Goal: Task Accomplishment & Management: Manage account settings

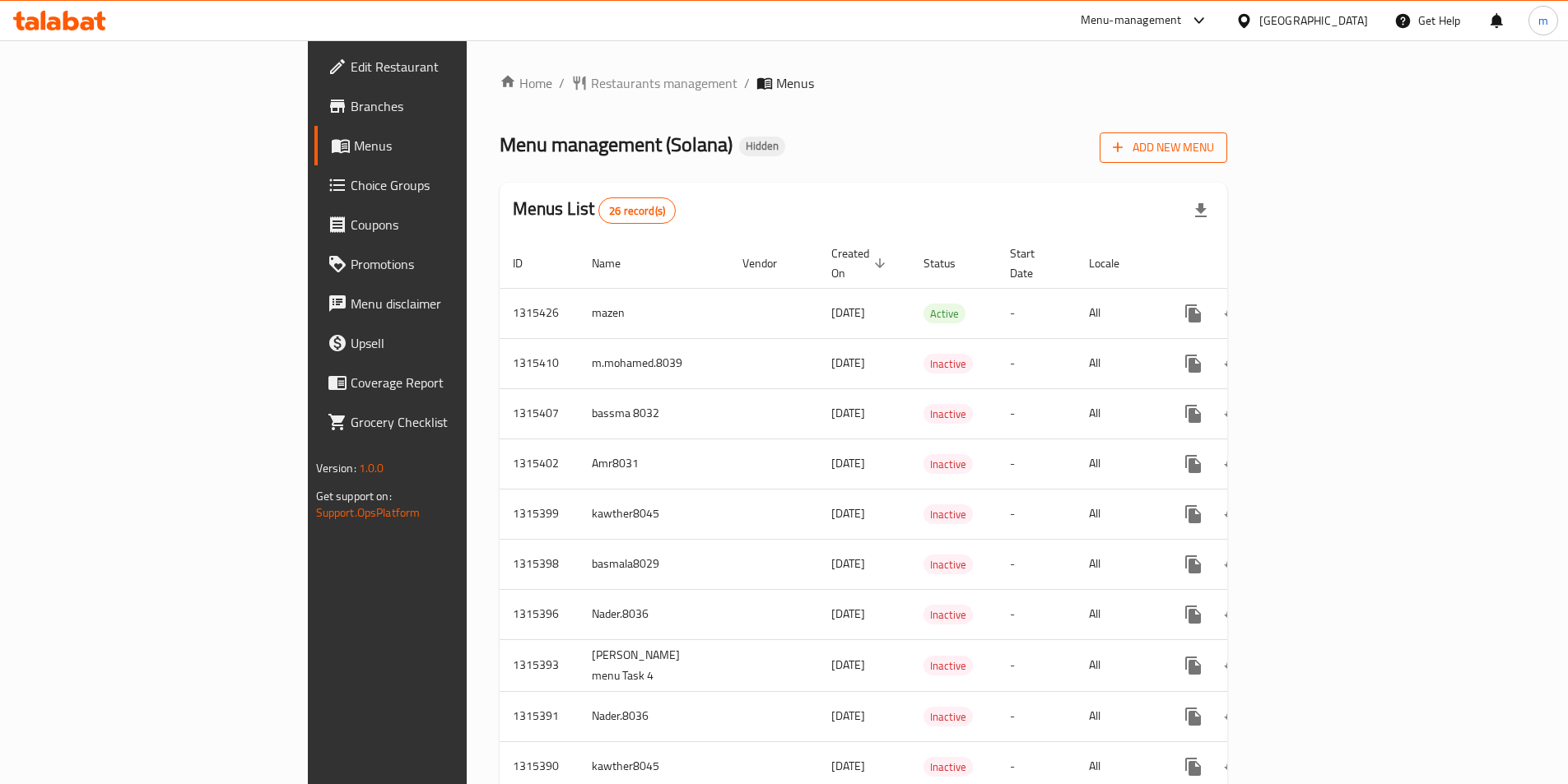
click at [1227, 135] on button "Add New Menu" at bounding box center [1163, 148] width 128 height 30
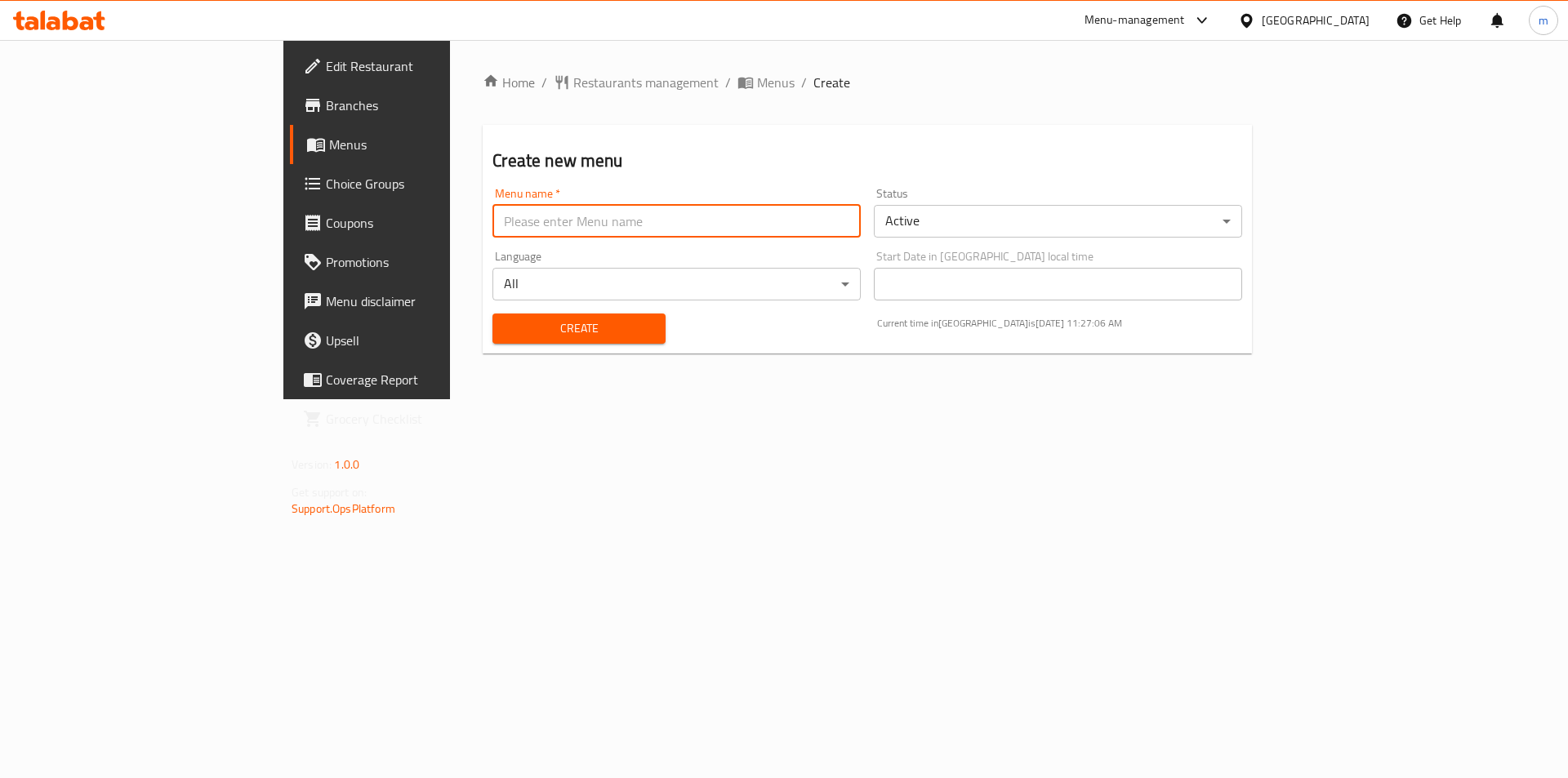
click at [492, 223] on input "text" at bounding box center [676, 221] width 368 height 33
type input "ة"
type input "m.saeed.7436"
click at [492, 314] on button "Create" at bounding box center [578, 329] width 172 height 30
click at [329, 143] on span "Menus" at bounding box center [431, 144] width 204 height 19
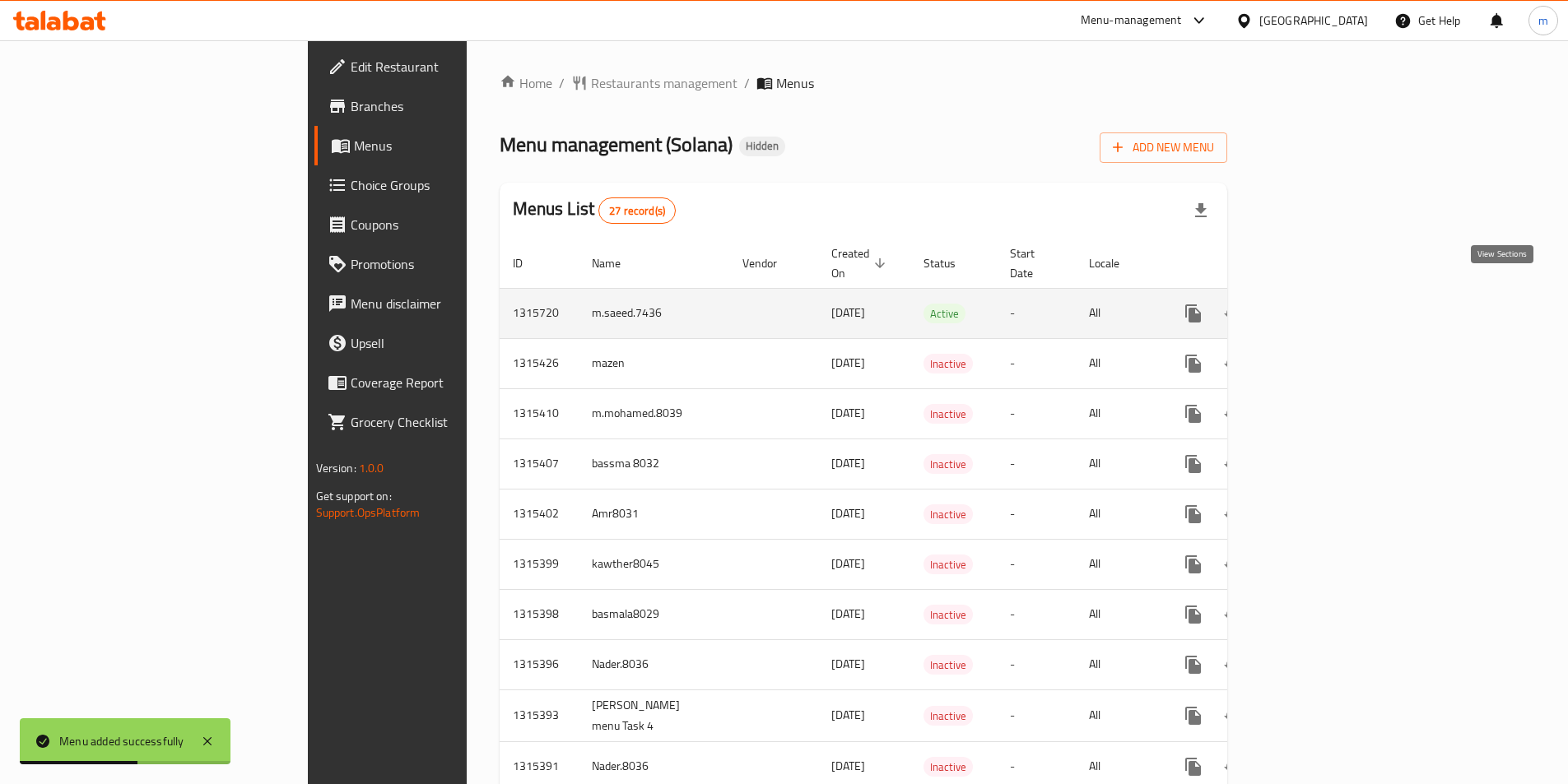
click at [1322, 304] on icon "enhanced table" at bounding box center [1311, 313] width 19 height 19
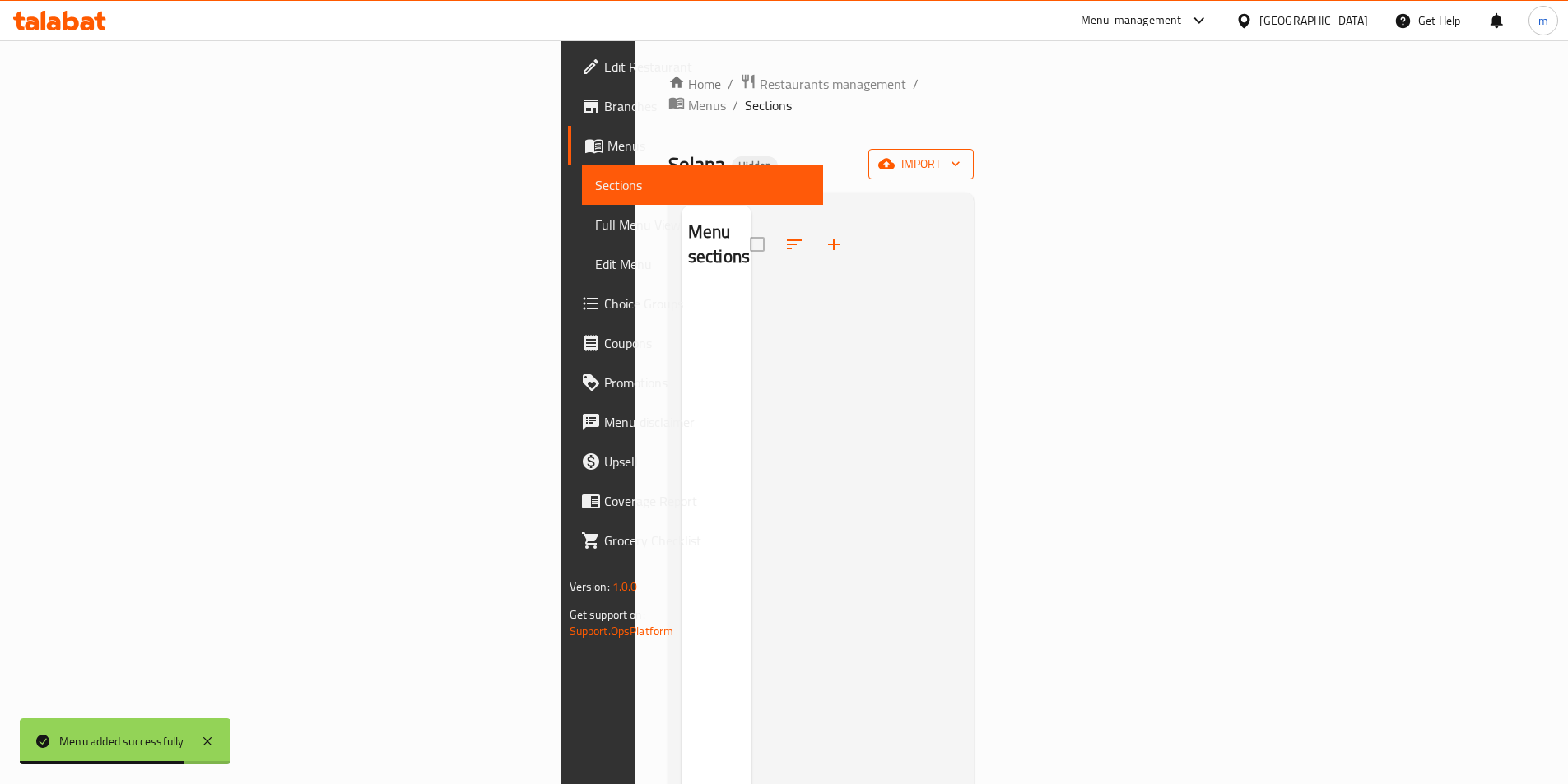
click at [961, 154] on span "import" at bounding box center [921, 164] width 79 height 20
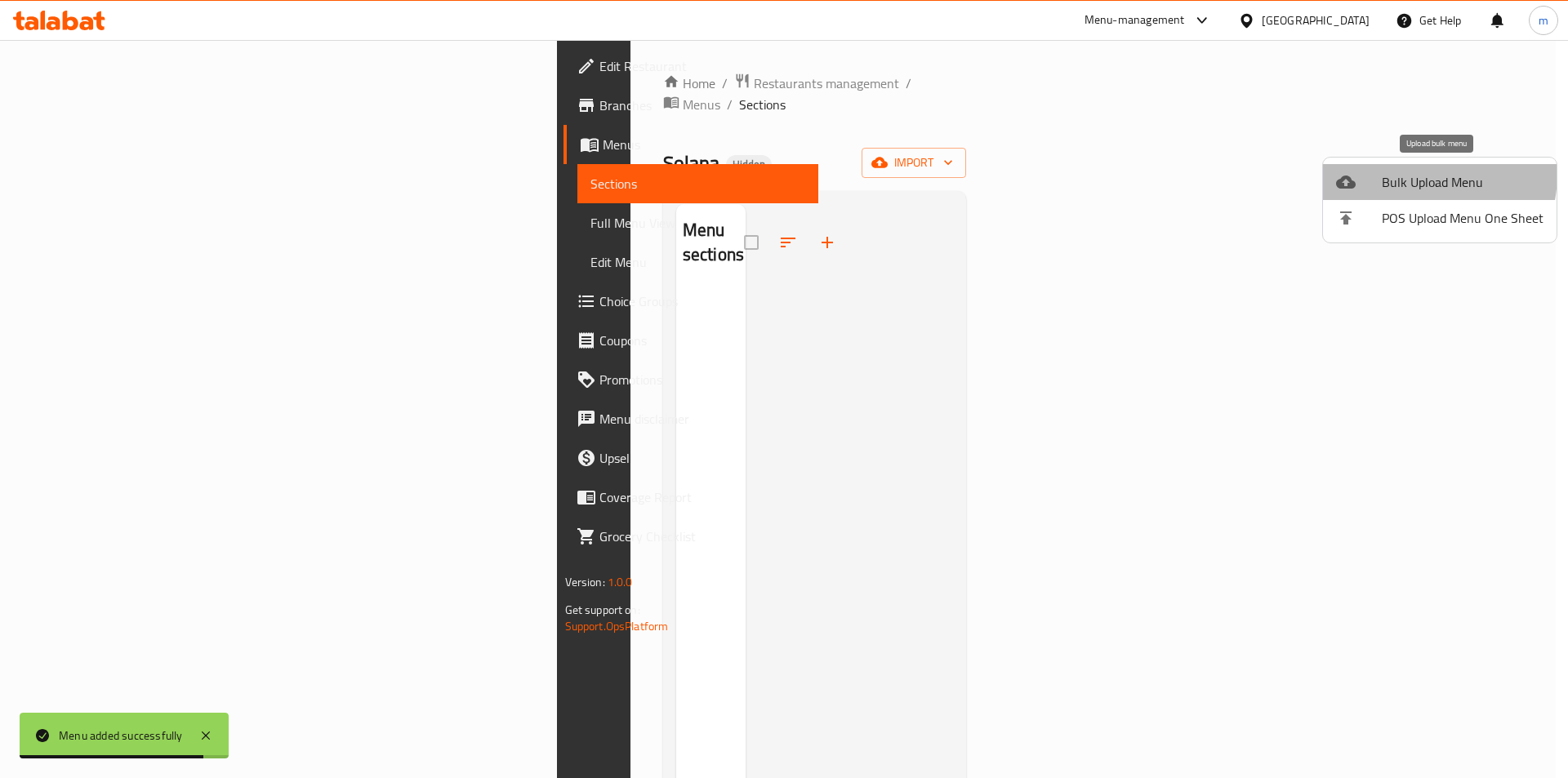
click at [1401, 173] on span "Bulk Upload Menu" at bounding box center [1463, 181] width 162 height 19
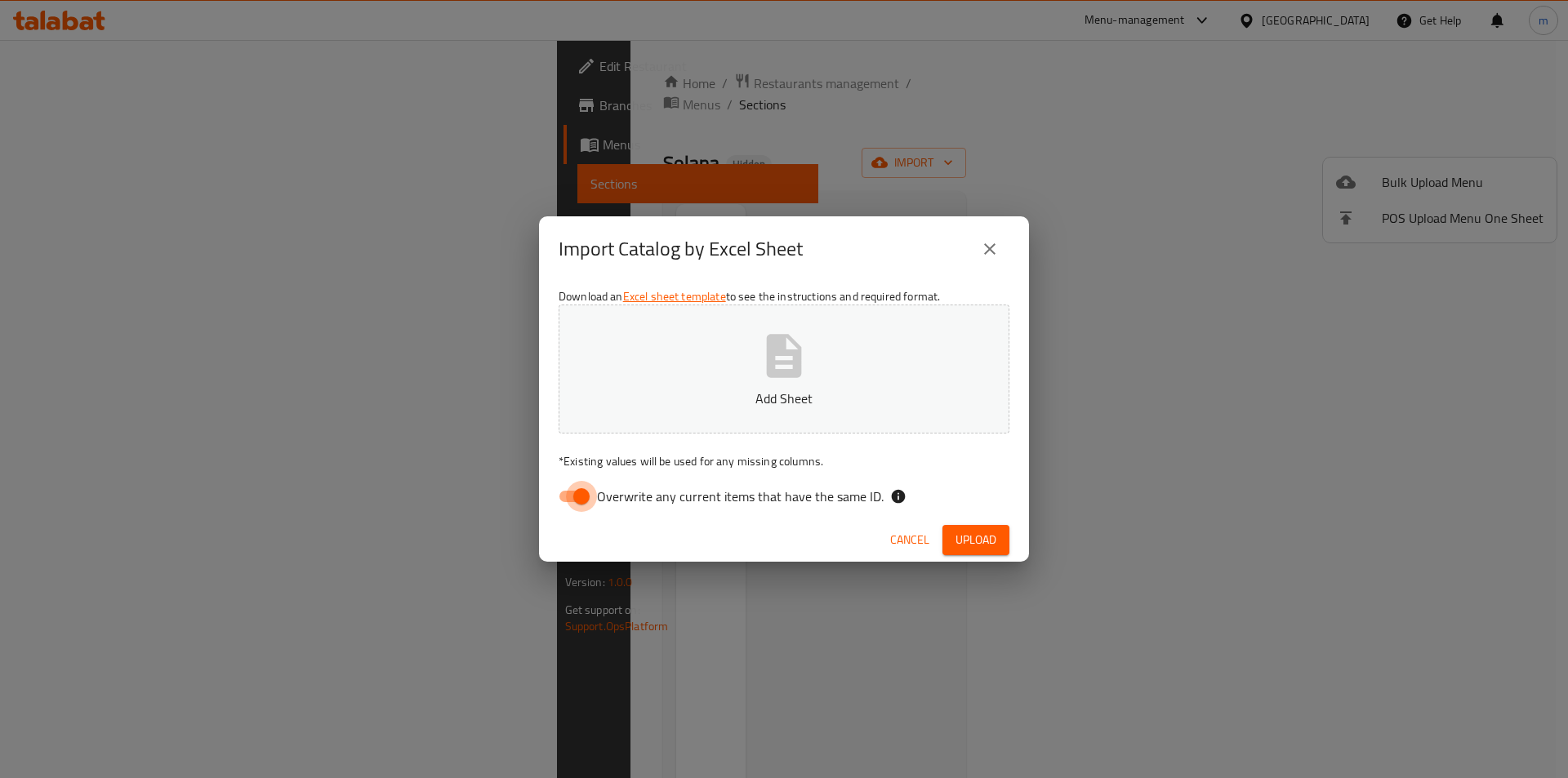
click at [565, 498] on input "Overwrite any current items that have the same ID." at bounding box center [582, 496] width 93 height 31
checkbox input "false"
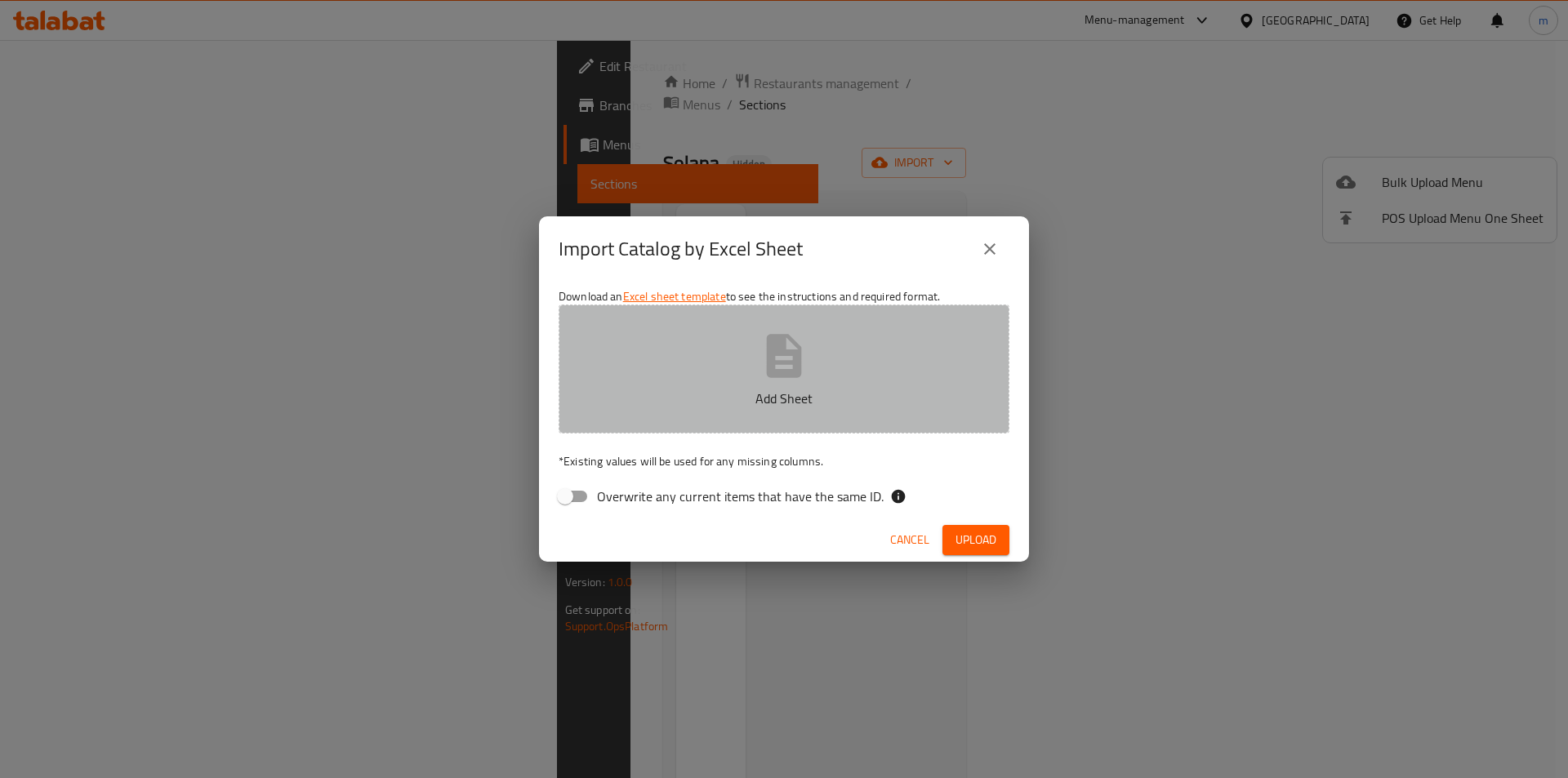
click at [642, 365] on button "Add Sheet" at bounding box center [784, 369] width 451 height 129
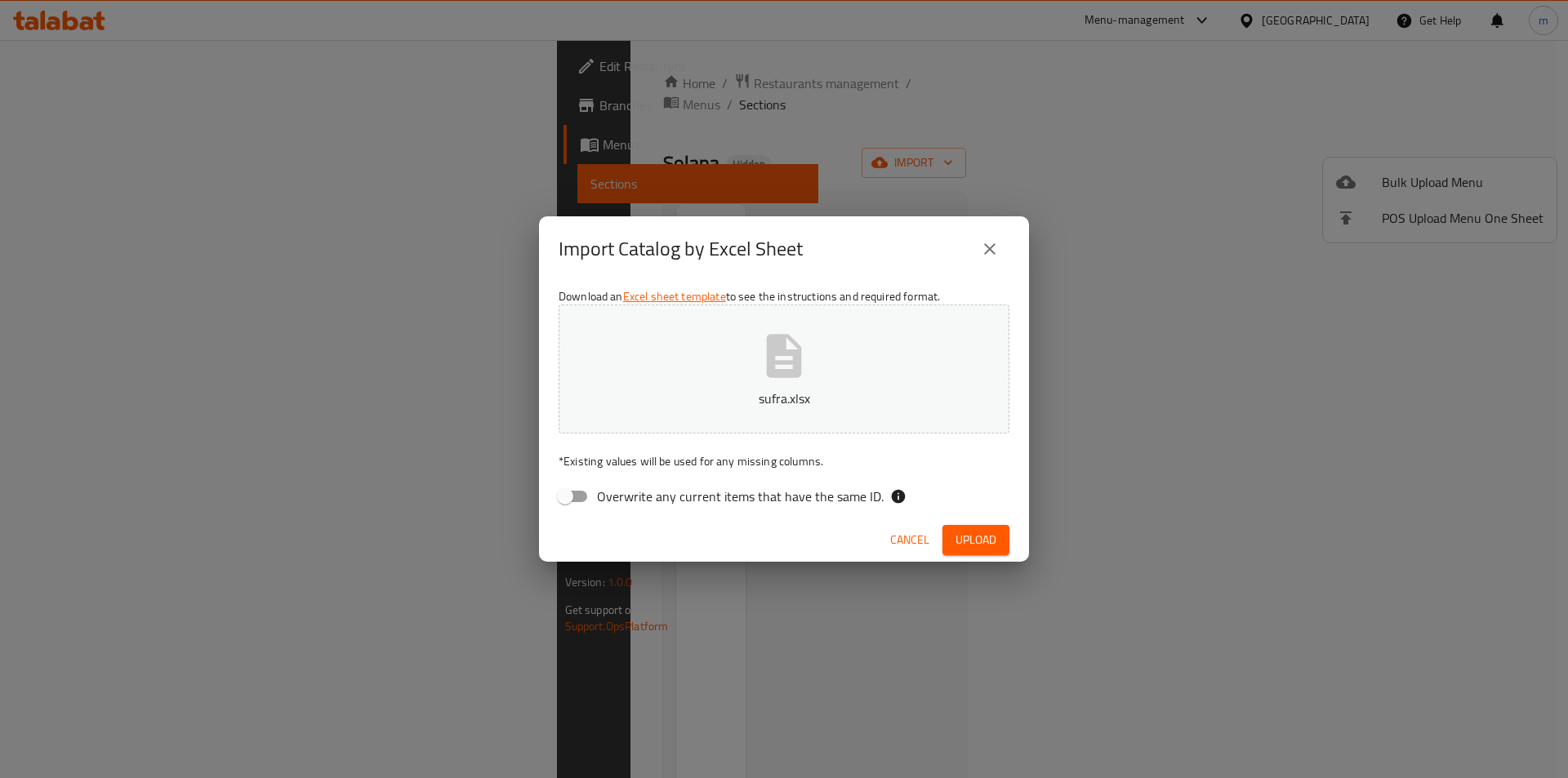
click at [967, 538] on span "Upload" at bounding box center [976, 540] width 41 height 20
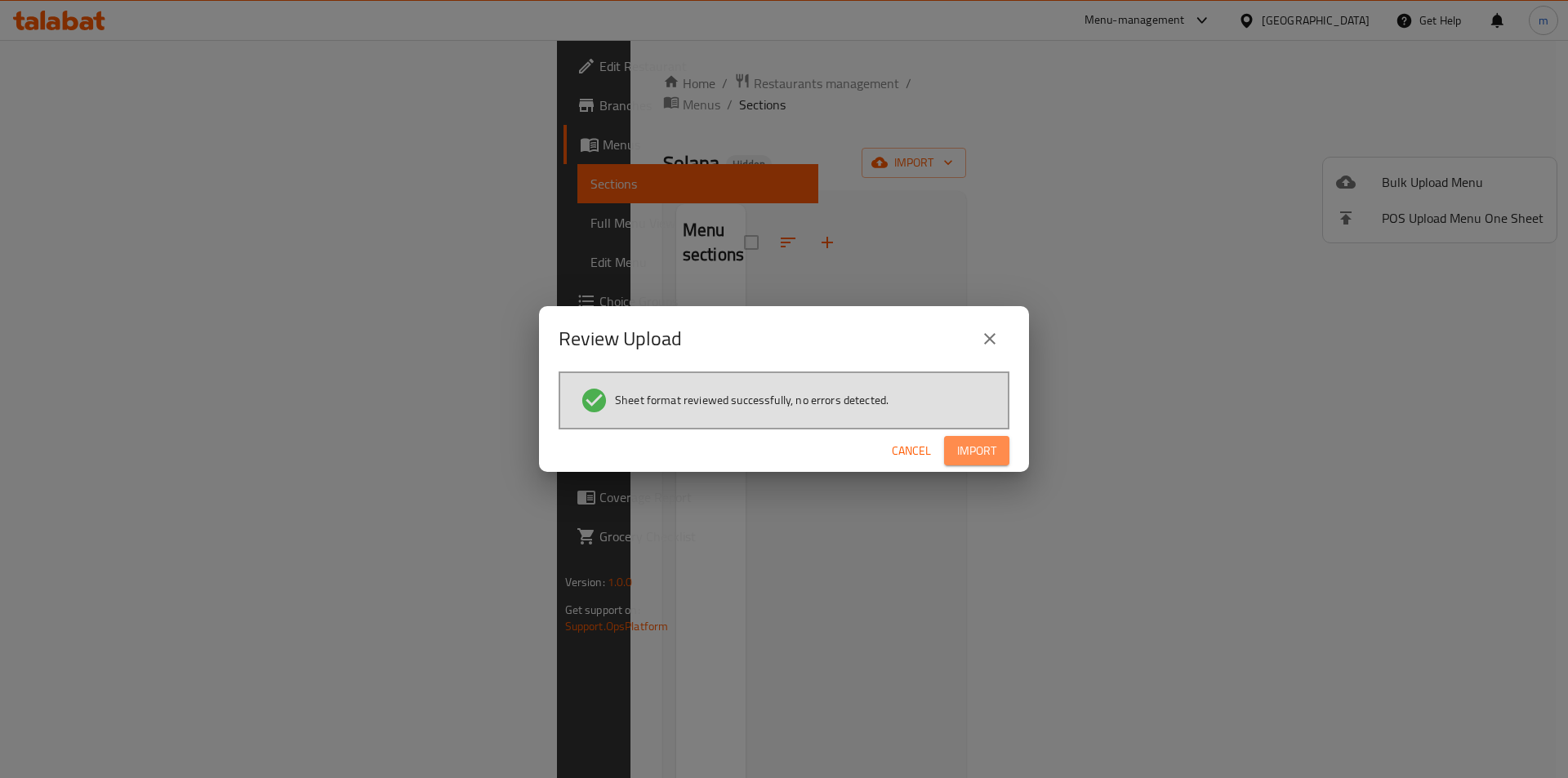
click at [975, 460] on span "Import" at bounding box center [976, 451] width 39 height 20
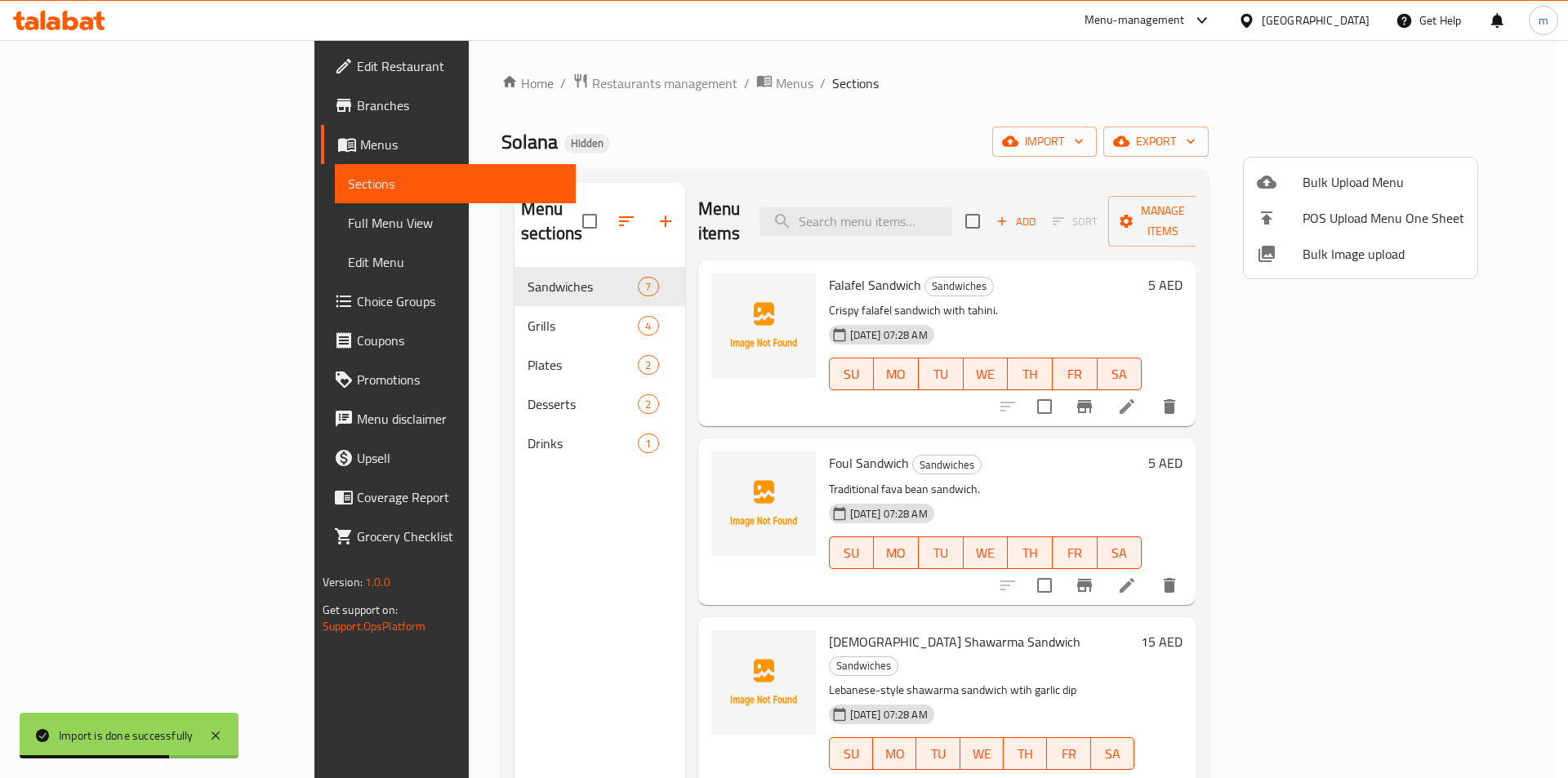
click at [71, 235] on div at bounding box center [784, 389] width 1568 height 778
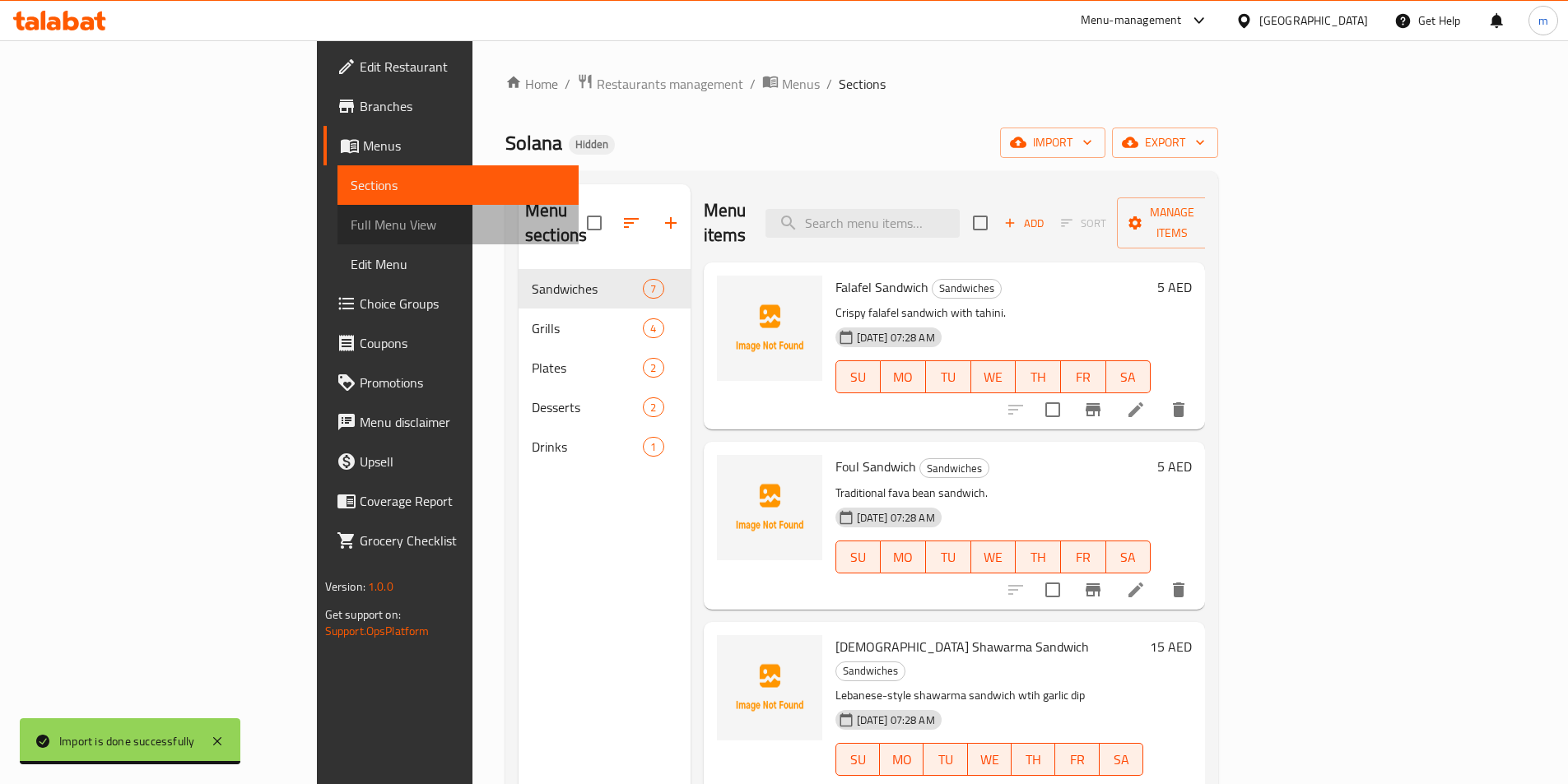
click at [351, 235] on span "Full Menu View" at bounding box center [458, 224] width 215 height 19
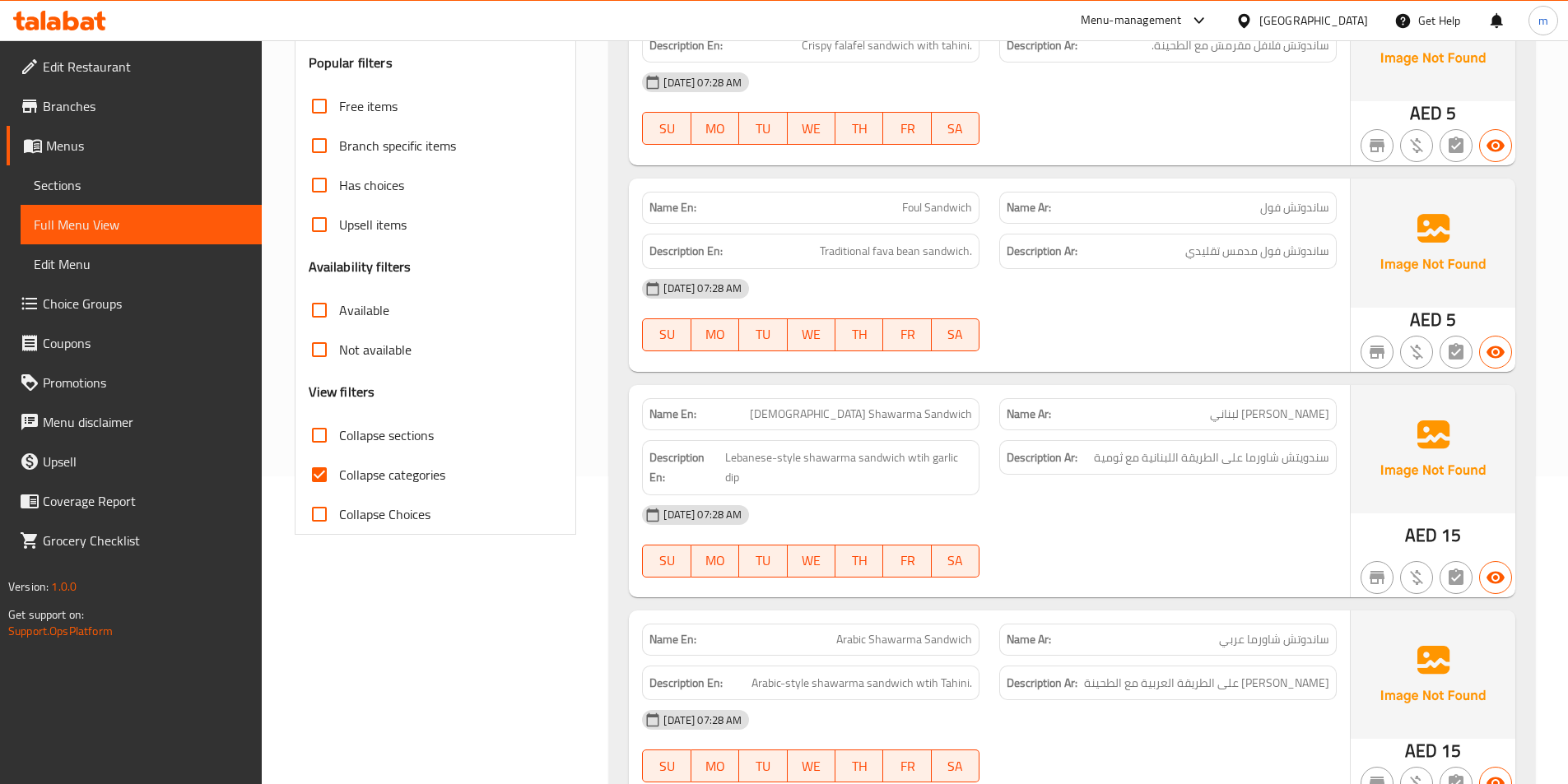
scroll to position [411, 0]
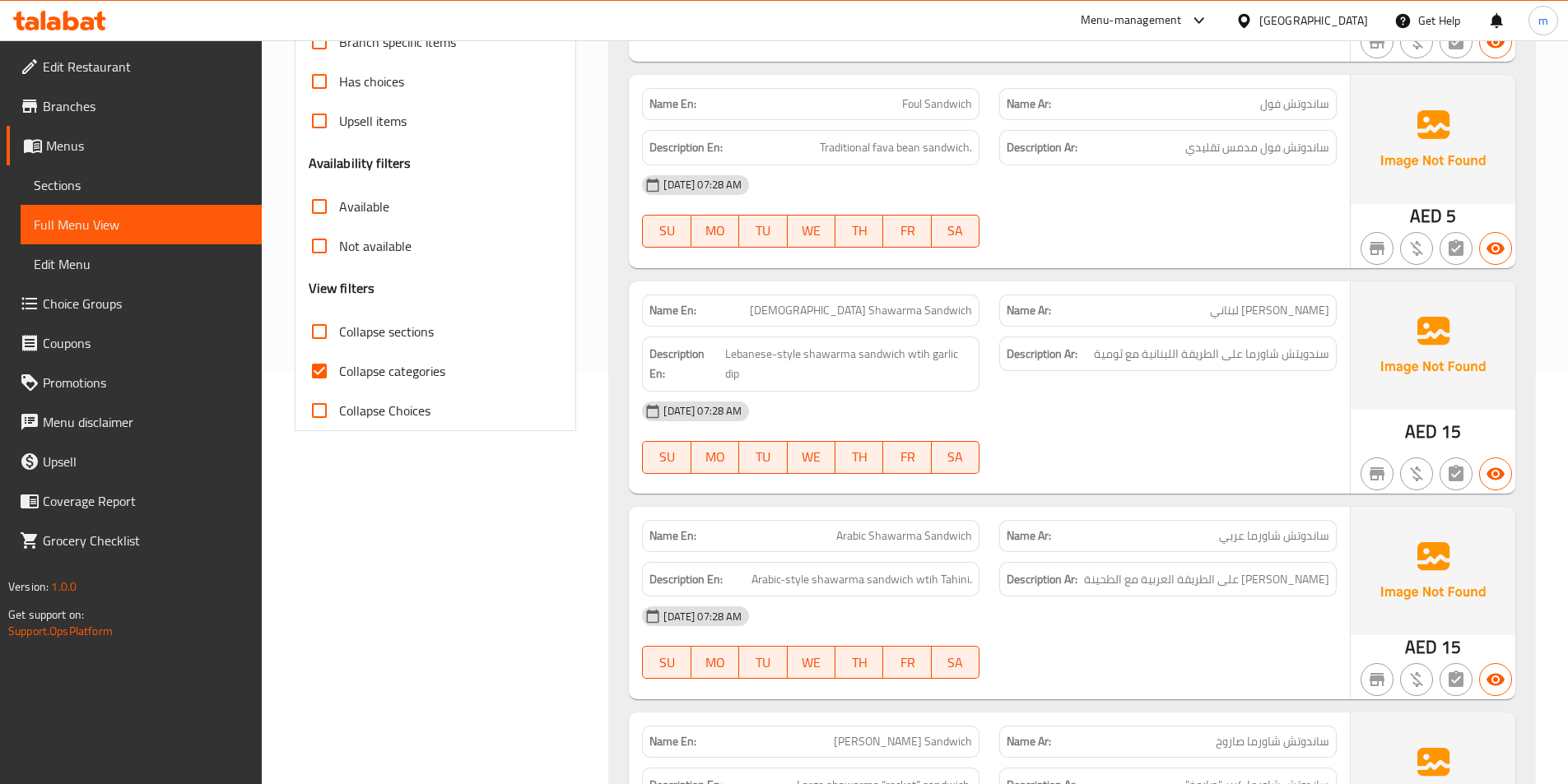
click at [379, 376] on span "Collapse categories" at bounding box center [392, 371] width 106 height 19
click at [339, 376] on input "Collapse categories" at bounding box center [319, 371] width 40 height 40
checkbox input "false"
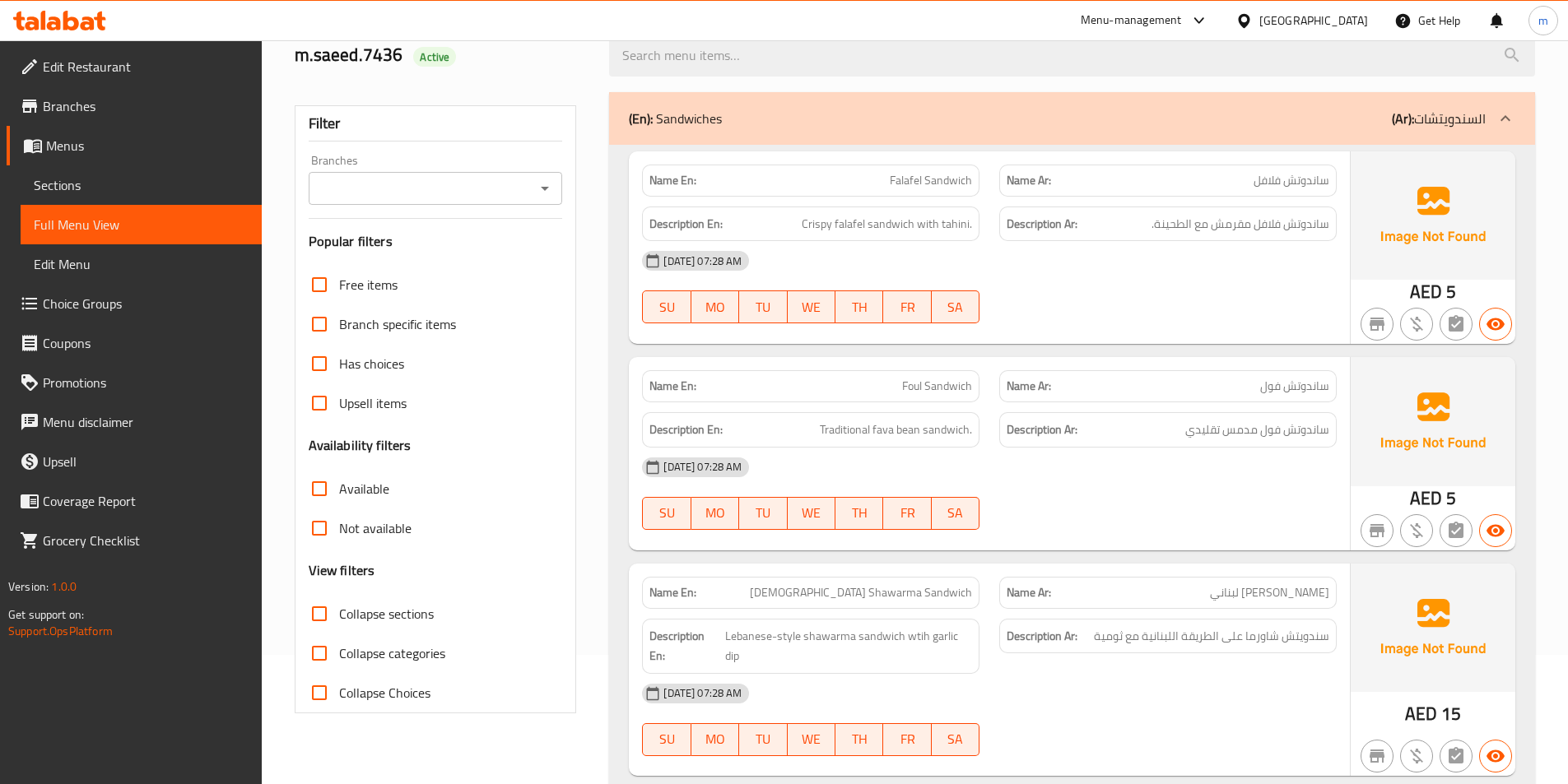
scroll to position [0, 0]
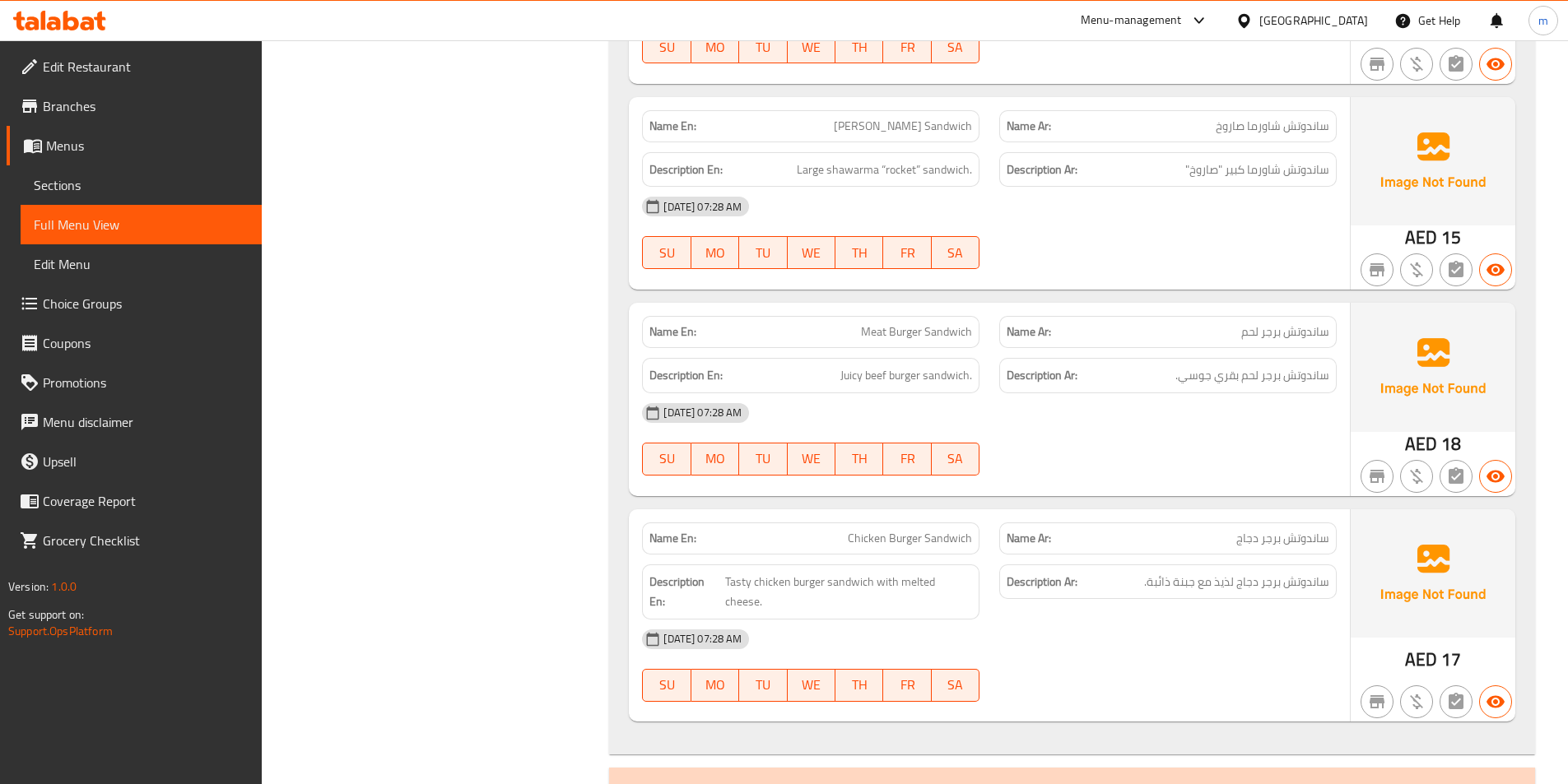
scroll to position [1053, 0]
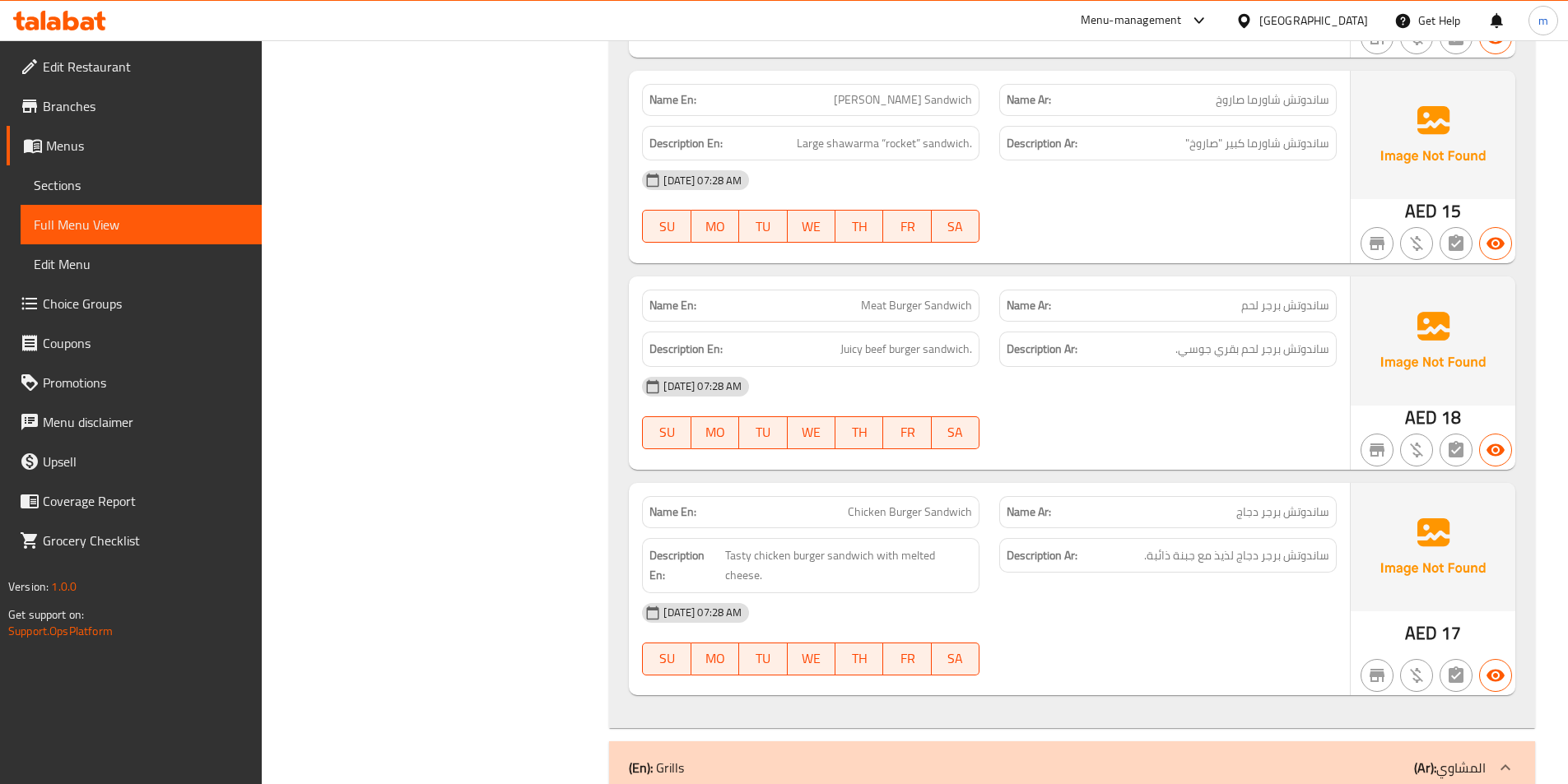
click at [850, 92] on span "[PERSON_NAME] Sandwich" at bounding box center [903, 100] width 138 height 18
copy span "[PERSON_NAME] Sandwich"
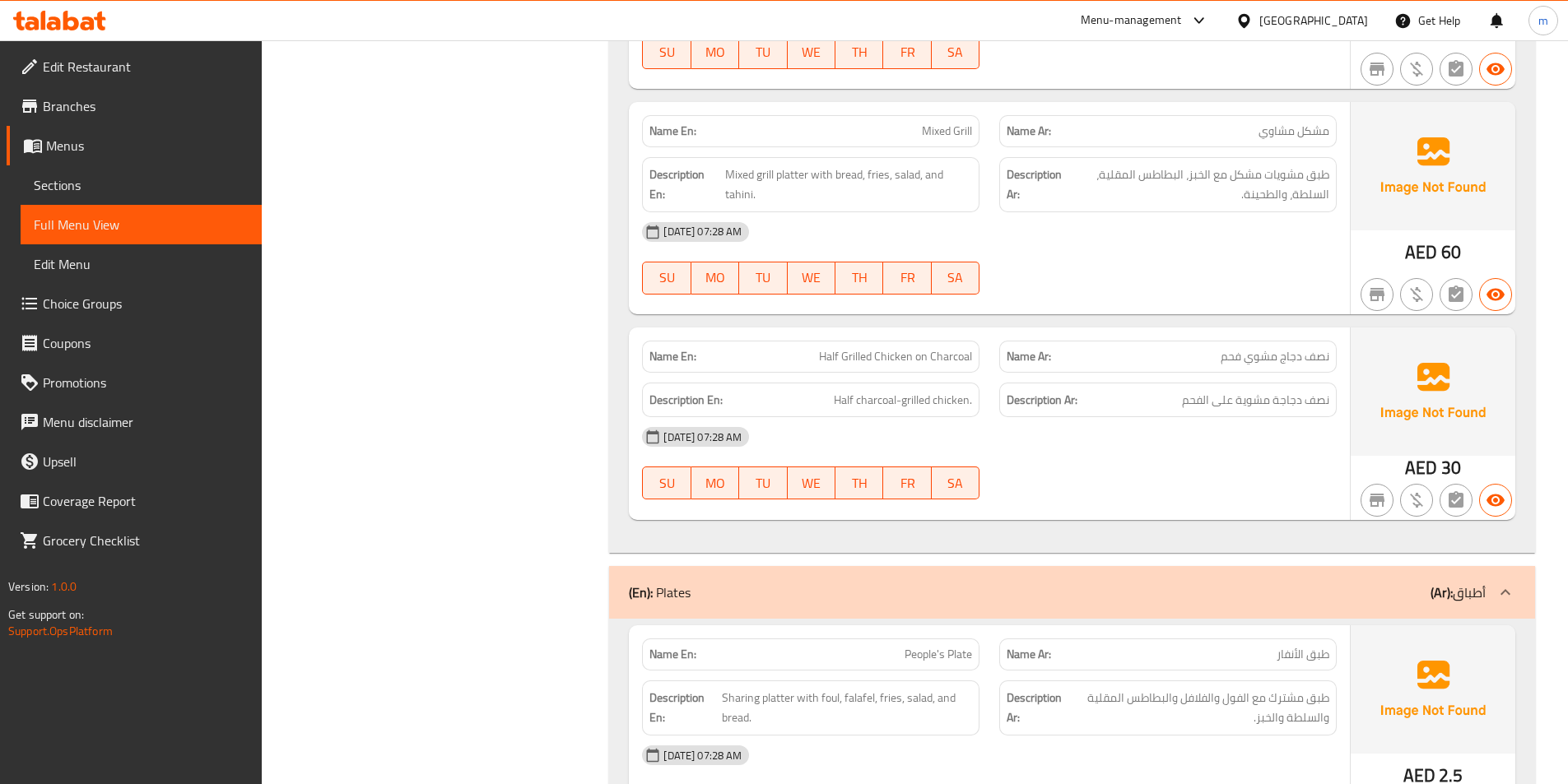
scroll to position [2206, 0]
drag, startPoint x: 929, startPoint y: 312, endPoint x: 976, endPoint y: 323, distance: 48.3
click at [976, 338] on div "Name En: Half Grilled Chicken on Charcoal" at bounding box center [810, 354] width 337 height 32
copy span "Charcoal"
drag, startPoint x: 1094, startPoint y: 433, endPoint x: 1088, endPoint y: 441, distance: 10.0
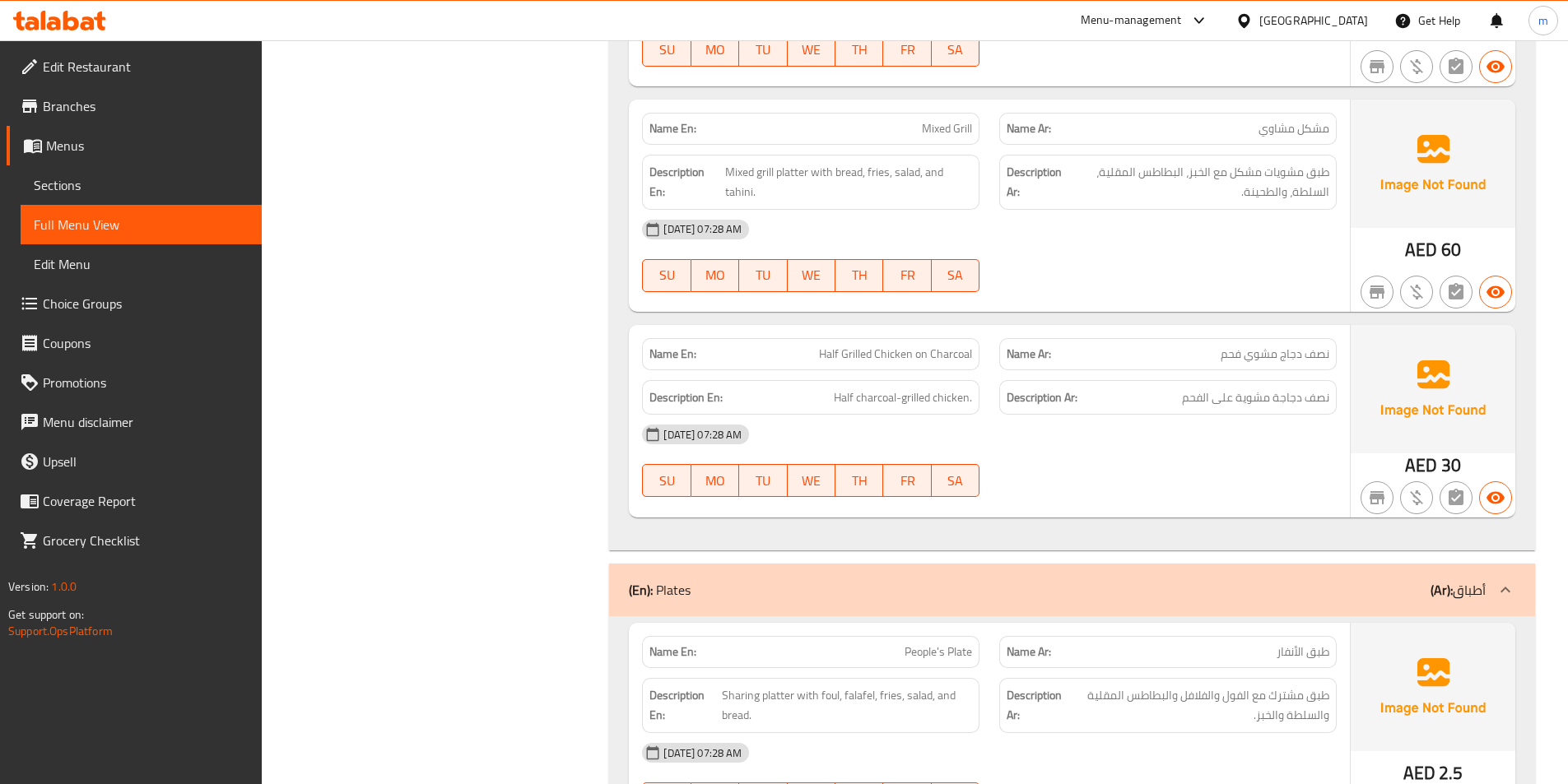
click at [1092, 437] on div "[DATE] 07:28 AM SU MO TU WE TH FR SA" at bounding box center [988, 461] width 714 height 93
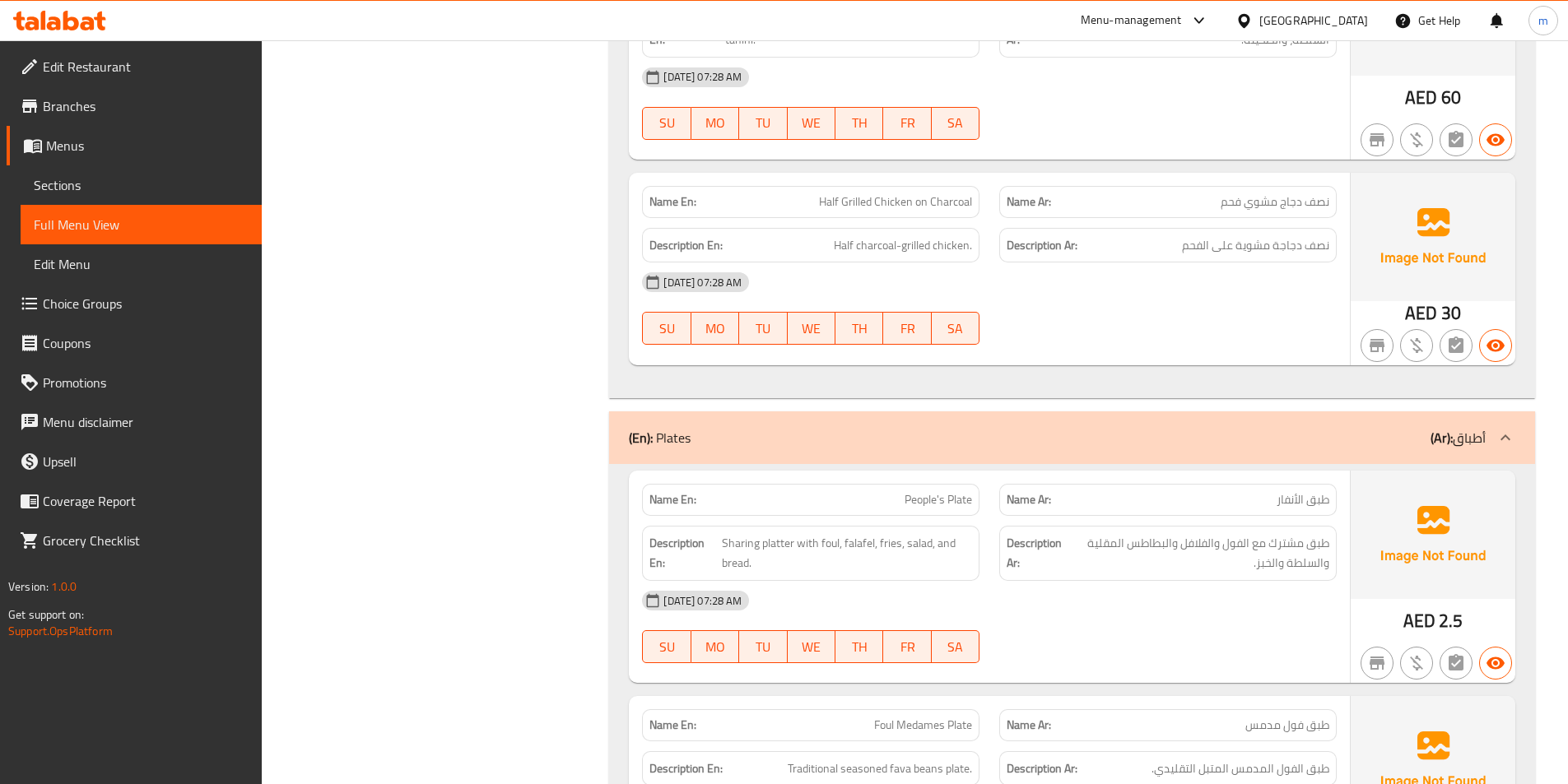
scroll to position [2386, 0]
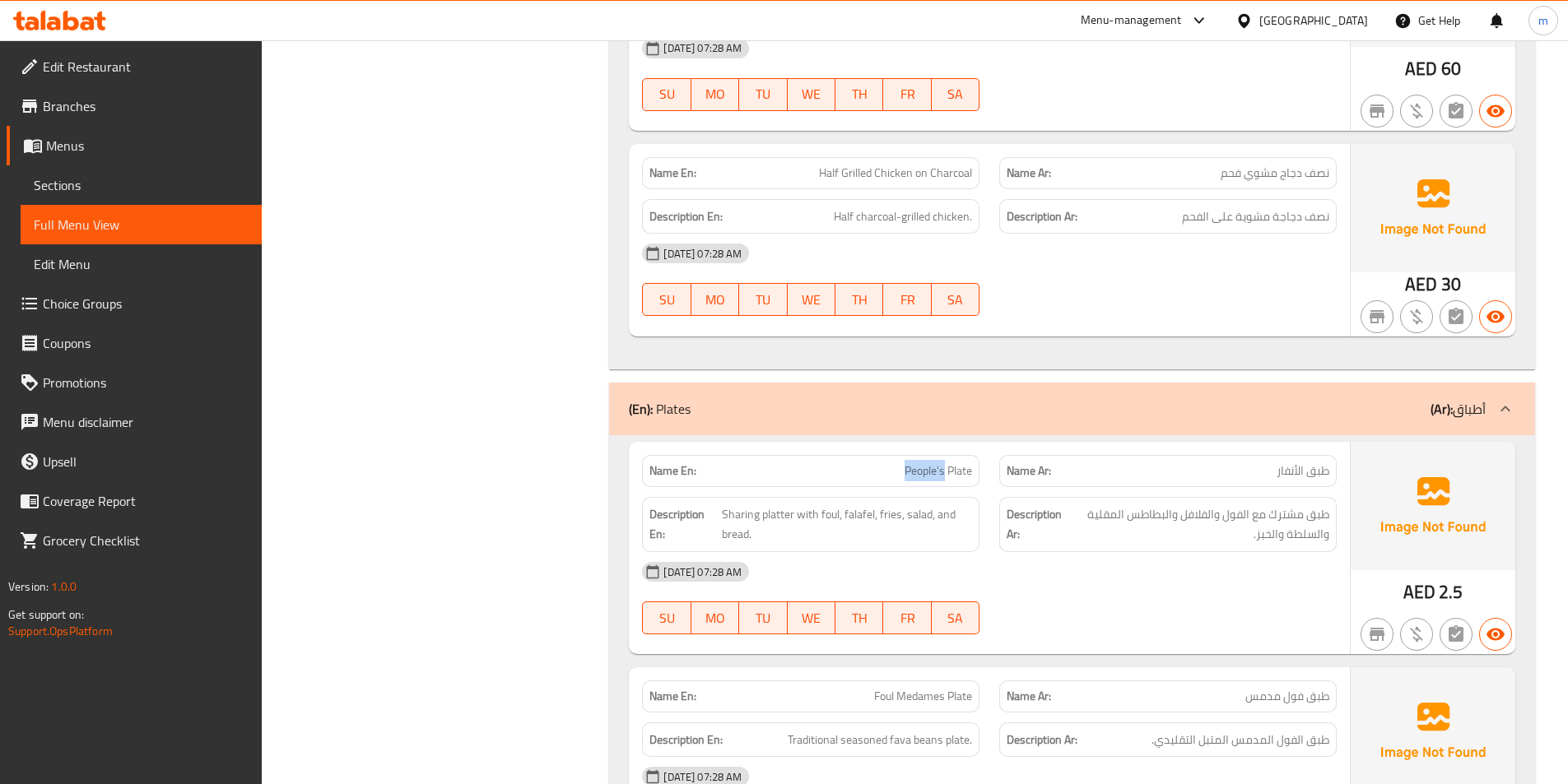
drag, startPoint x: 902, startPoint y: 432, endPoint x: 946, endPoint y: 428, distance: 44.2
click at [946, 463] on p "Name En: People's Plate" at bounding box center [811, 471] width 323 height 18
click at [893, 463] on p "Name En: People's Plate" at bounding box center [811, 471] width 323 height 18
drag, startPoint x: 893, startPoint y: 431, endPoint x: 979, endPoint y: 435, distance: 86.1
click at [979, 455] on div "Name En: People's Plate" at bounding box center [810, 471] width 337 height 32
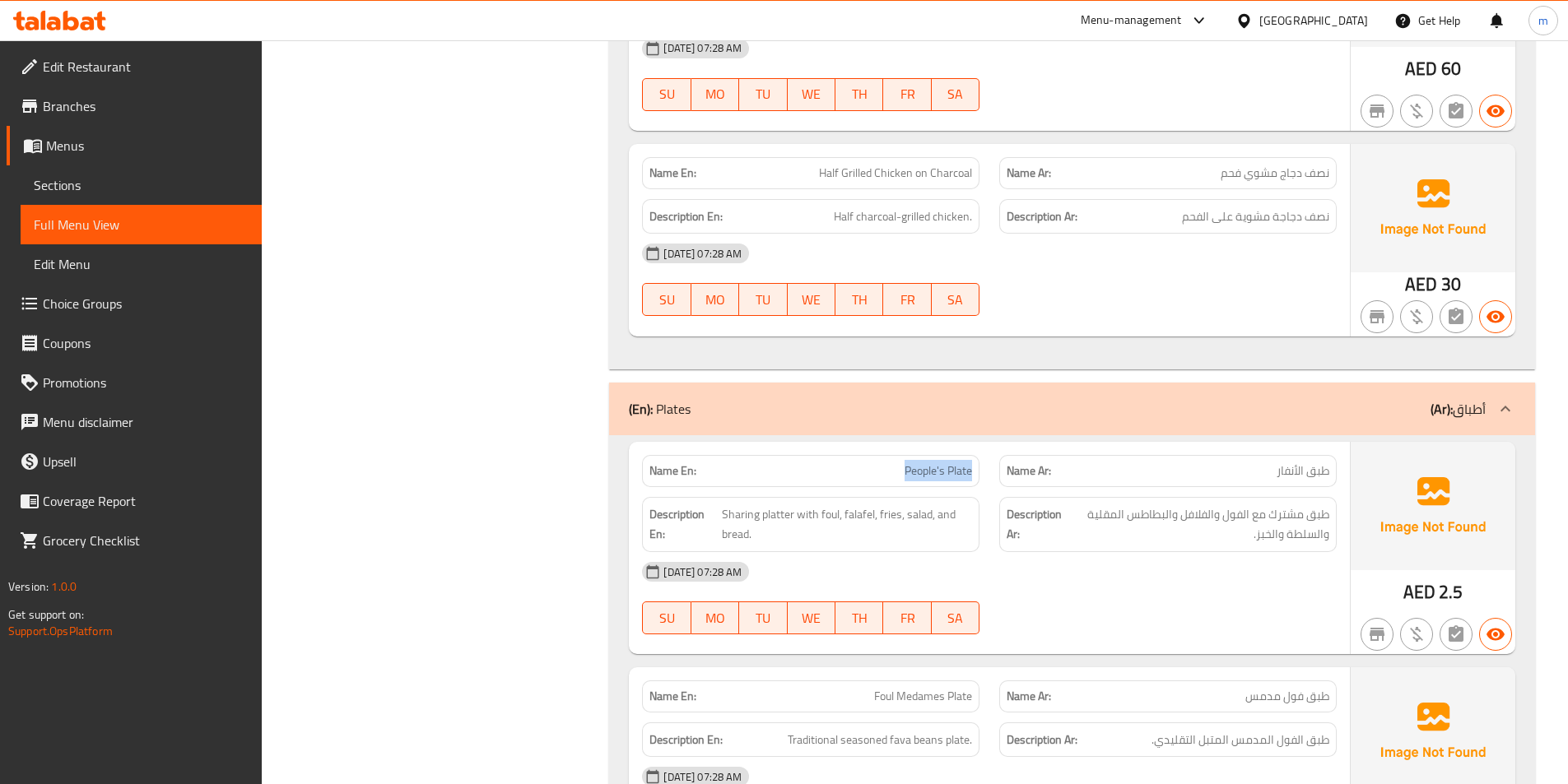
copy span "People's Plate"
click at [695, 463] on strong "Name En:" at bounding box center [673, 471] width 47 height 18
click at [1086, 553] on div "[DATE] 07:28 AM" at bounding box center [988, 572] width 714 height 40
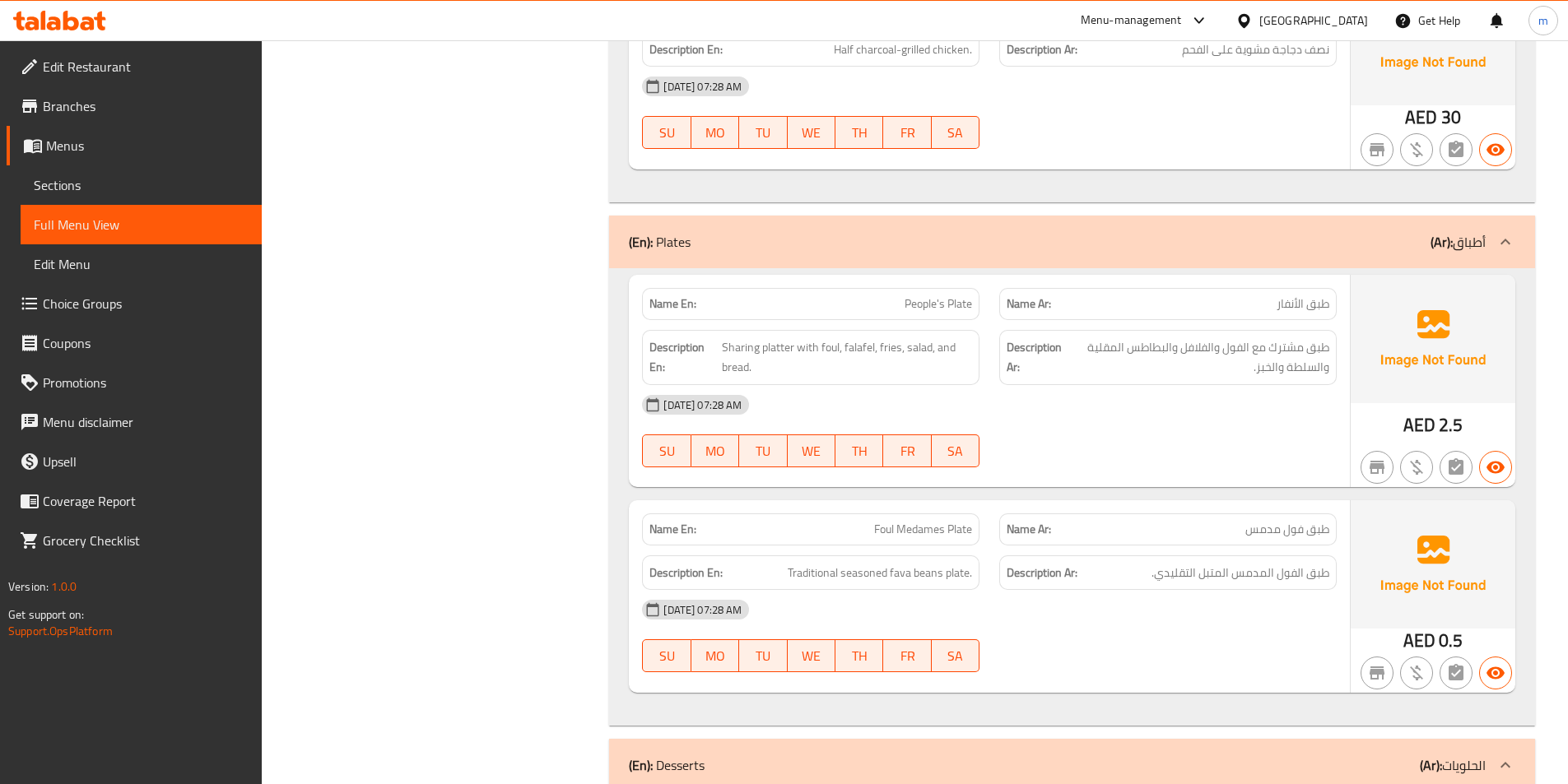
scroll to position [2551, 0]
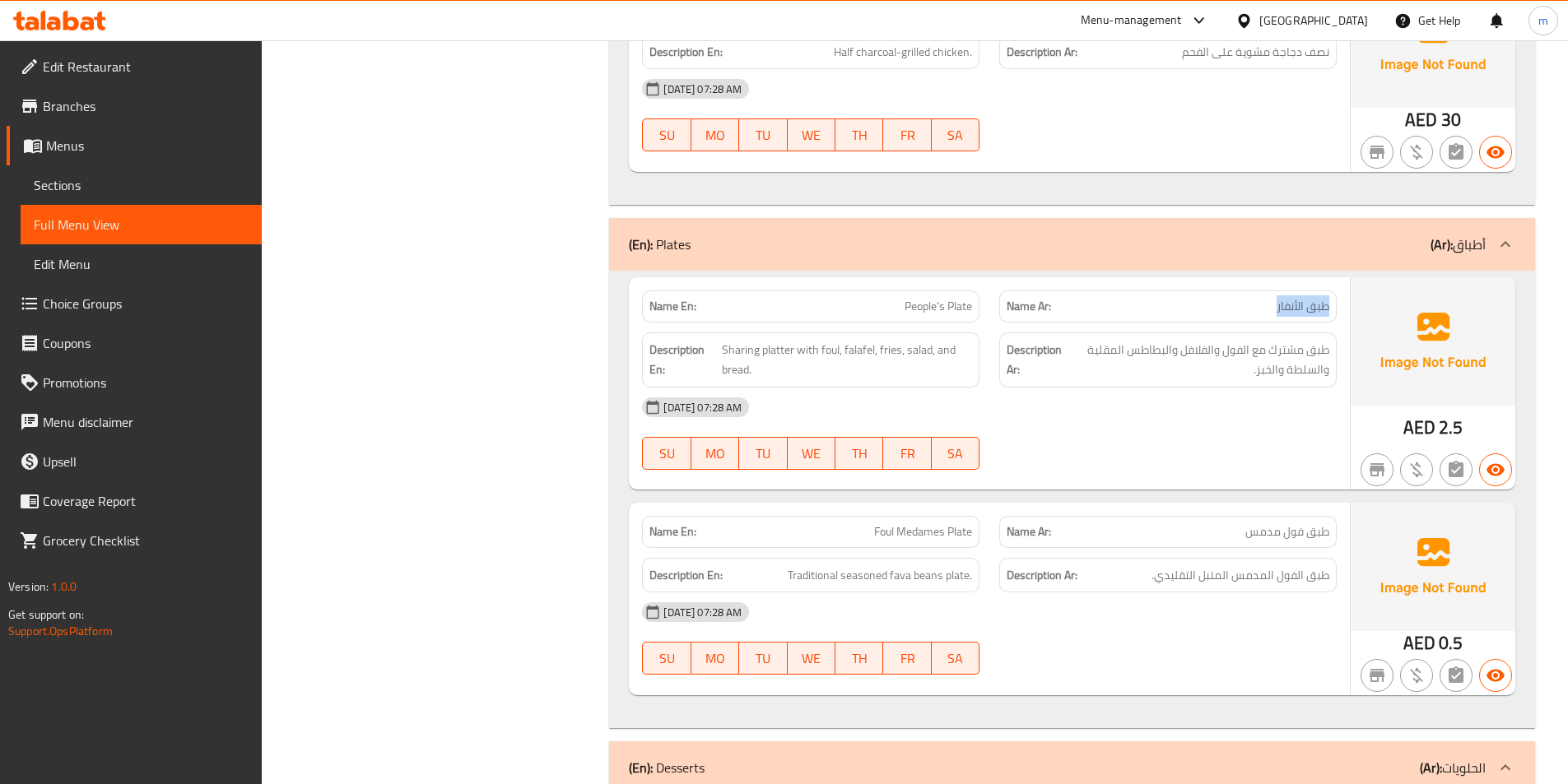
drag, startPoint x: 1166, startPoint y: 267, endPoint x: 1336, endPoint y: 267, distance: 170.0
click at [1336, 290] on div "Name Ar: طبق الأنفار" at bounding box center [1168, 306] width 337 height 32
copy span "طبق الأنفار"
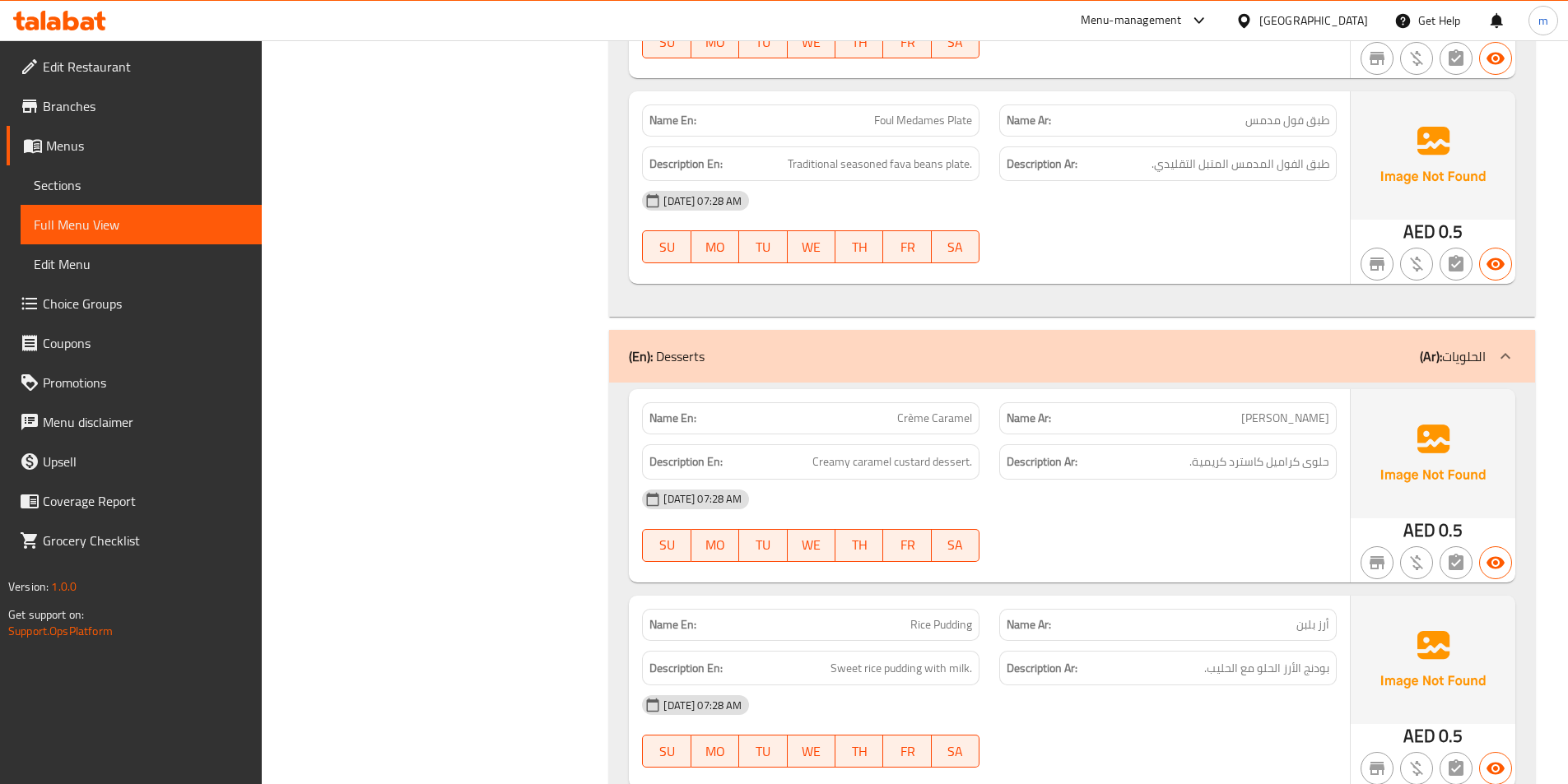
scroll to position [3045, 0]
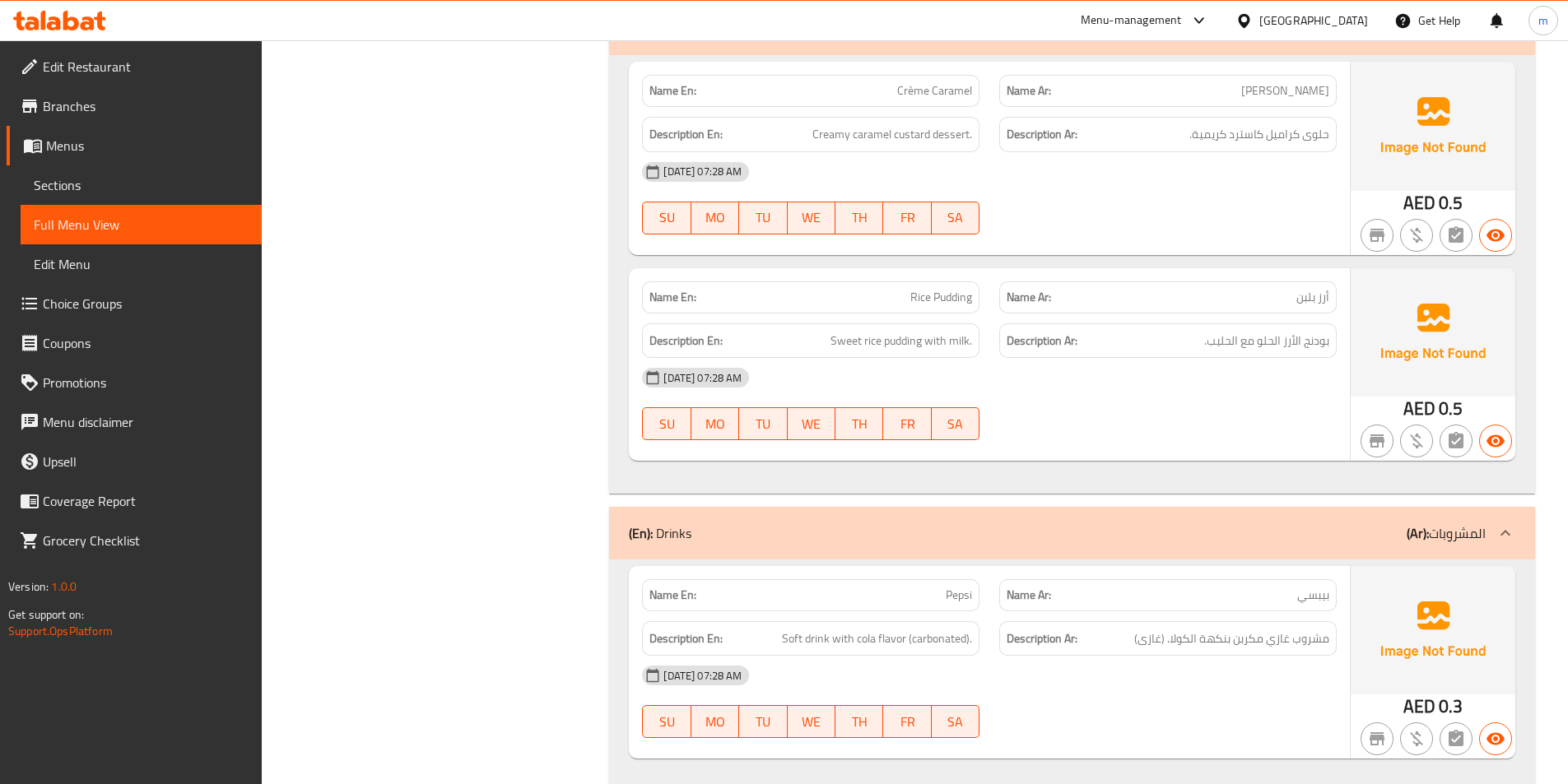
scroll to position [3292, 0]
drag, startPoint x: 912, startPoint y: 599, endPoint x: 967, endPoint y: 598, distance: 55.0
click at [967, 628] on span "Soft drink with cola flavor (carbonated)." at bounding box center [877, 638] width 190 height 20
copy span "carbonated"
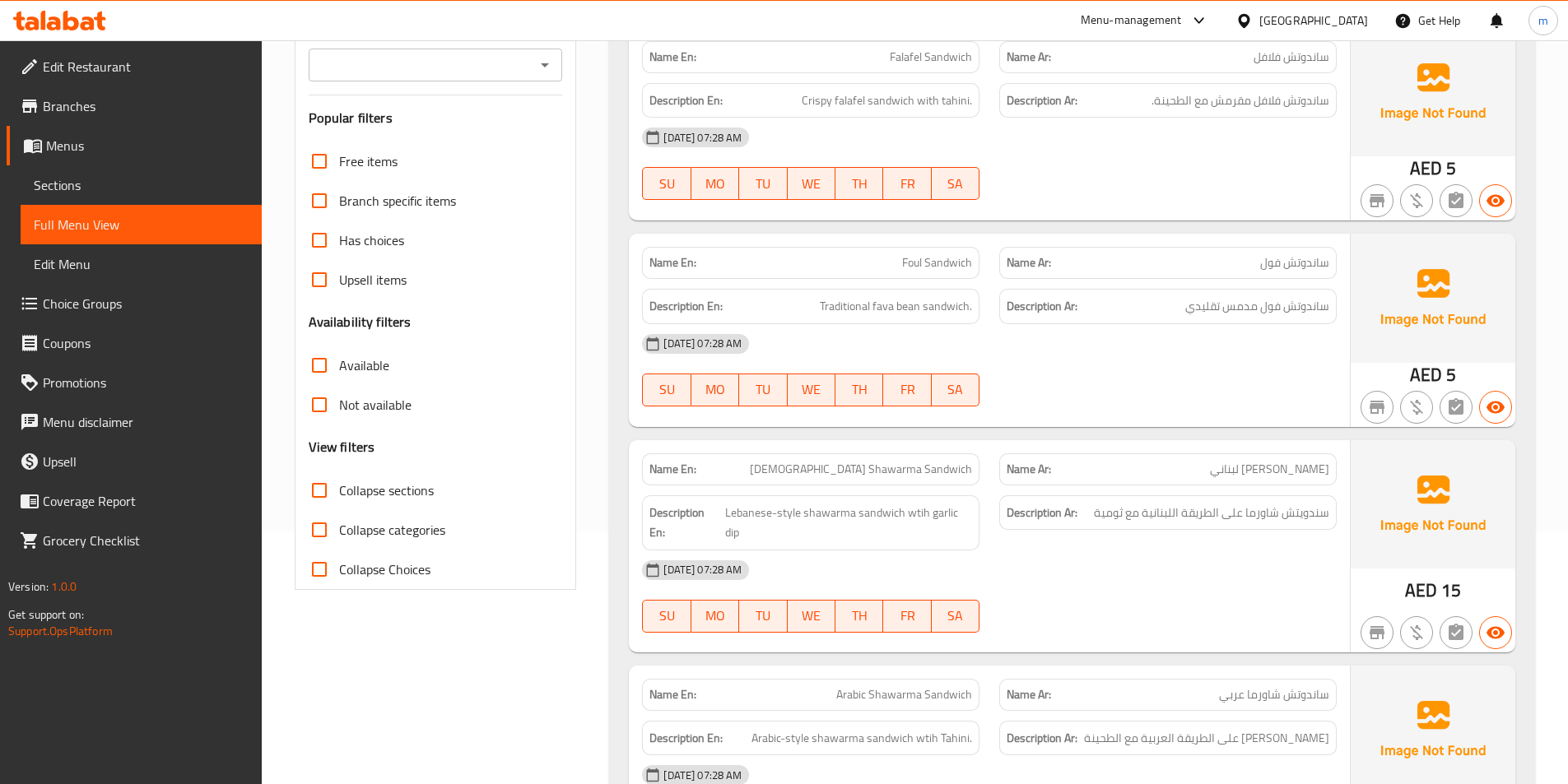
scroll to position [0, 0]
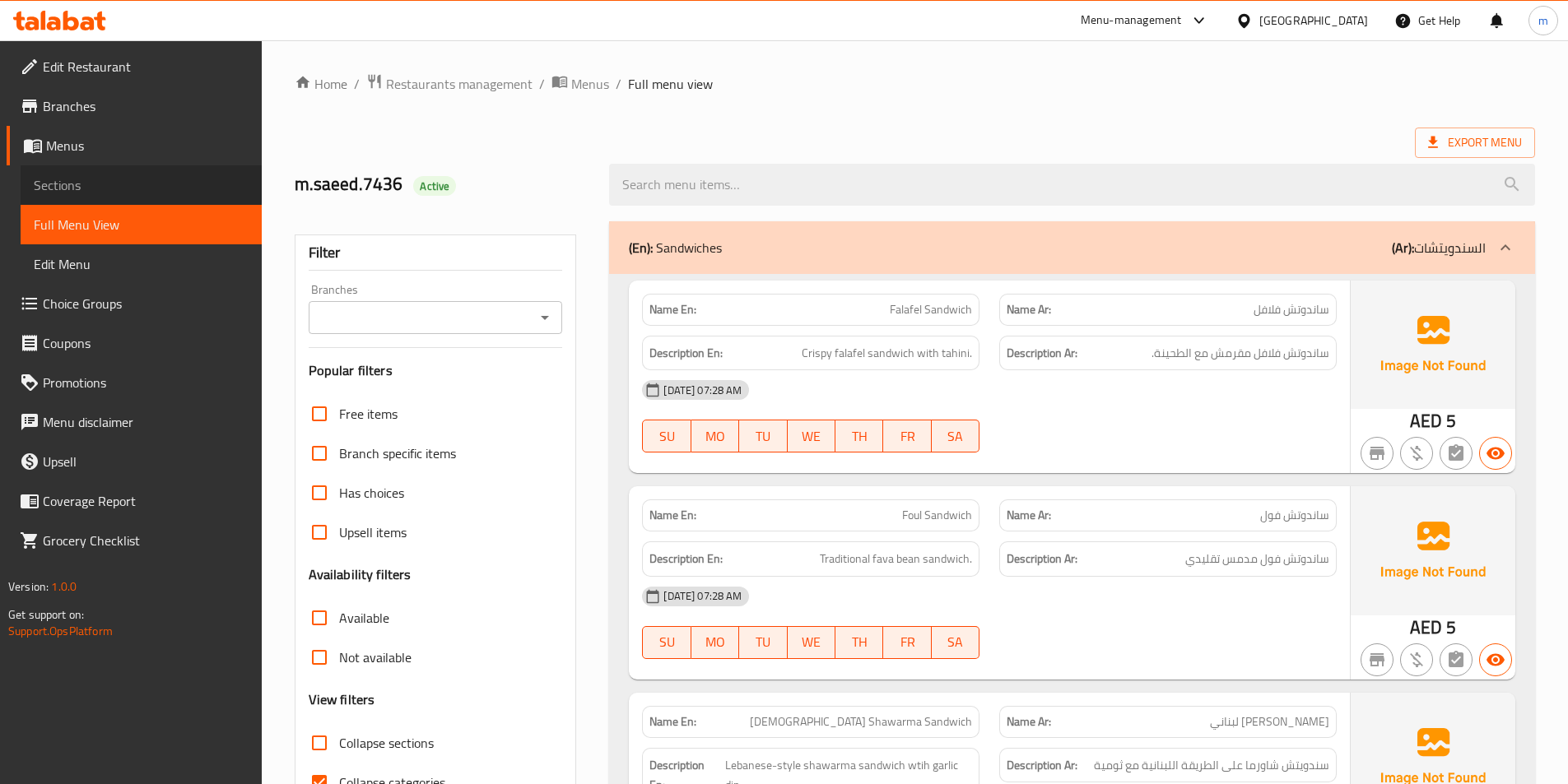
click at [40, 190] on span "Sections" at bounding box center [140, 184] width 215 height 19
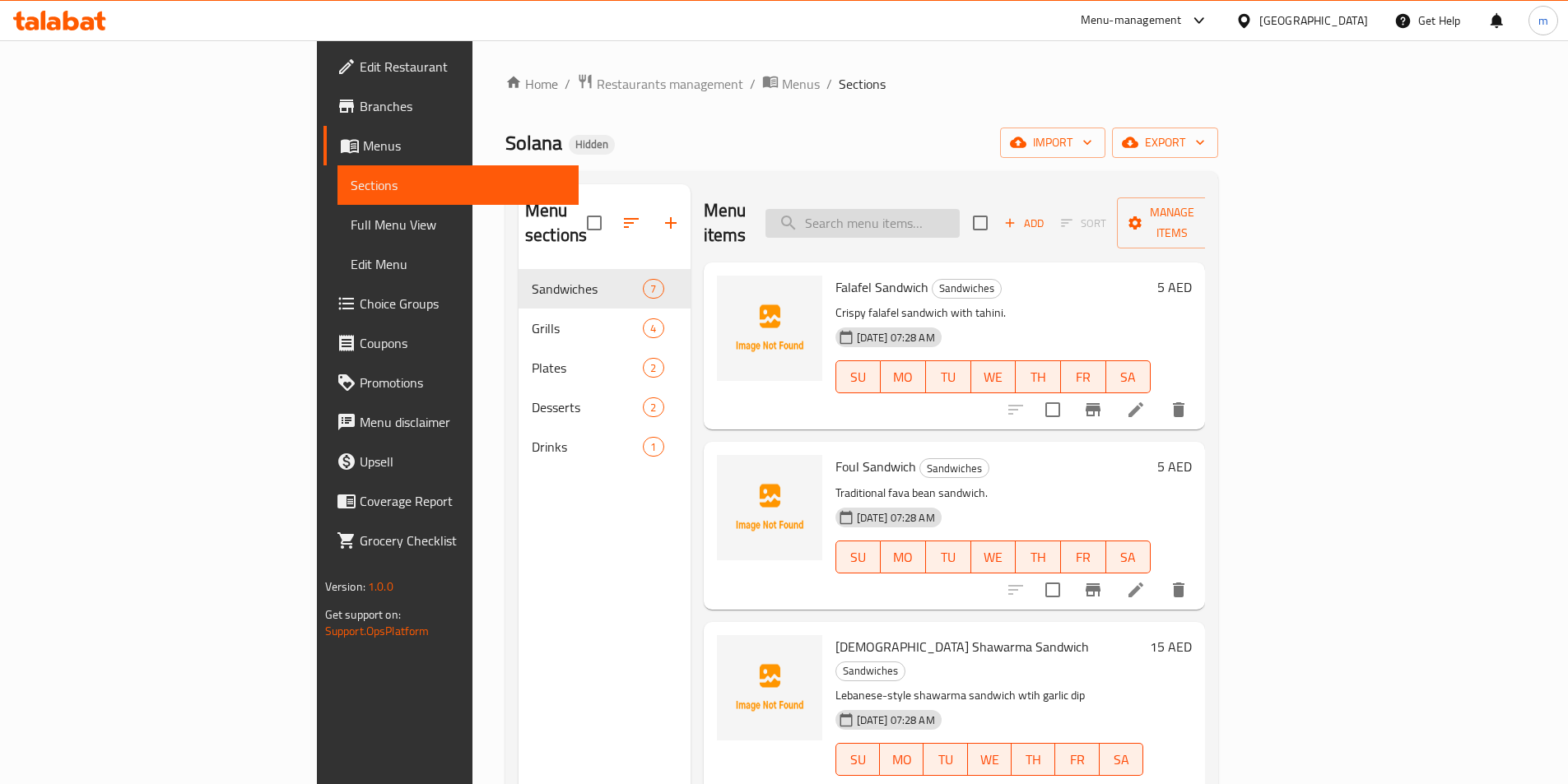
click at [960, 212] on input "search" at bounding box center [862, 224] width 194 height 29
paste input "[PERSON_NAME] Sandwich"
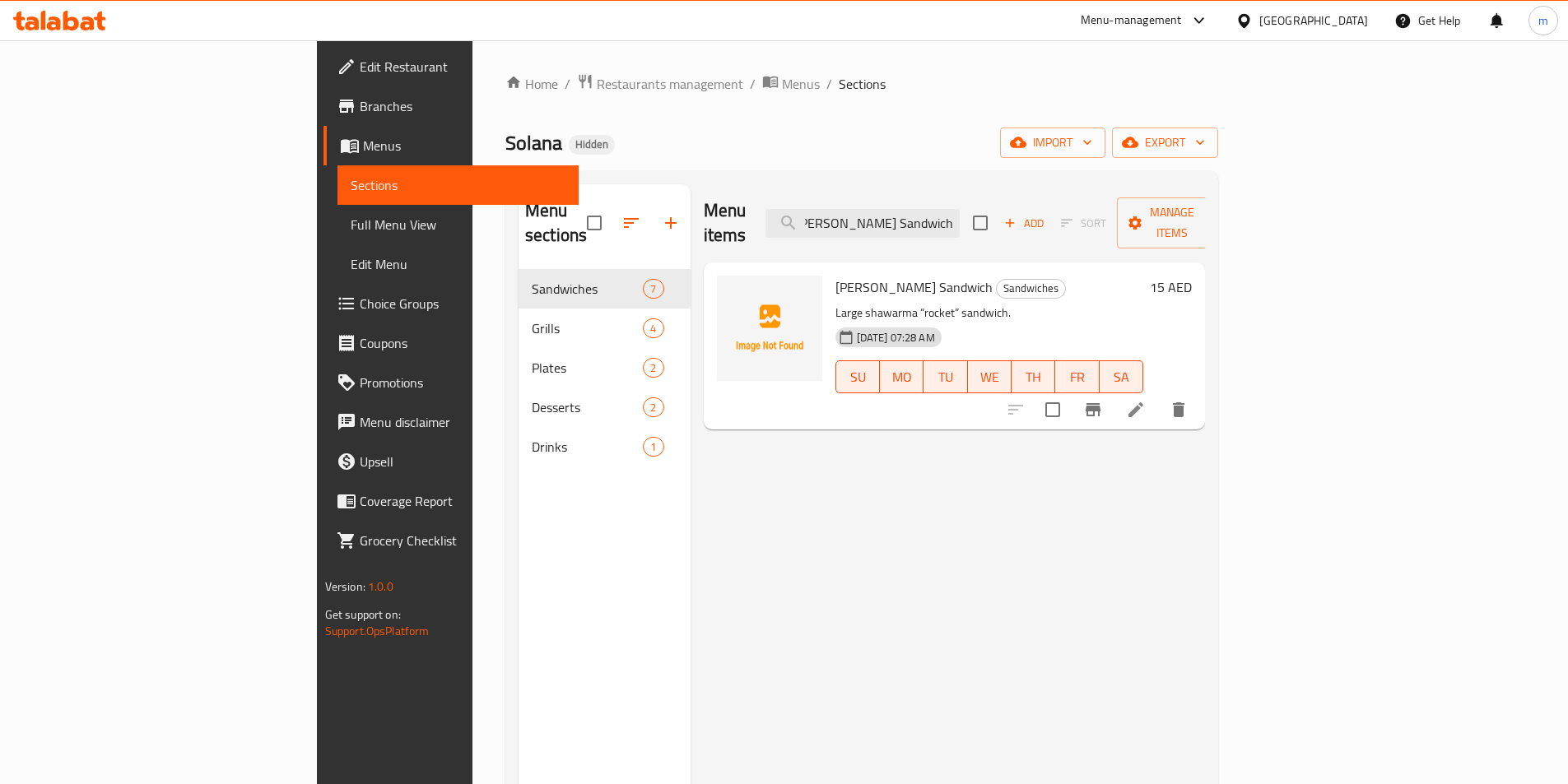
type input "[PERSON_NAME] Sandwich"
click at [1143, 402] on icon at bounding box center [1136, 410] width 15 height 15
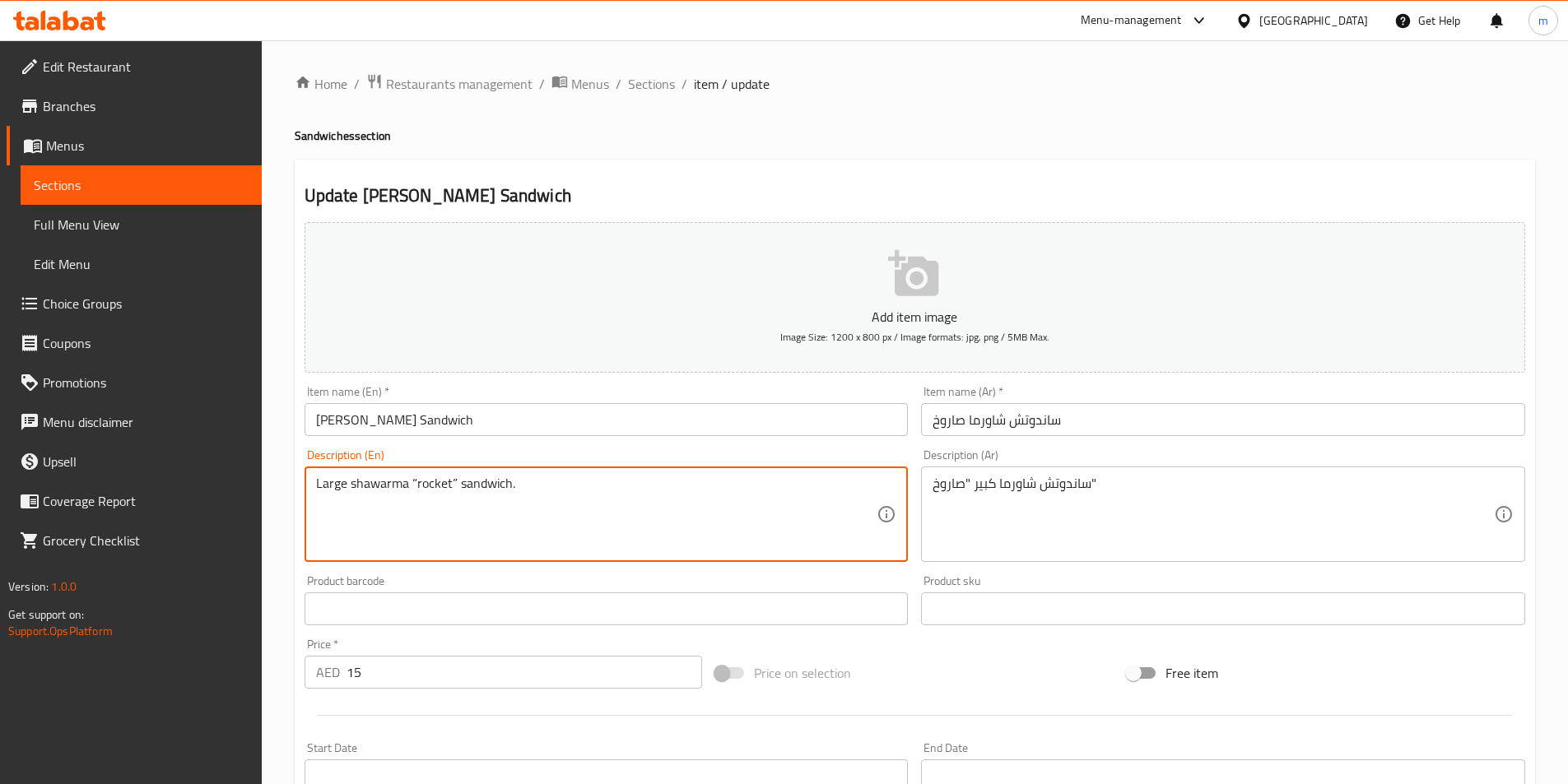
drag, startPoint x: 457, startPoint y: 480, endPoint x: 407, endPoint y: 477, distance: 50.1
click at [442, 483] on textarea "Large shawarma “rocket” sandwich." at bounding box center [596, 515] width 561 height 78
drag, startPoint x: 451, startPoint y: 484, endPoint x: 414, endPoint y: 480, distance: 37.2
click at [414, 480] on textarea "Large shawarma “rocket” sandwich." at bounding box center [596, 515] width 561 height 78
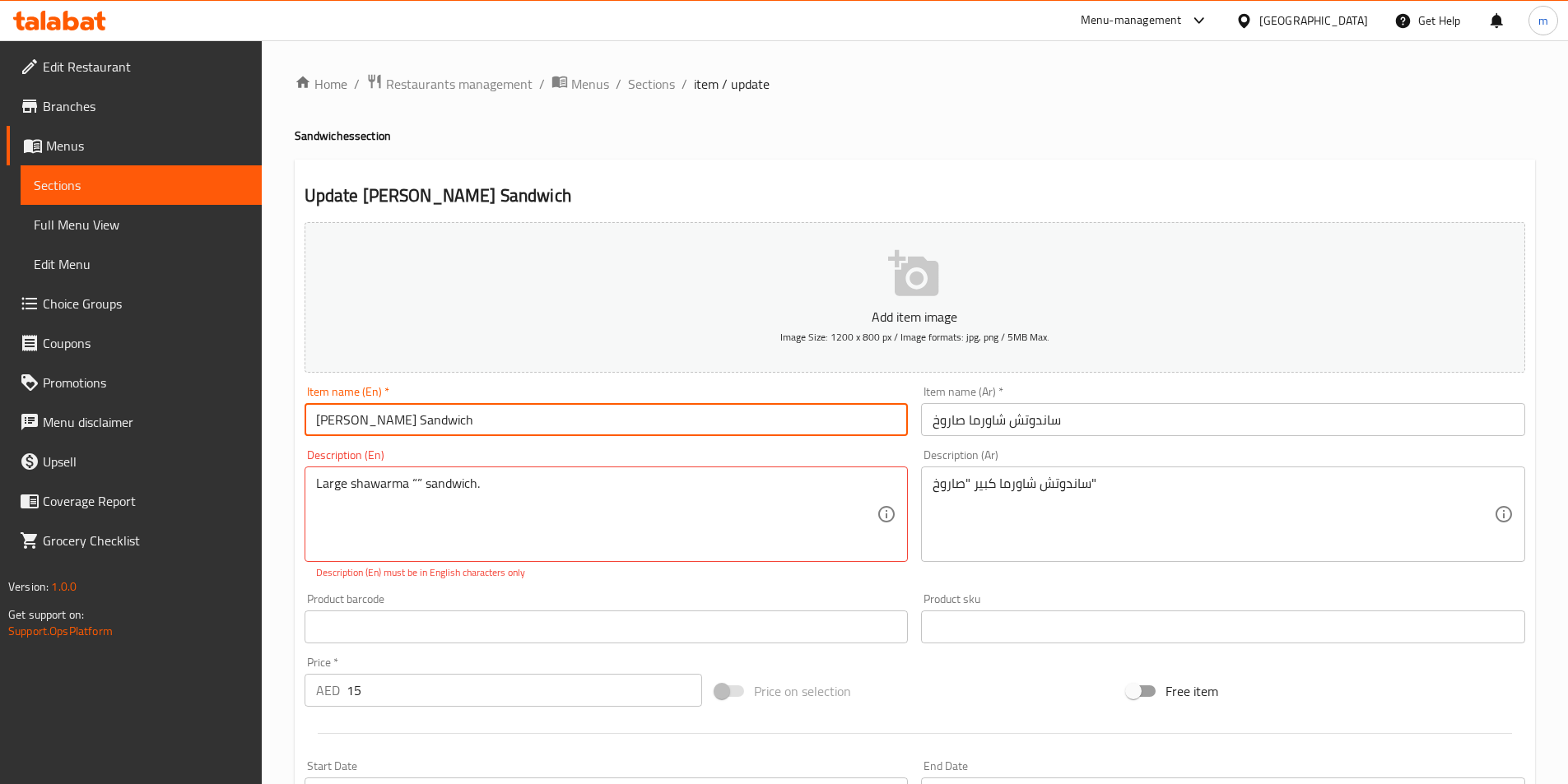
drag, startPoint x: 358, startPoint y: 421, endPoint x: 334, endPoint y: 422, distance: 24.0
click at [334, 422] on input "[PERSON_NAME] Sandwich" at bounding box center [607, 419] width 604 height 33
click at [357, 423] on input "[PERSON_NAME] Sandwich" at bounding box center [607, 419] width 604 height 33
drag, startPoint x: 362, startPoint y: 421, endPoint x: 308, endPoint y: 423, distance: 54.0
click at [308, 423] on input "[PERSON_NAME] Sandwich" at bounding box center [607, 419] width 604 height 33
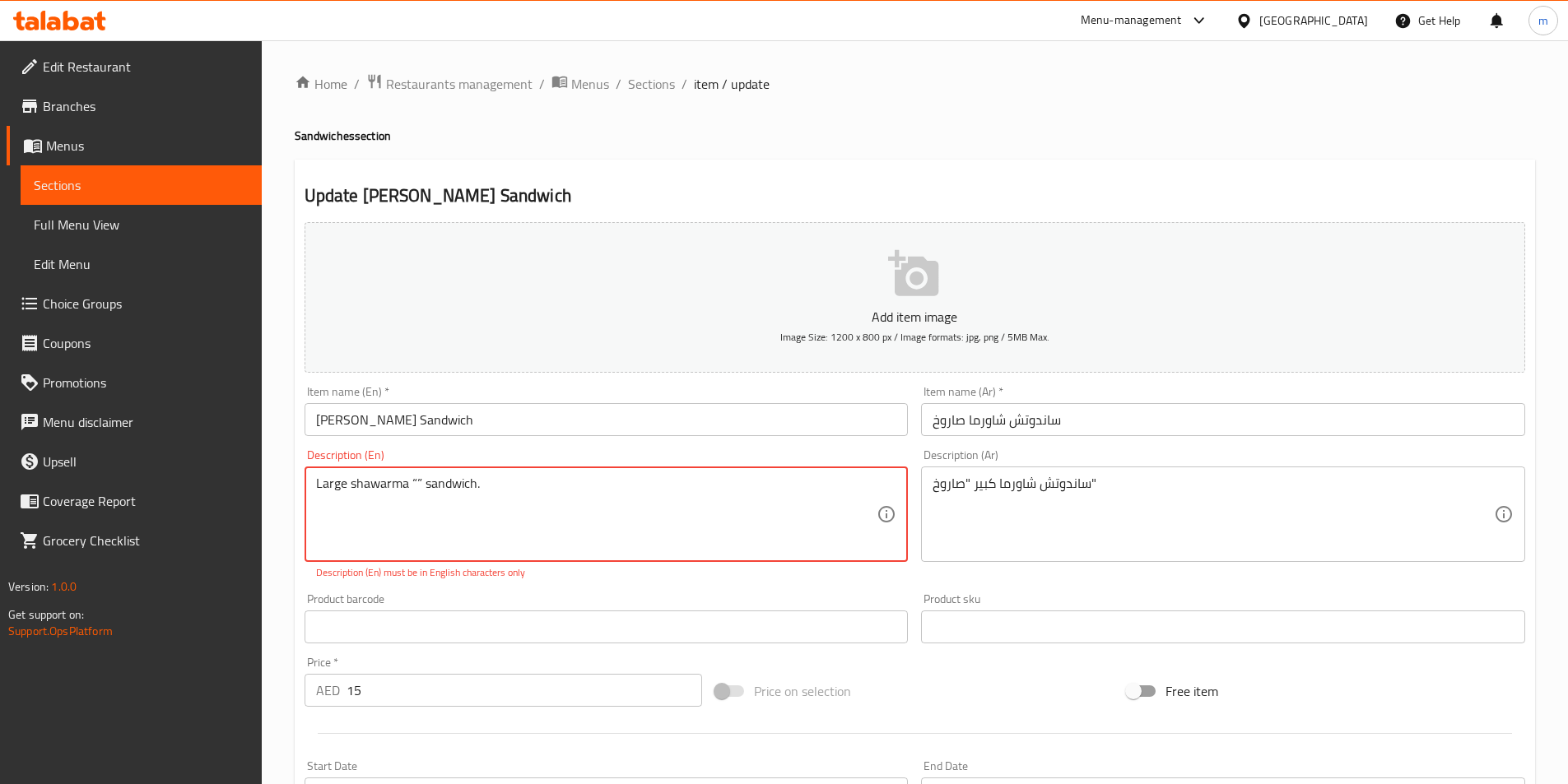
click at [413, 479] on textarea "Large shawarma “” sandwich." at bounding box center [596, 515] width 561 height 78
paste textarea "Saroukh"
click at [702, 507] on textarea "Large shawarma “Saroukh” sandwich." at bounding box center [596, 515] width 561 height 78
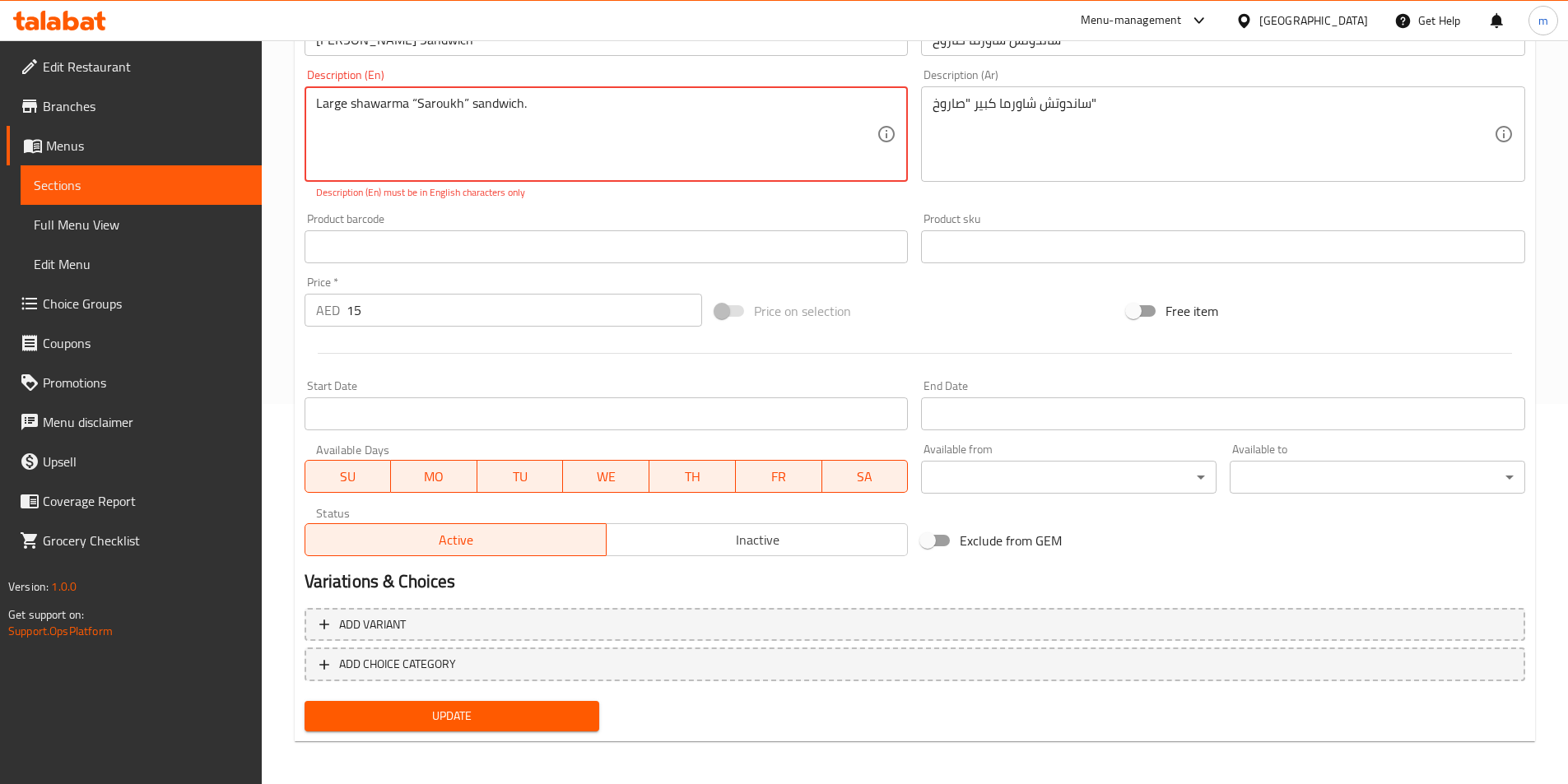
scroll to position [384, 0]
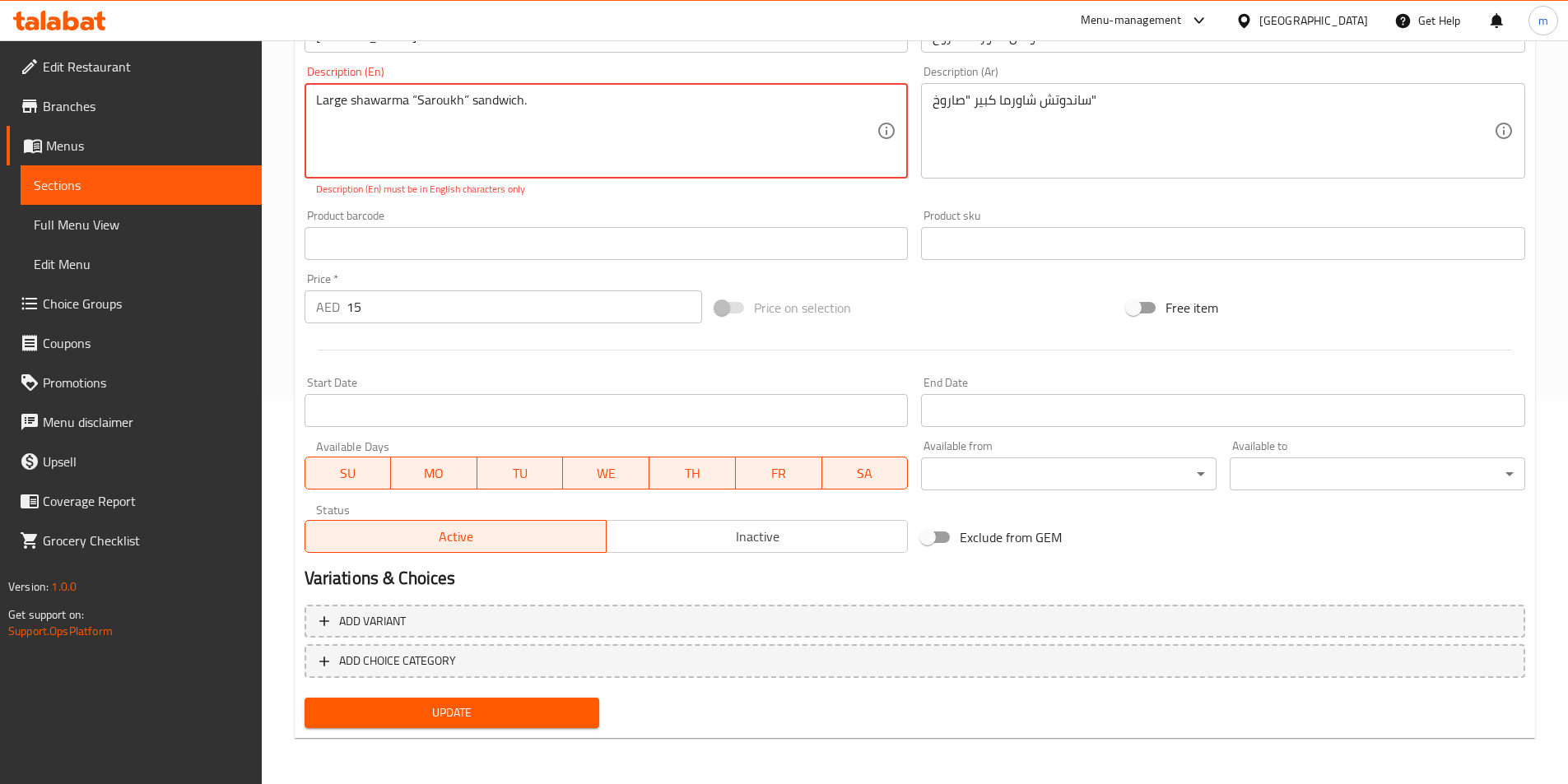
type textarea "Large shawarma “Saroukh” sandwich."
click at [480, 707] on span "Update" at bounding box center [453, 713] width 269 height 20
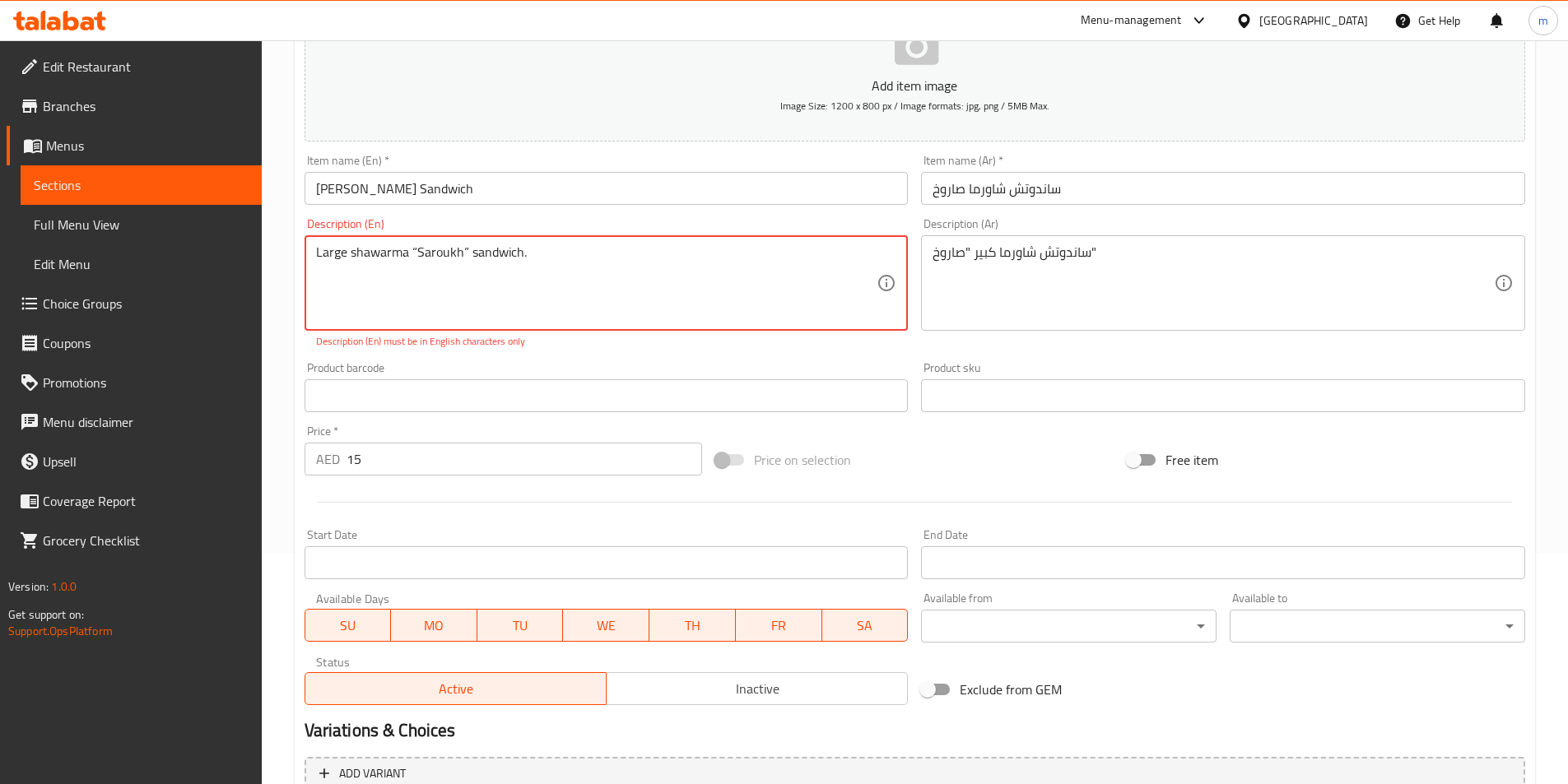
scroll to position [0, 0]
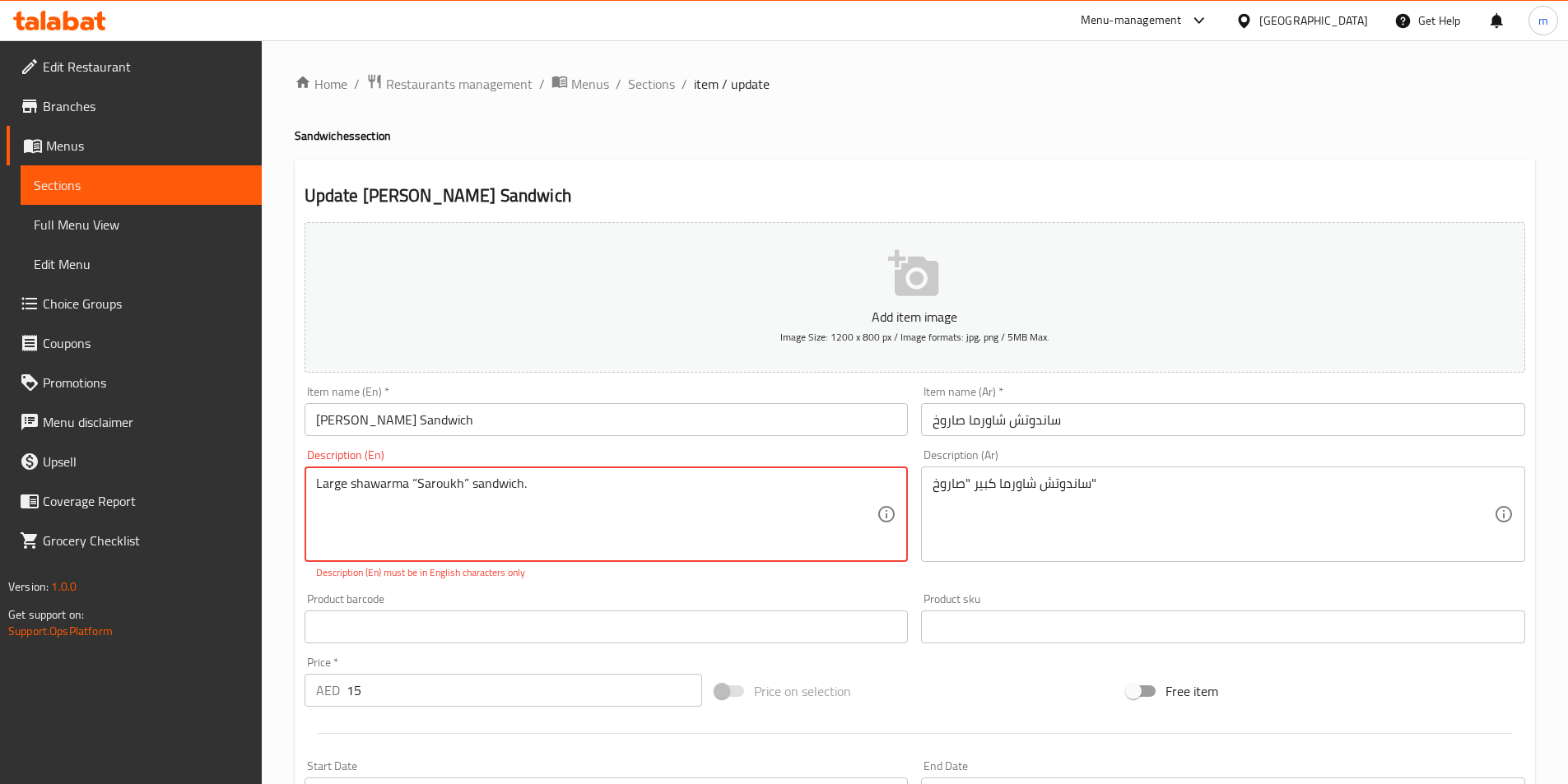
click at [117, 195] on link "Sections" at bounding box center [140, 185] width 241 height 40
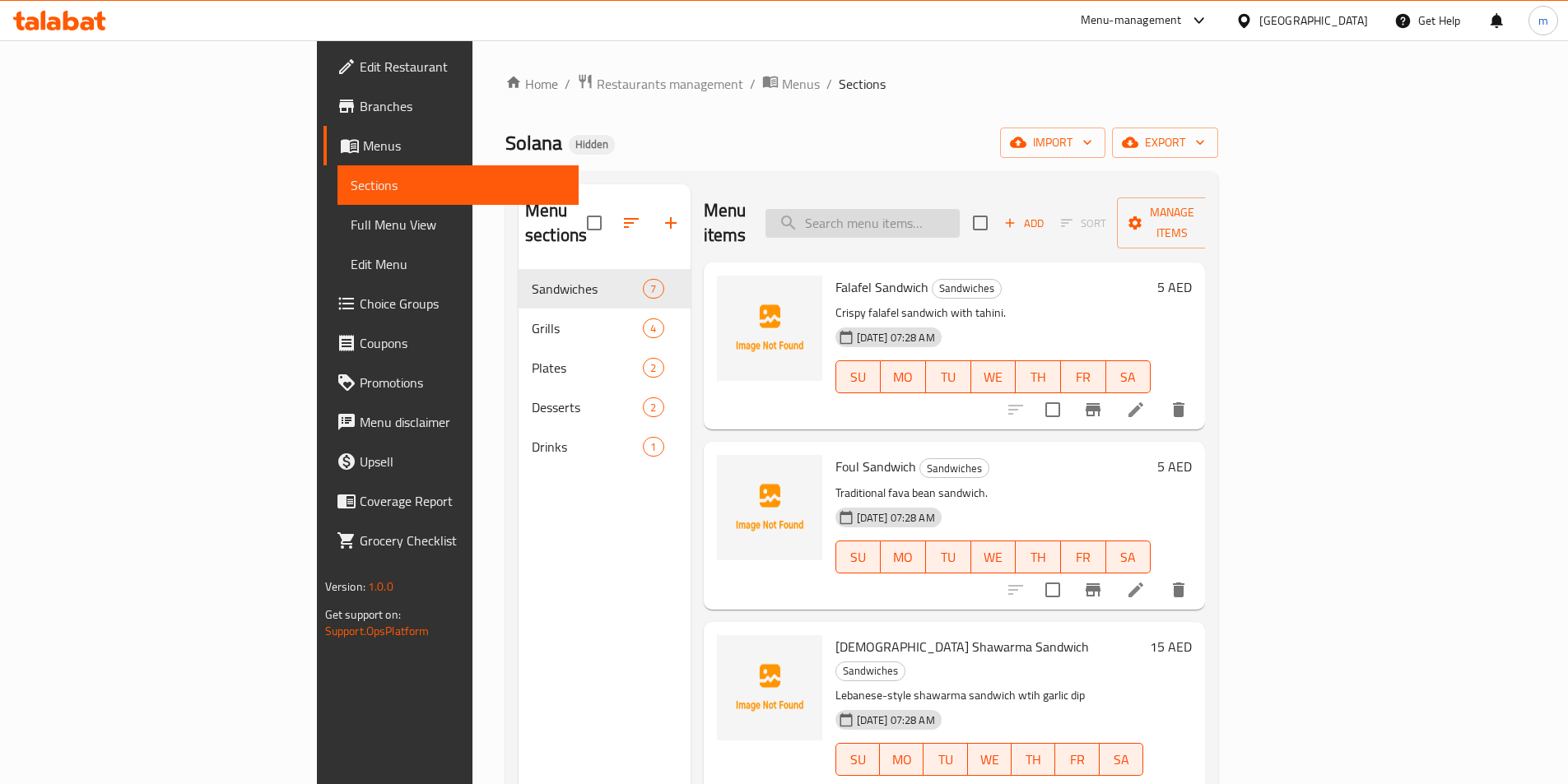
click at [960, 213] on input "search" at bounding box center [862, 224] width 194 height 29
paste input "طبق الأنفار"
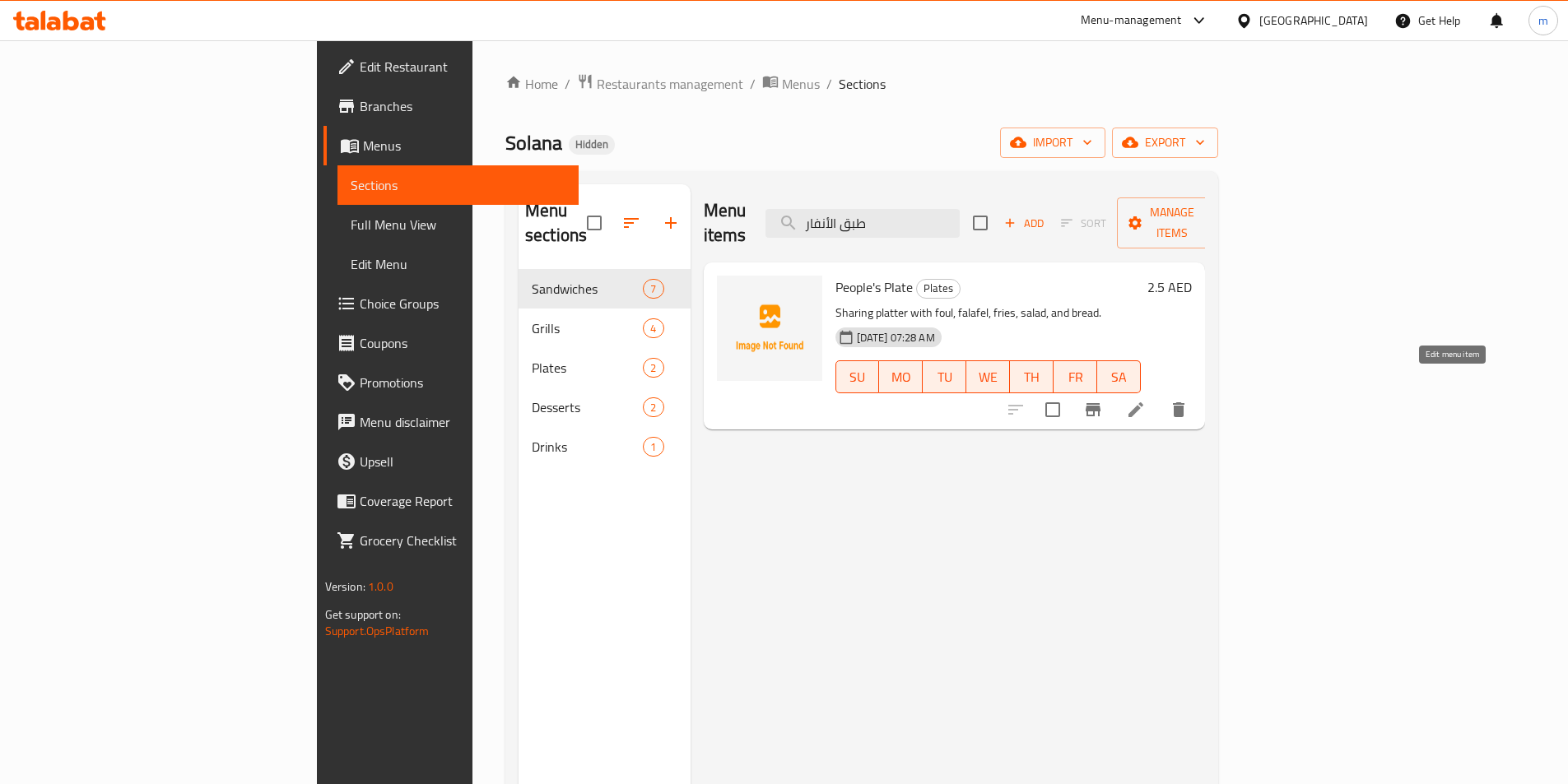
type input "طبق الأنفار"
click at [1143, 402] on icon at bounding box center [1136, 410] width 15 height 15
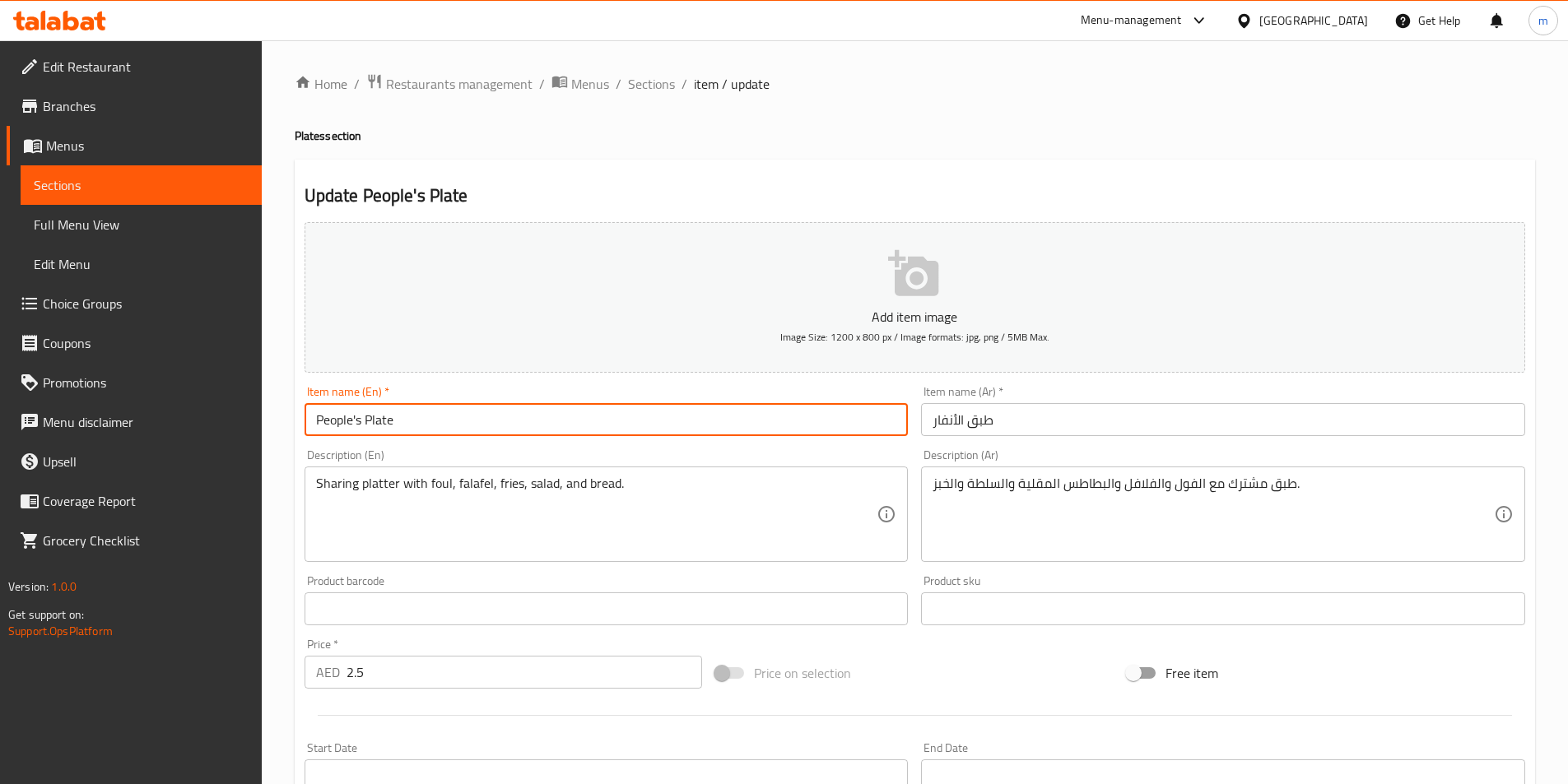
drag, startPoint x: 359, startPoint y: 425, endPoint x: 305, endPoint y: 426, distance: 54.0
click at [305, 426] on input "People's Plate" at bounding box center [607, 419] width 604 height 33
type input "ELanfar Plate"
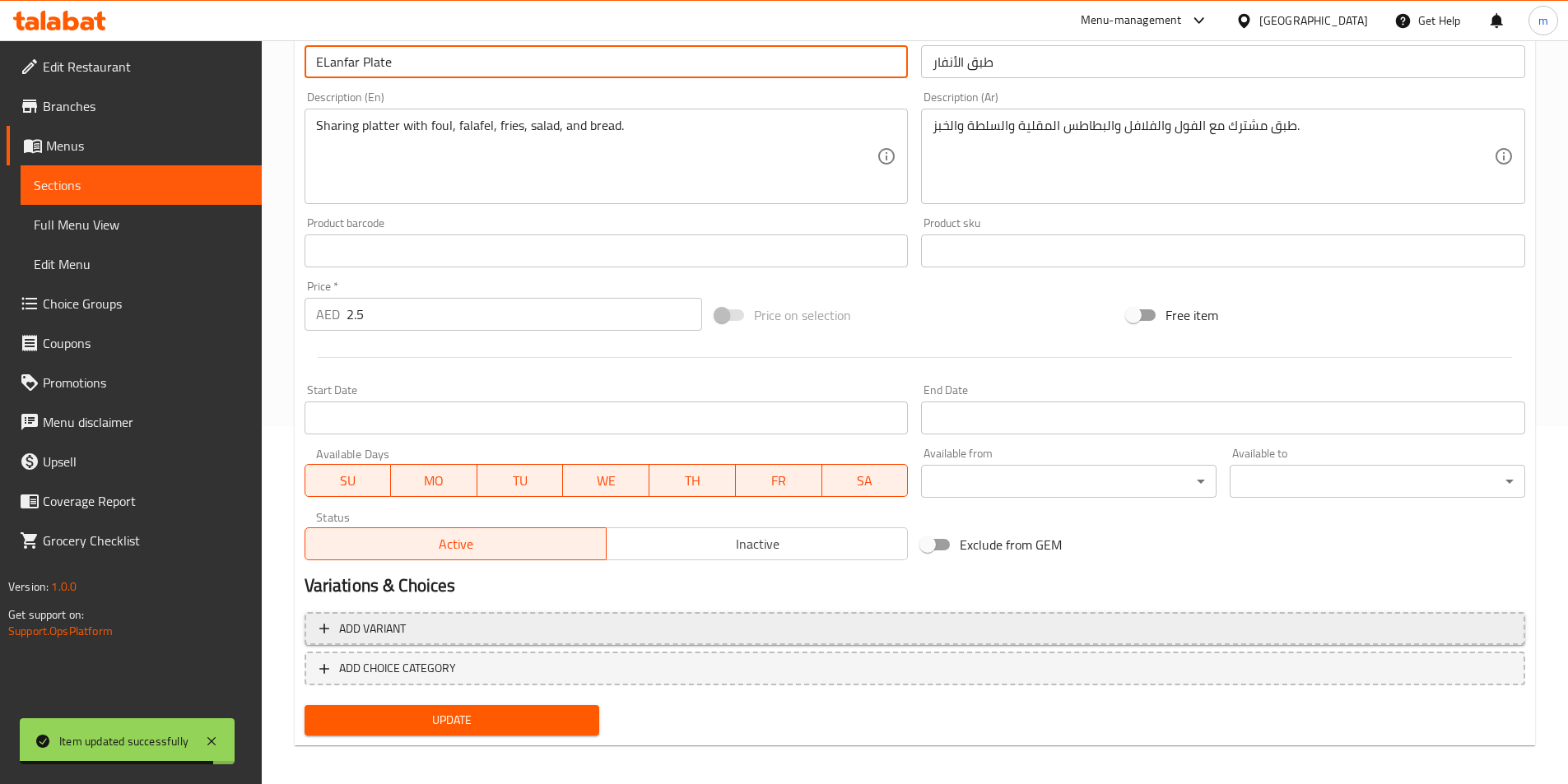
scroll to position [365, 0]
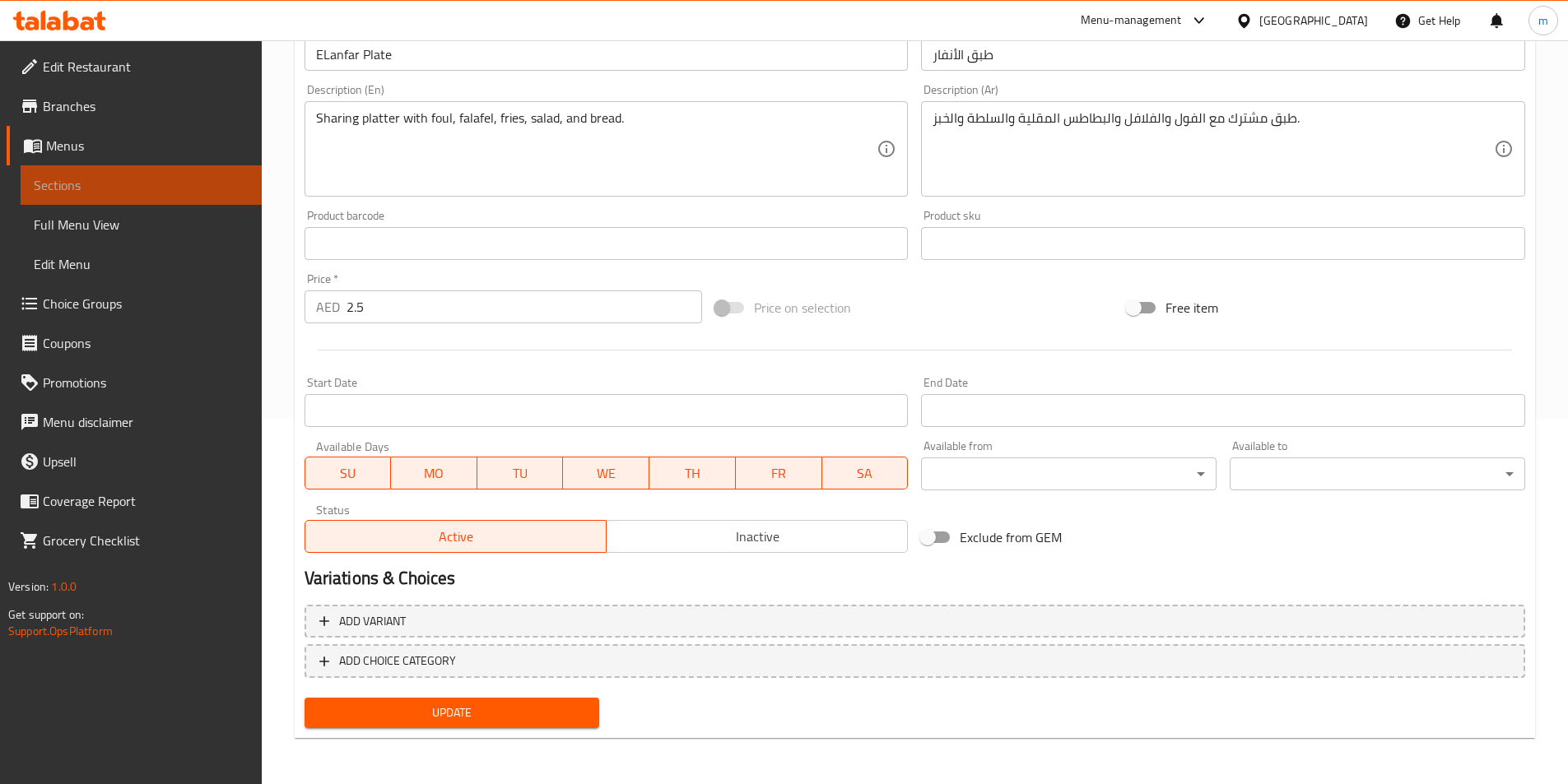
click at [113, 201] on link "Sections" at bounding box center [140, 185] width 241 height 40
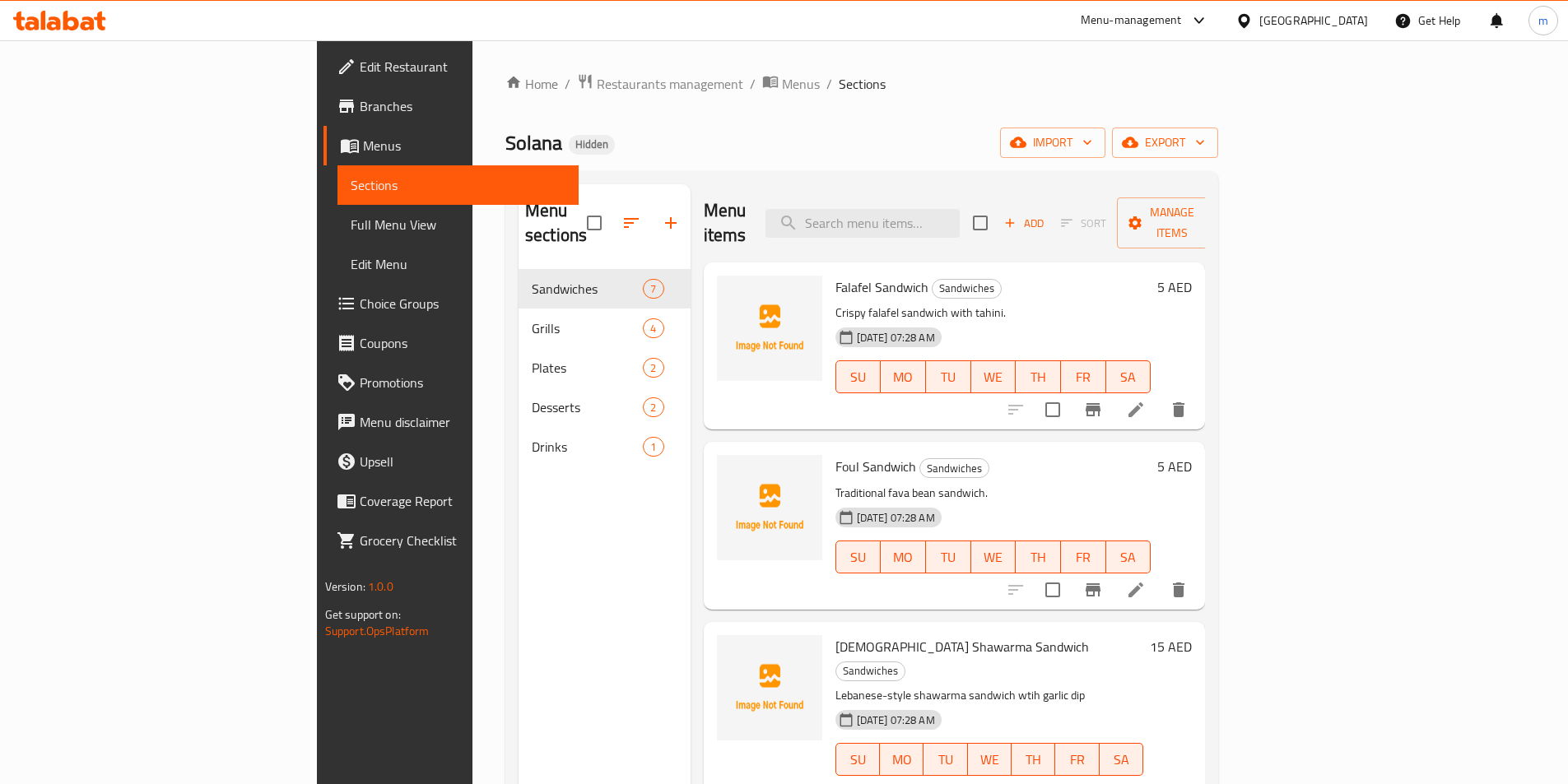
click at [518, 443] on nav "Sandwiches 7 Grills 4 Plates 2 Desserts 2 Drinks 1" at bounding box center [604, 368] width 172 height 210
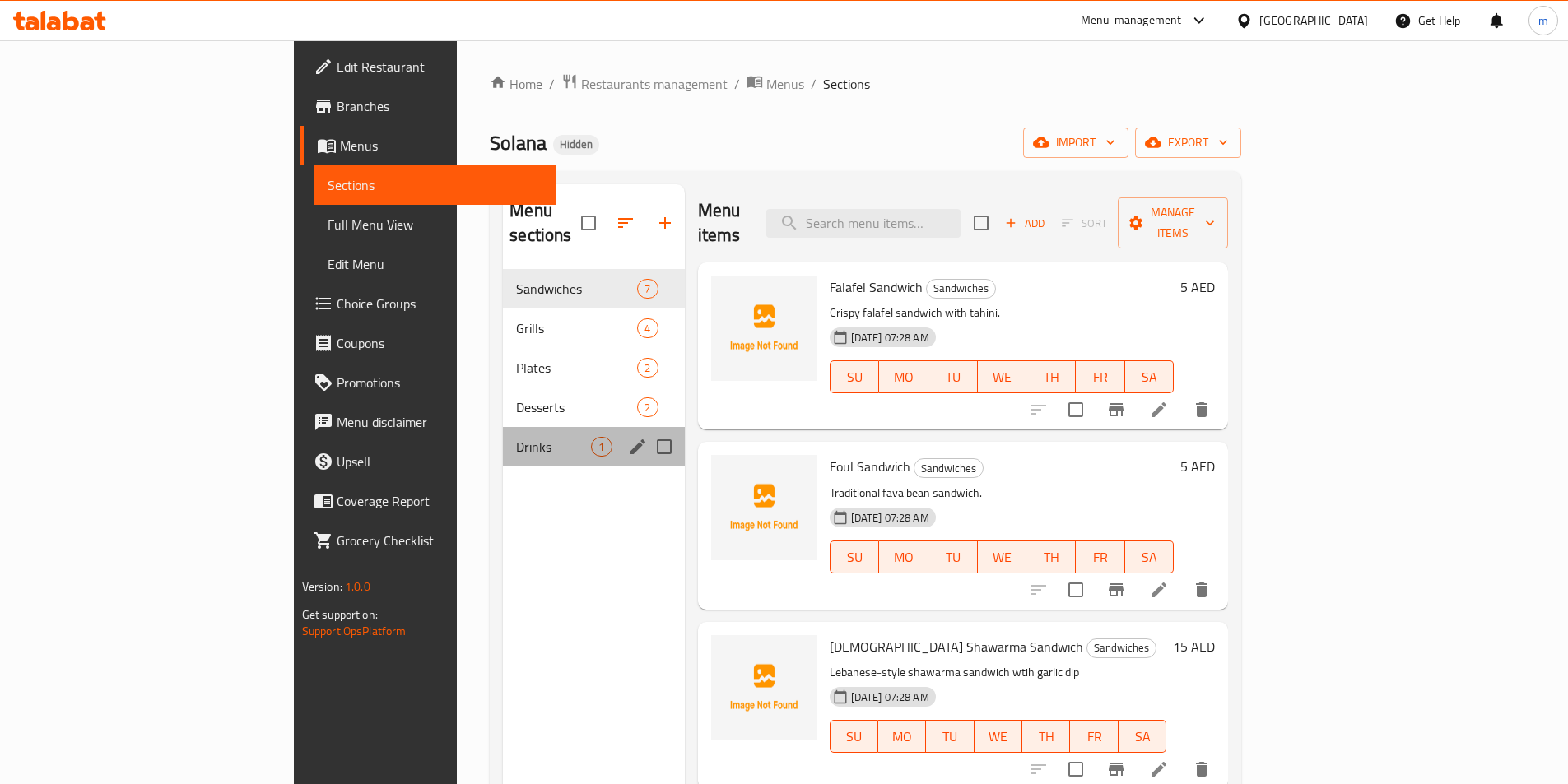
click at [516, 437] on span "Drinks" at bounding box center [553, 447] width 75 height 19
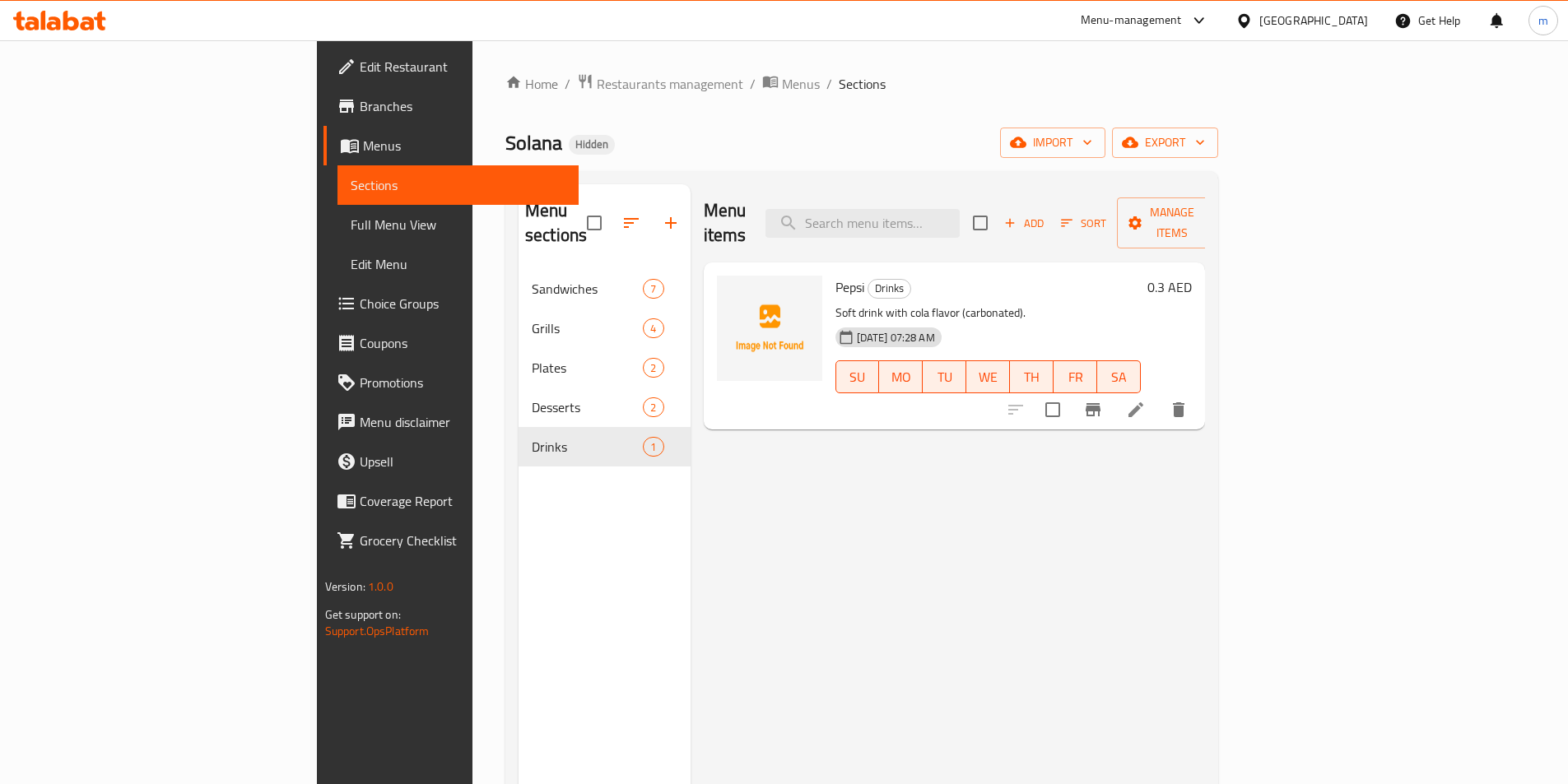
click at [1159, 395] on li at bounding box center [1136, 410] width 46 height 29
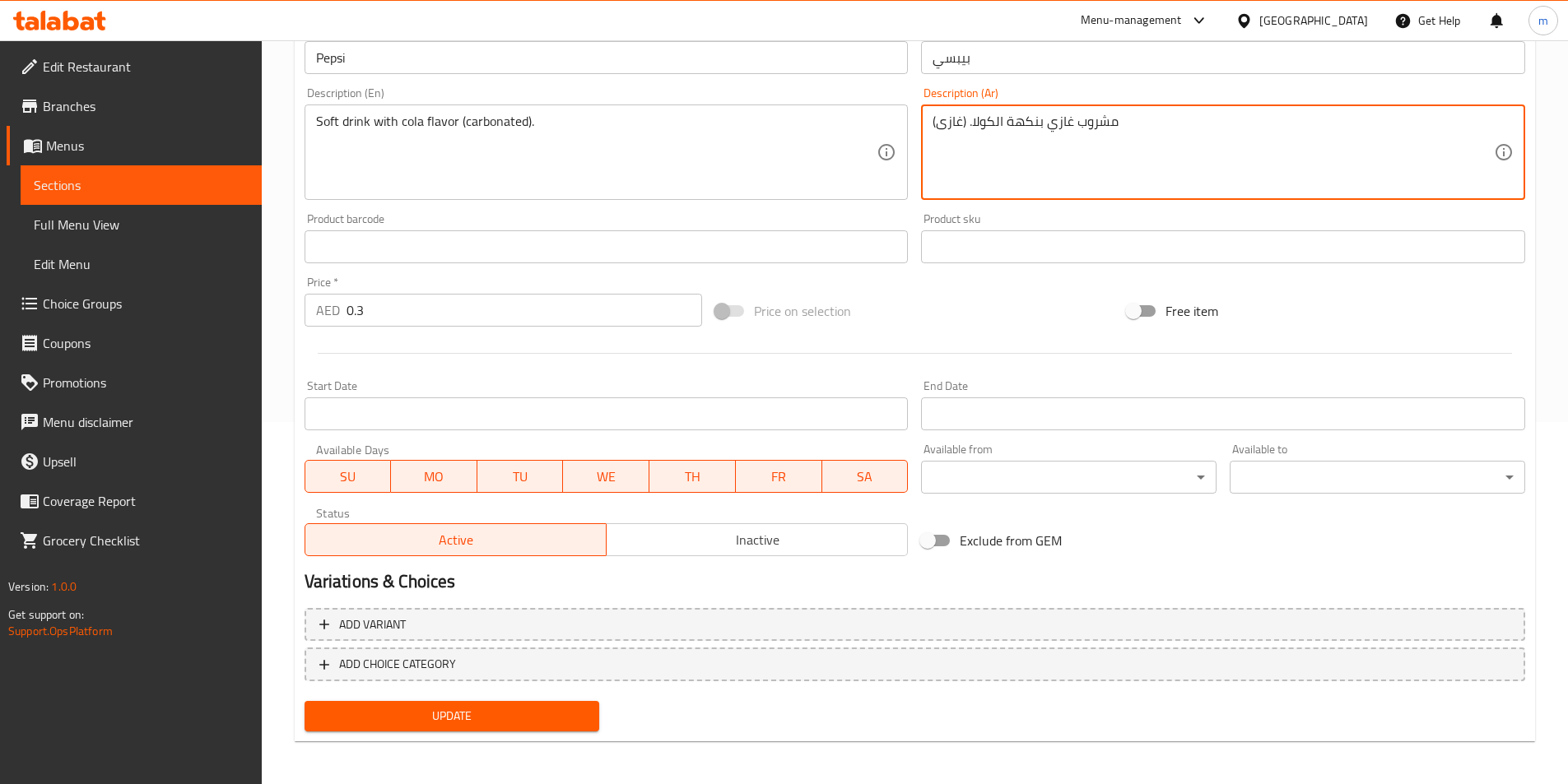
scroll to position [365, 0]
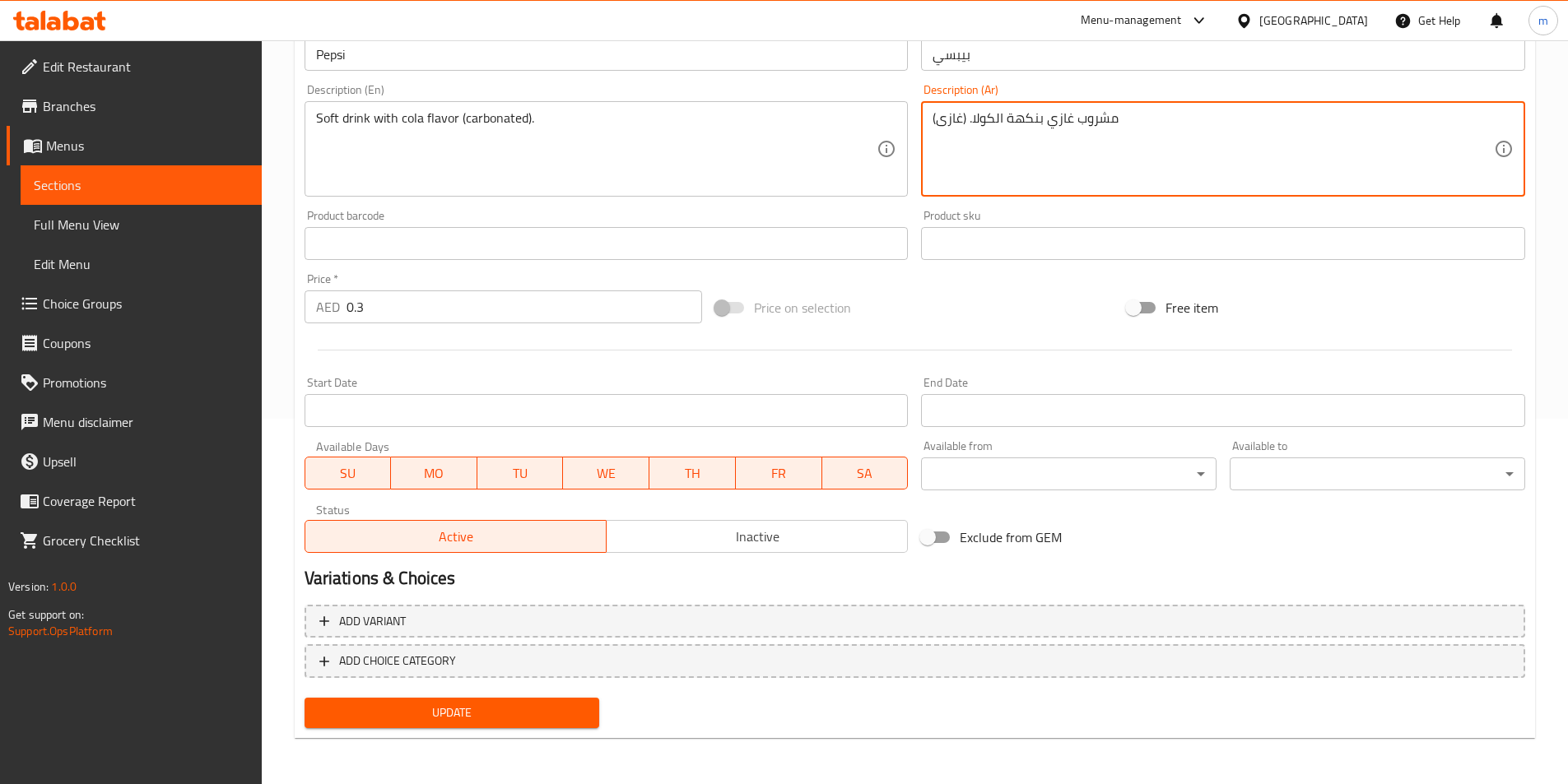
type textarea "مشروب غازي بنكهة الكولا. (غازى)"
click at [371, 714] on span "Update" at bounding box center [453, 713] width 269 height 20
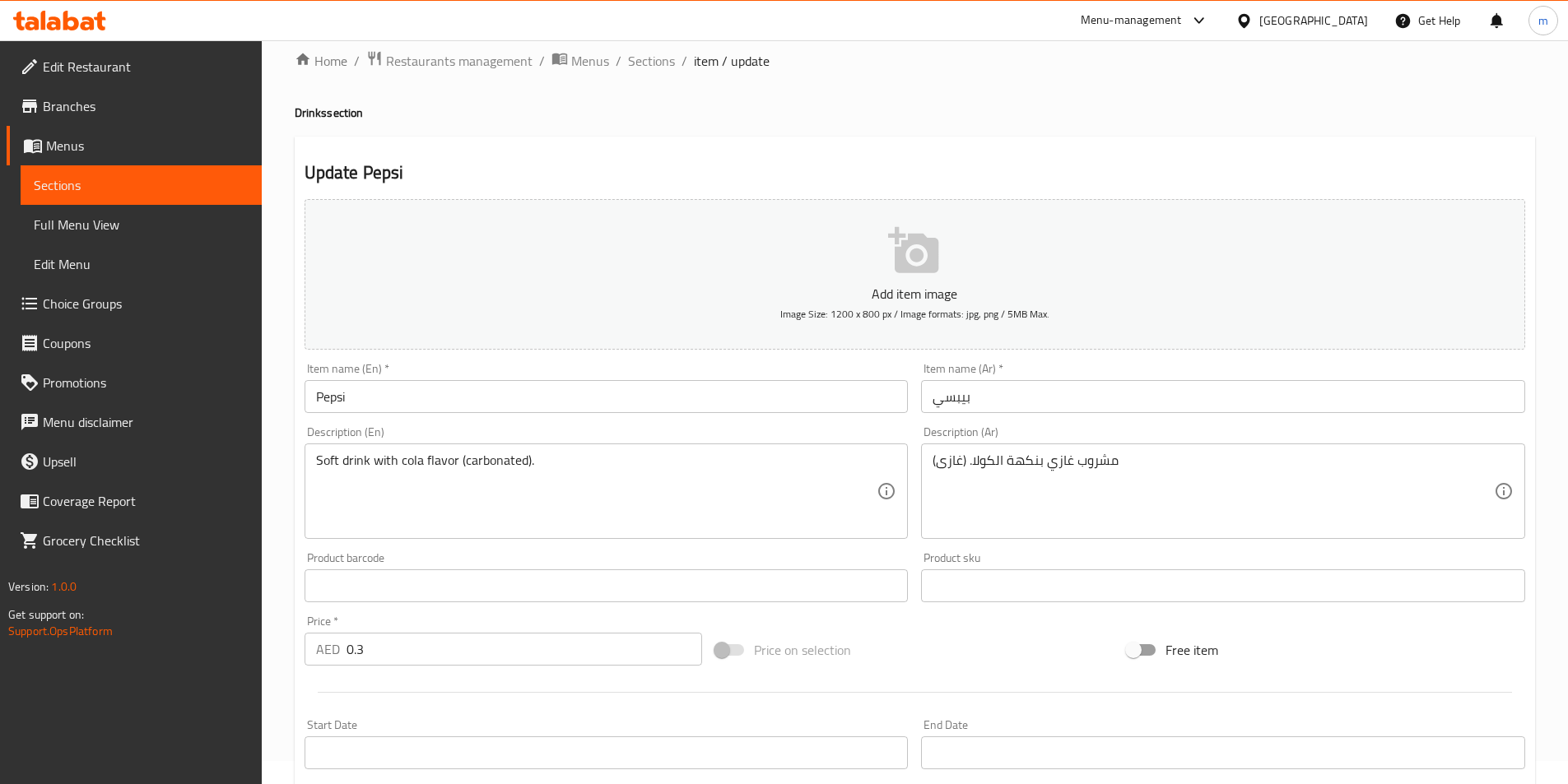
scroll to position [0, 0]
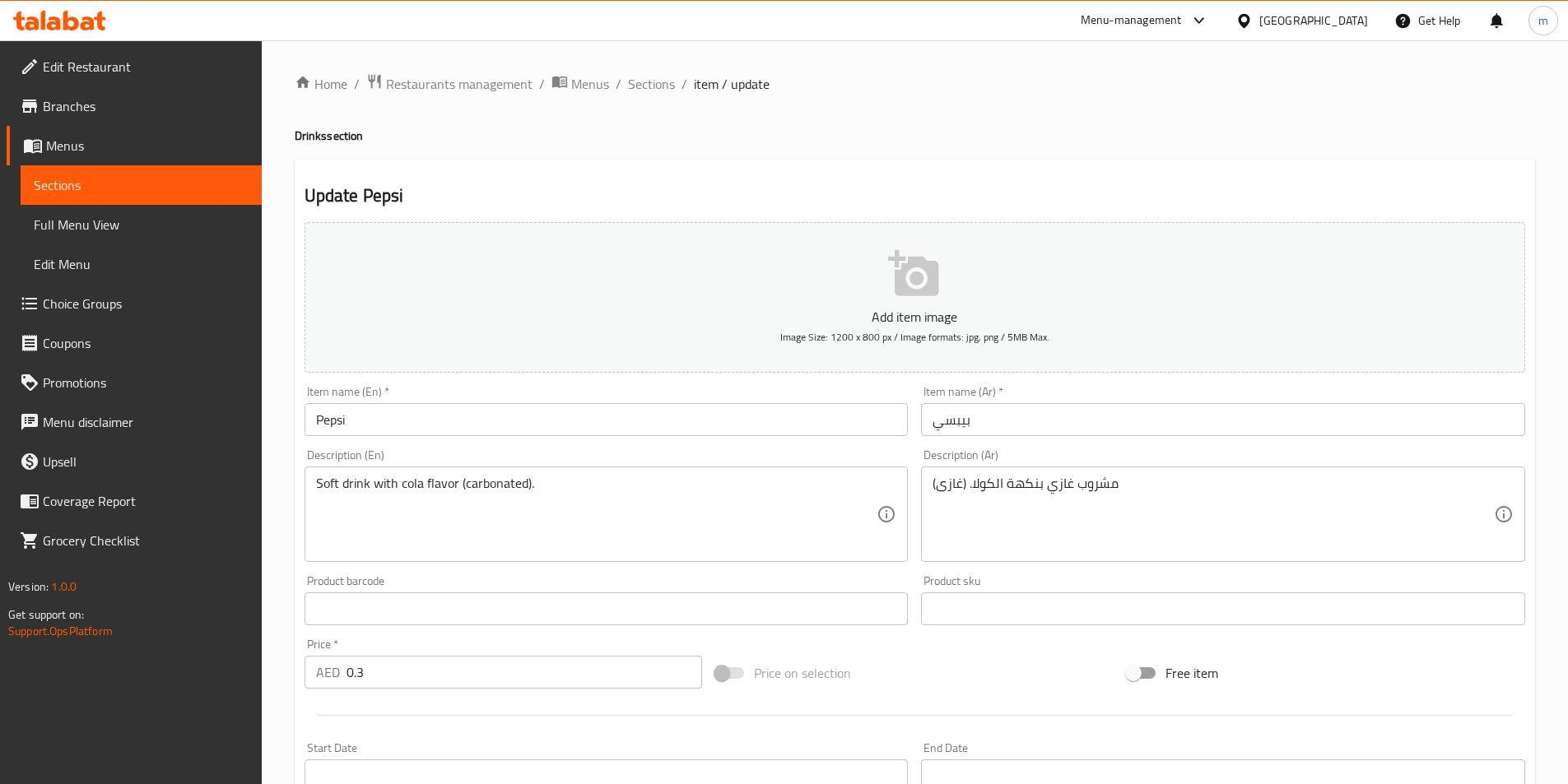
click at [119, 185] on span "Sections" at bounding box center [140, 184] width 215 height 19
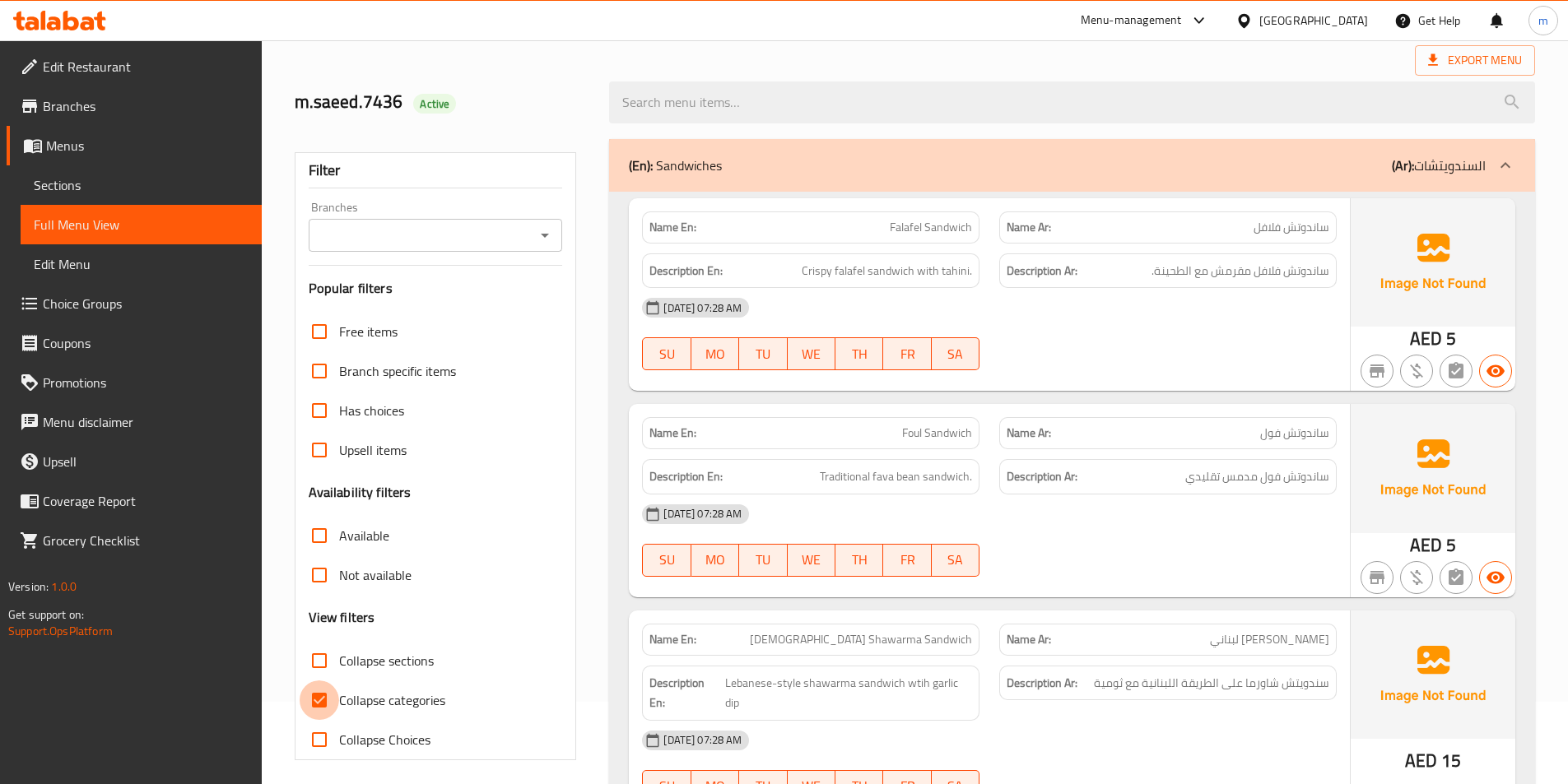
click at [330, 699] on div "Free items Branch specific items Has choices Upsell items Availability filters …" at bounding box center [436, 536] width 254 height 448
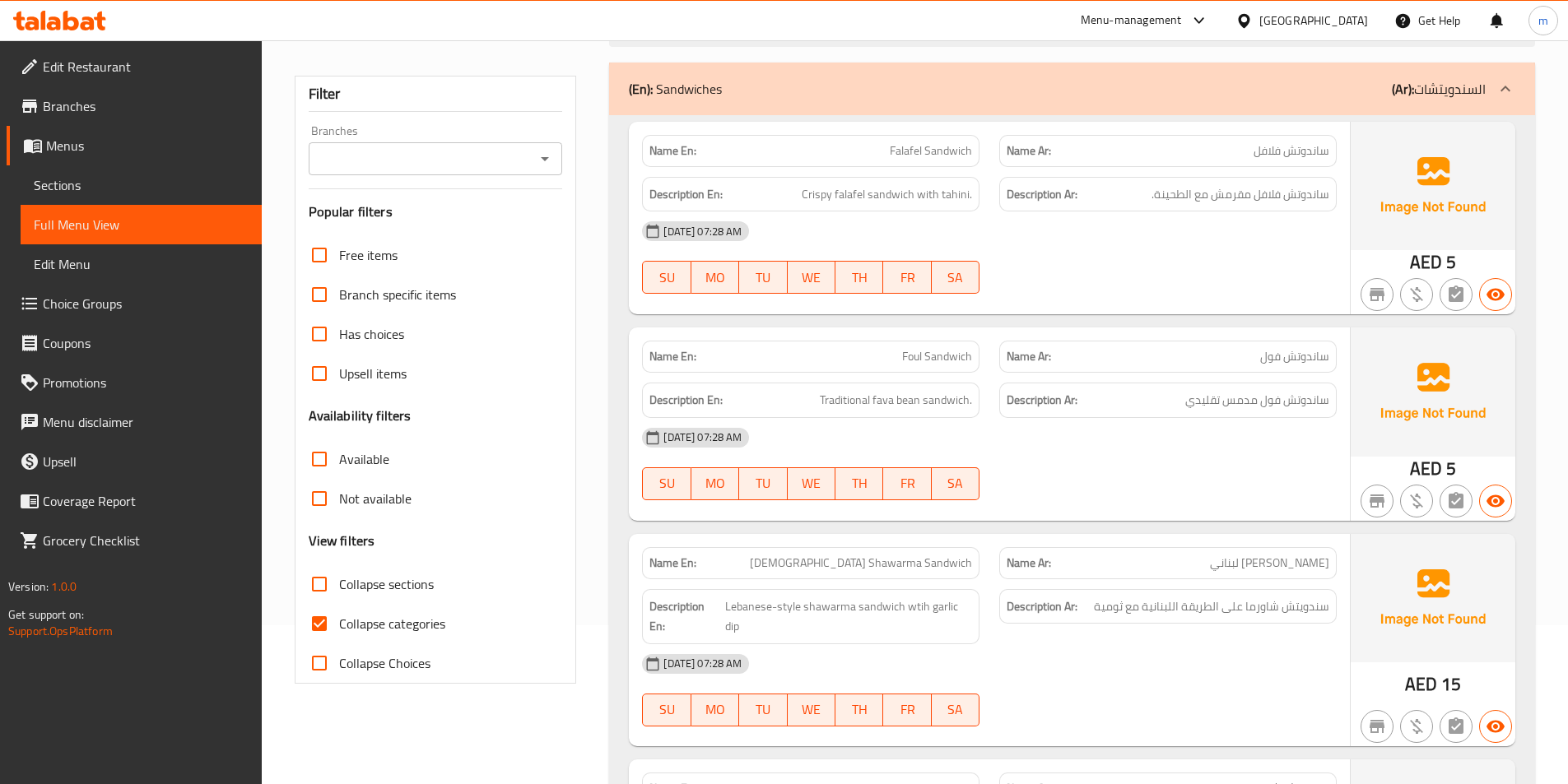
scroll to position [329, 0]
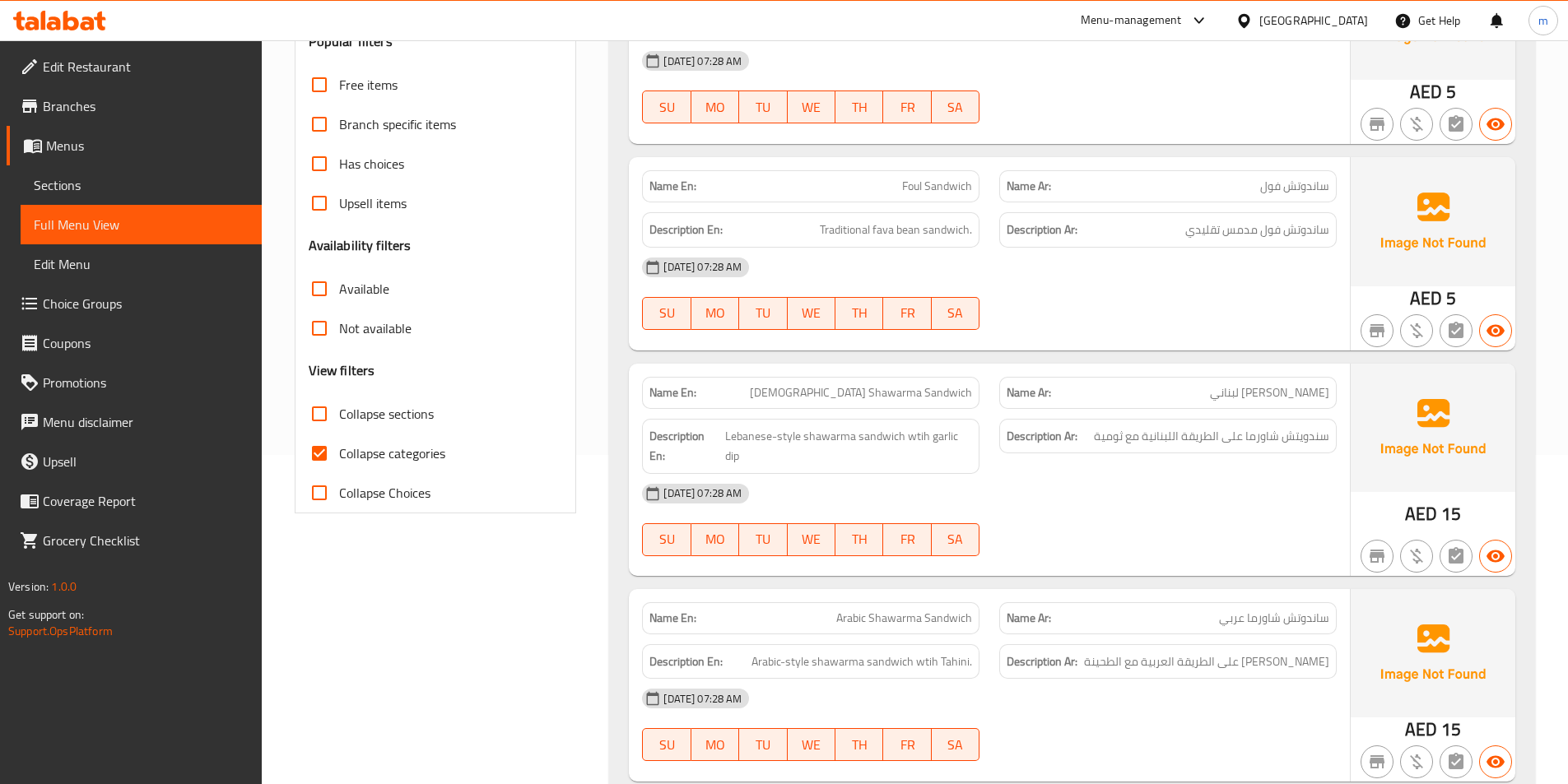
click at [330, 452] on input "Collapse categories" at bounding box center [319, 453] width 40 height 40
checkbox input "false"
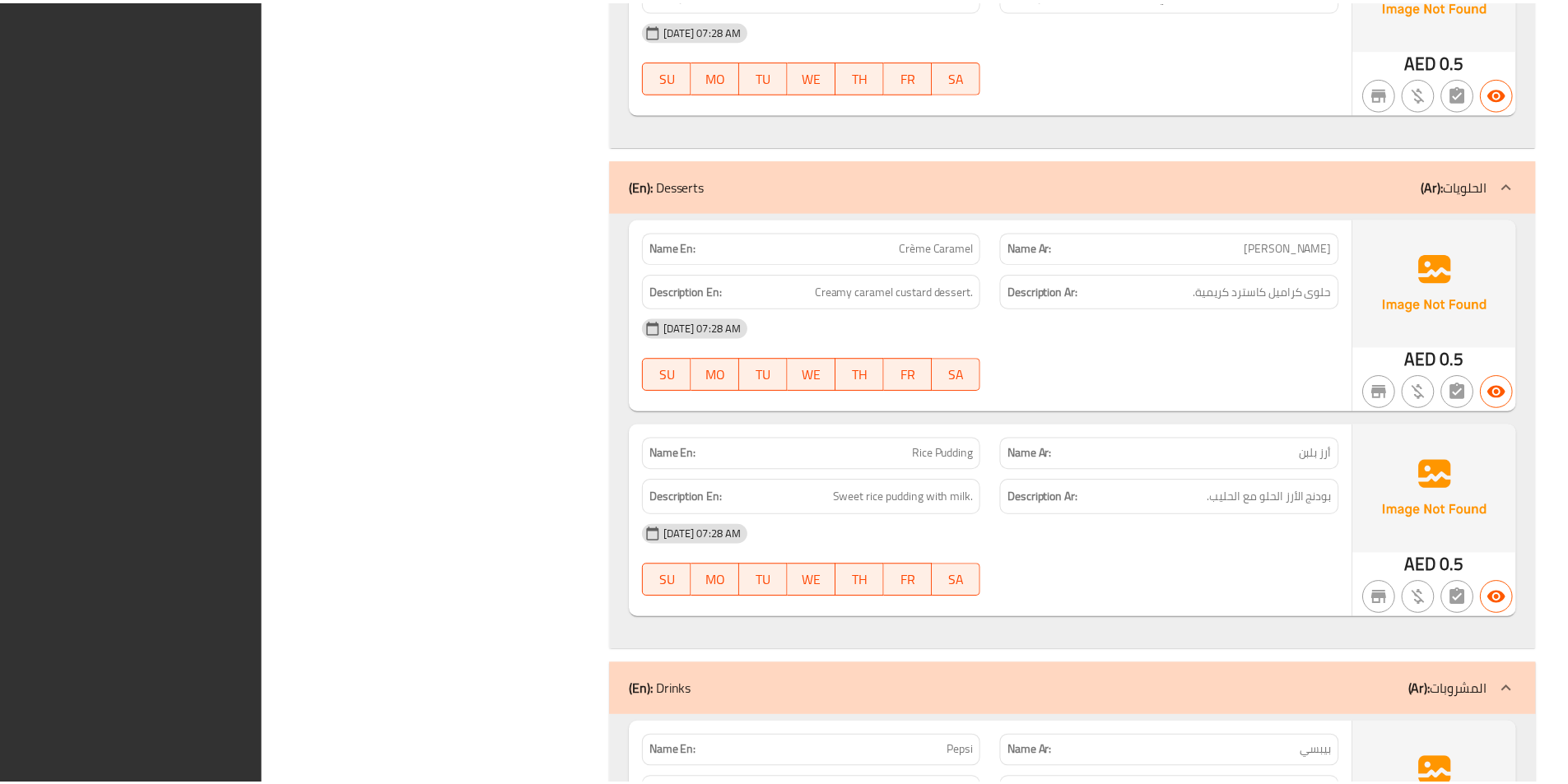
scroll to position [3292, 0]
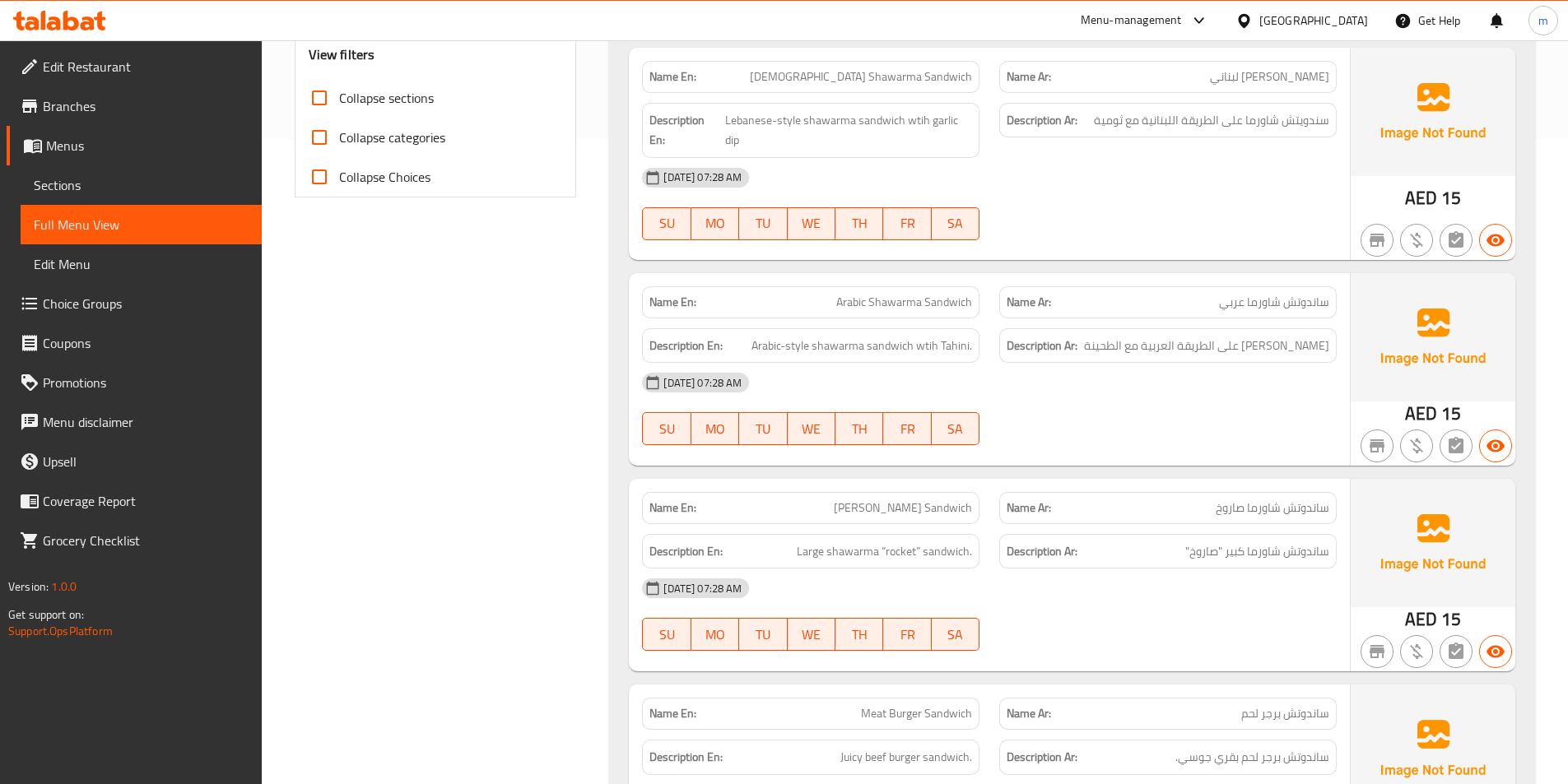
scroll to position [0, 0]
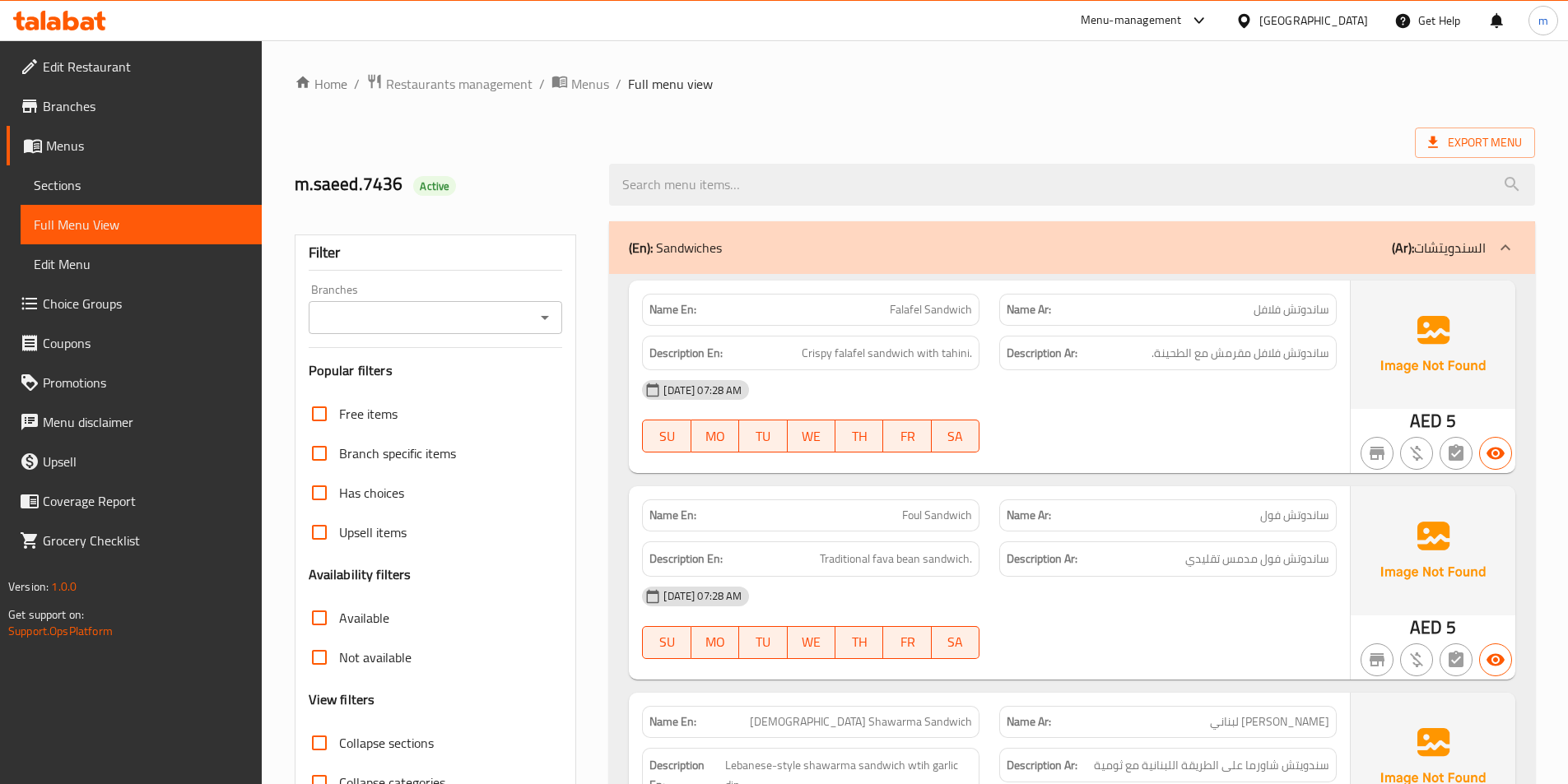
click at [1307, 140] on div "Export Menu" at bounding box center [914, 143] width 1241 height 30
click at [141, 135] on span "Menus" at bounding box center [147, 145] width 203 height 19
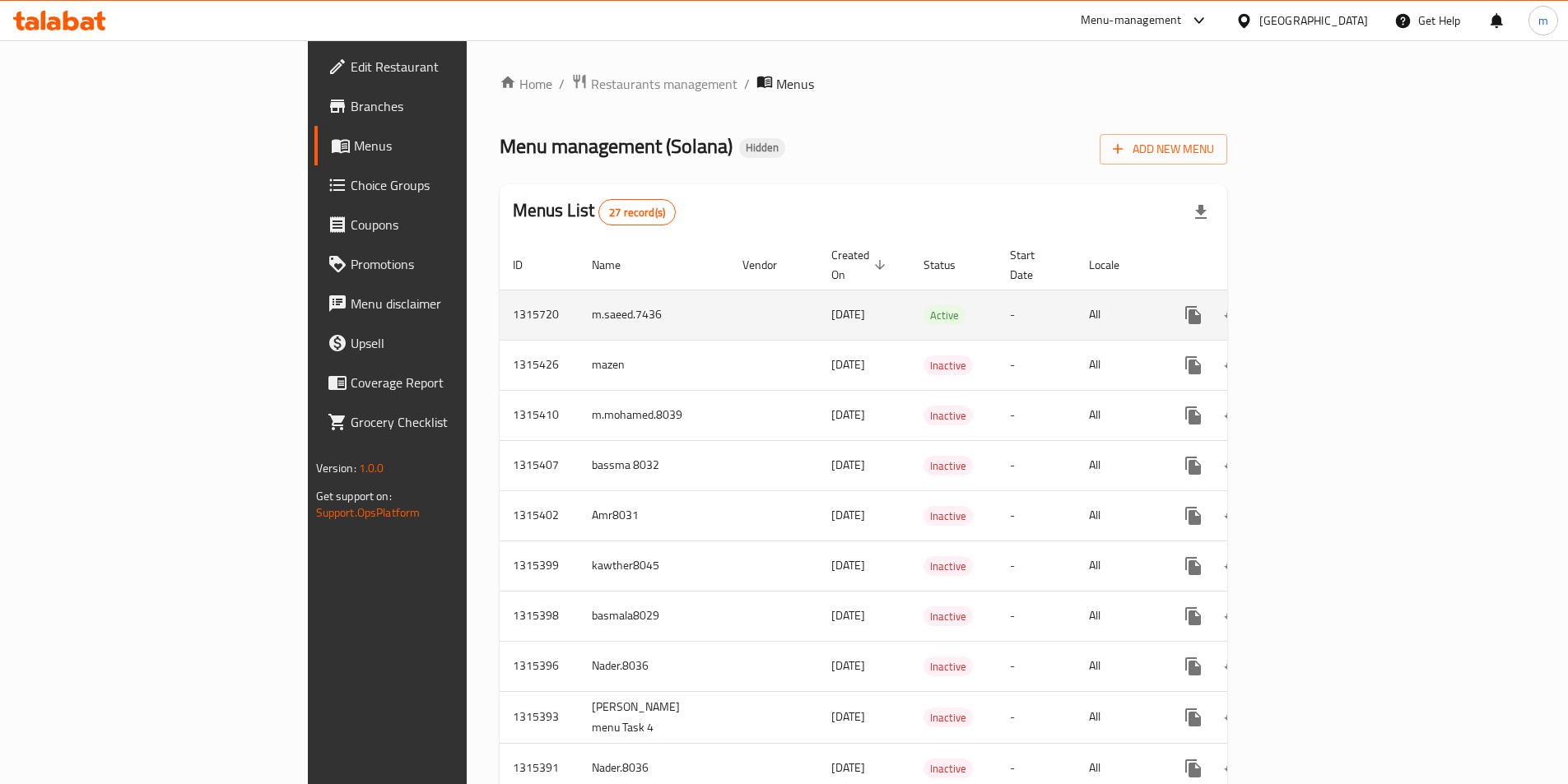
click at [579, 301] on td "m.saeed.7436" at bounding box center [654, 315] width 151 height 50
click at [1322, 305] on icon "enhanced table" at bounding box center [1311, 315] width 19 height 19
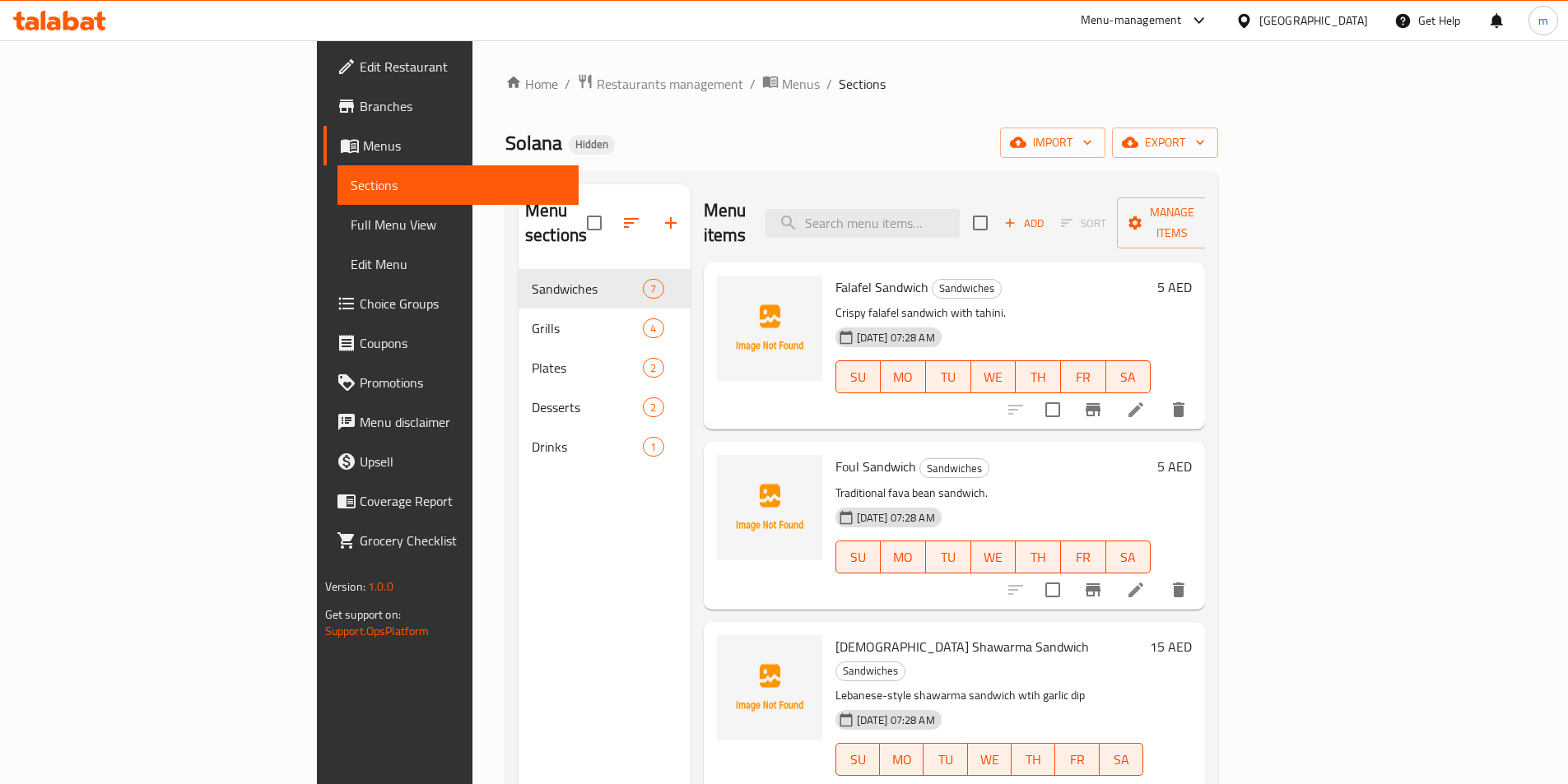
click at [363, 141] on span "Menus" at bounding box center [464, 145] width 203 height 19
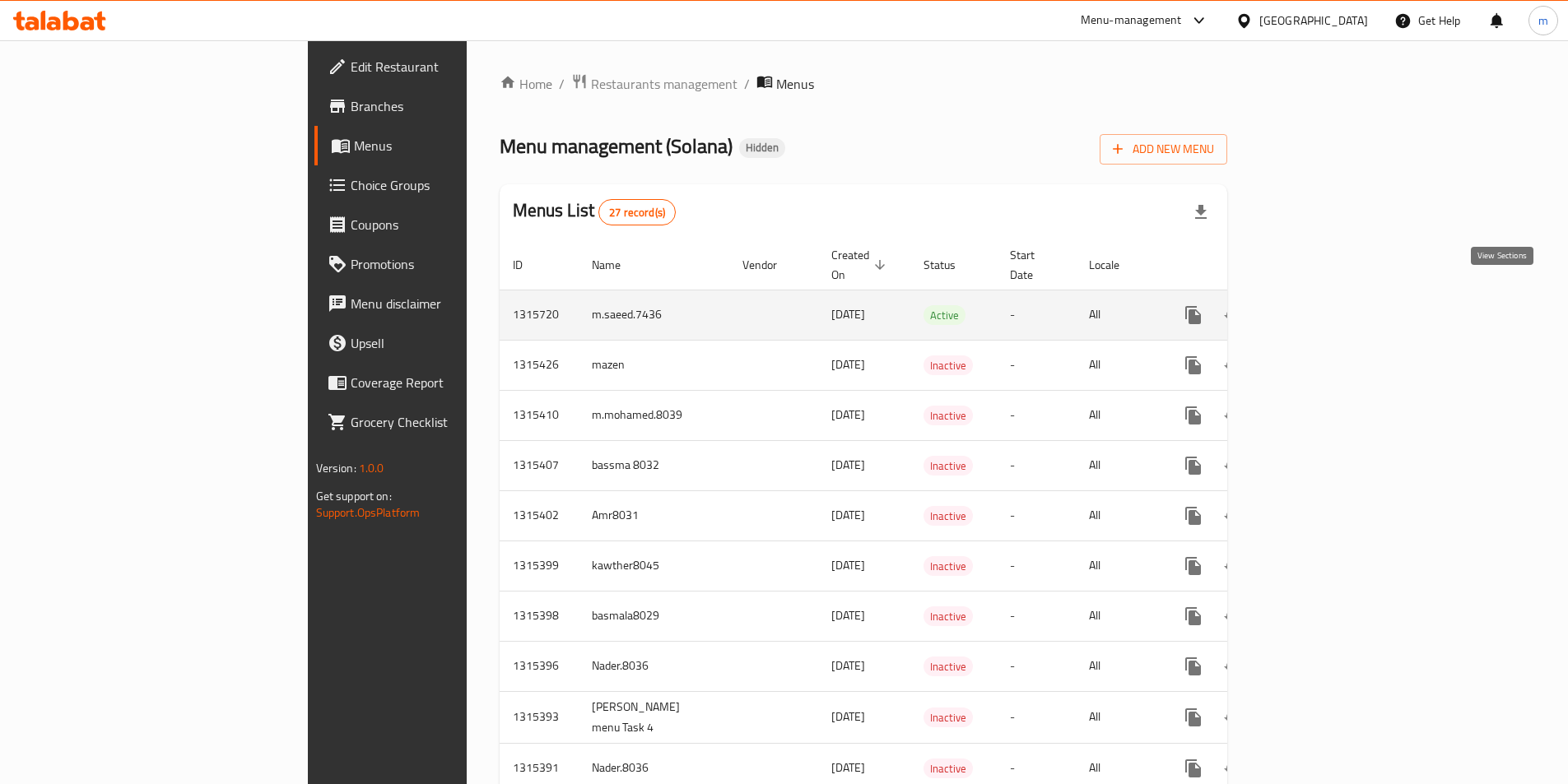
click at [1332, 299] on link "enhanced table" at bounding box center [1311, 315] width 40 height 40
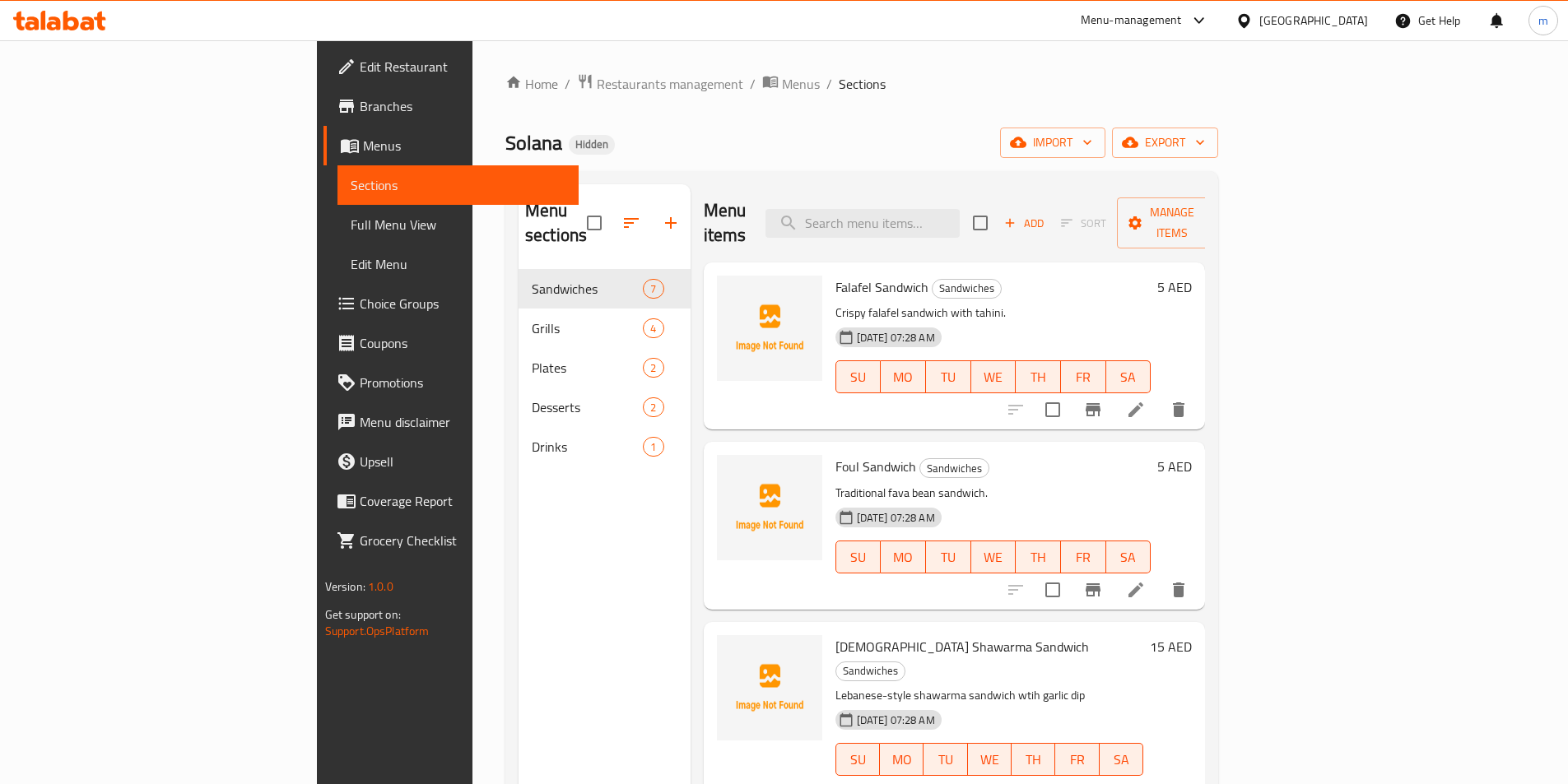
click at [830, 157] on div "Solana Hidden import export" at bounding box center [861, 143] width 712 height 30
click at [1205, 136] on span "export" at bounding box center [1165, 143] width 80 height 20
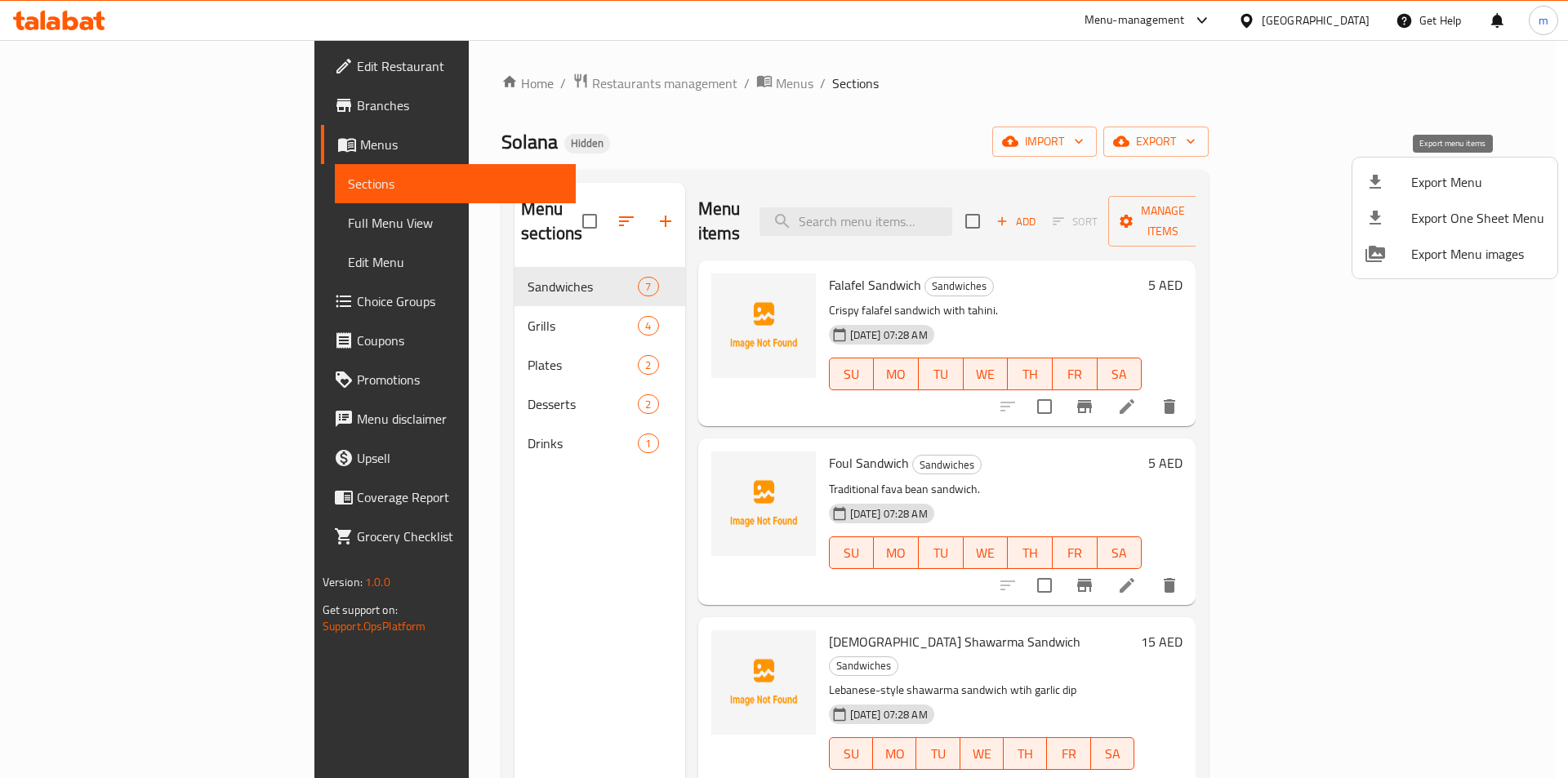
click at [1374, 191] on icon at bounding box center [1374, 181] width 19 height 19
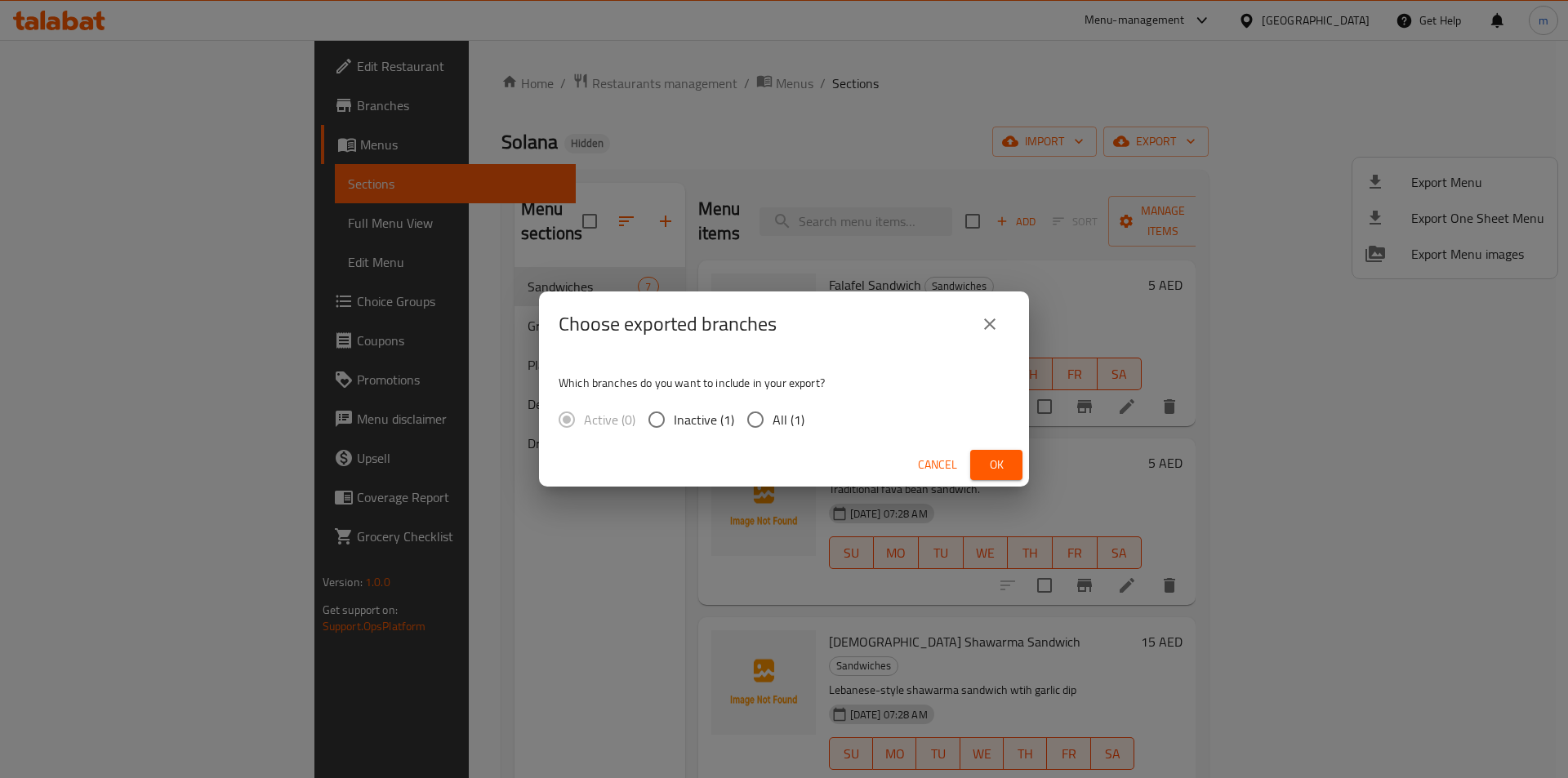
click at [748, 416] on input "All (1)" at bounding box center [755, 419] width 34 height 34
radio input "true"
click at [993, 461] on span "Ok" at bounding box center [996, 465] width 26 height 20
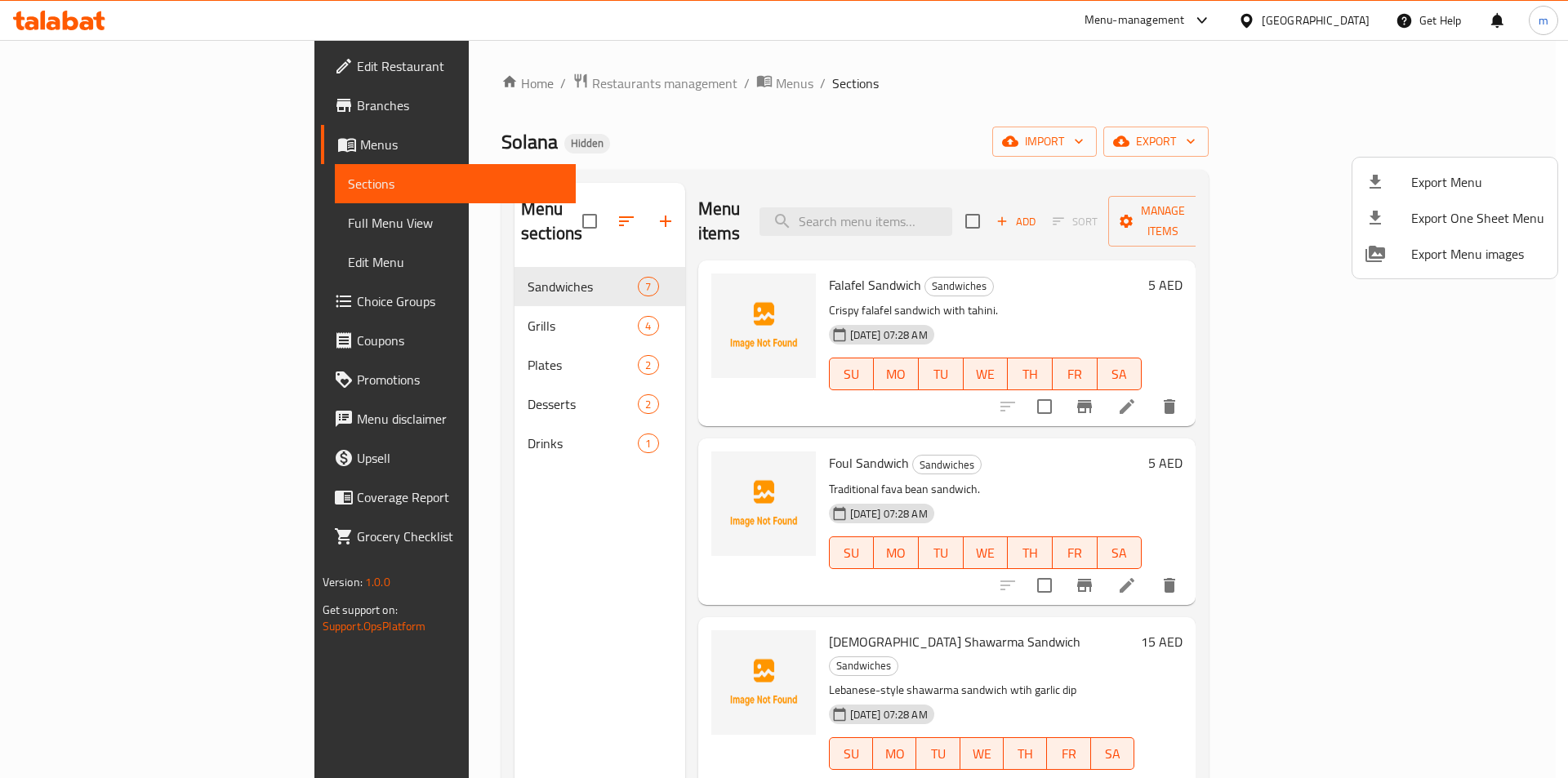
click at [972, 79] on div at bounding box center [784, 389] width 1568 height 778
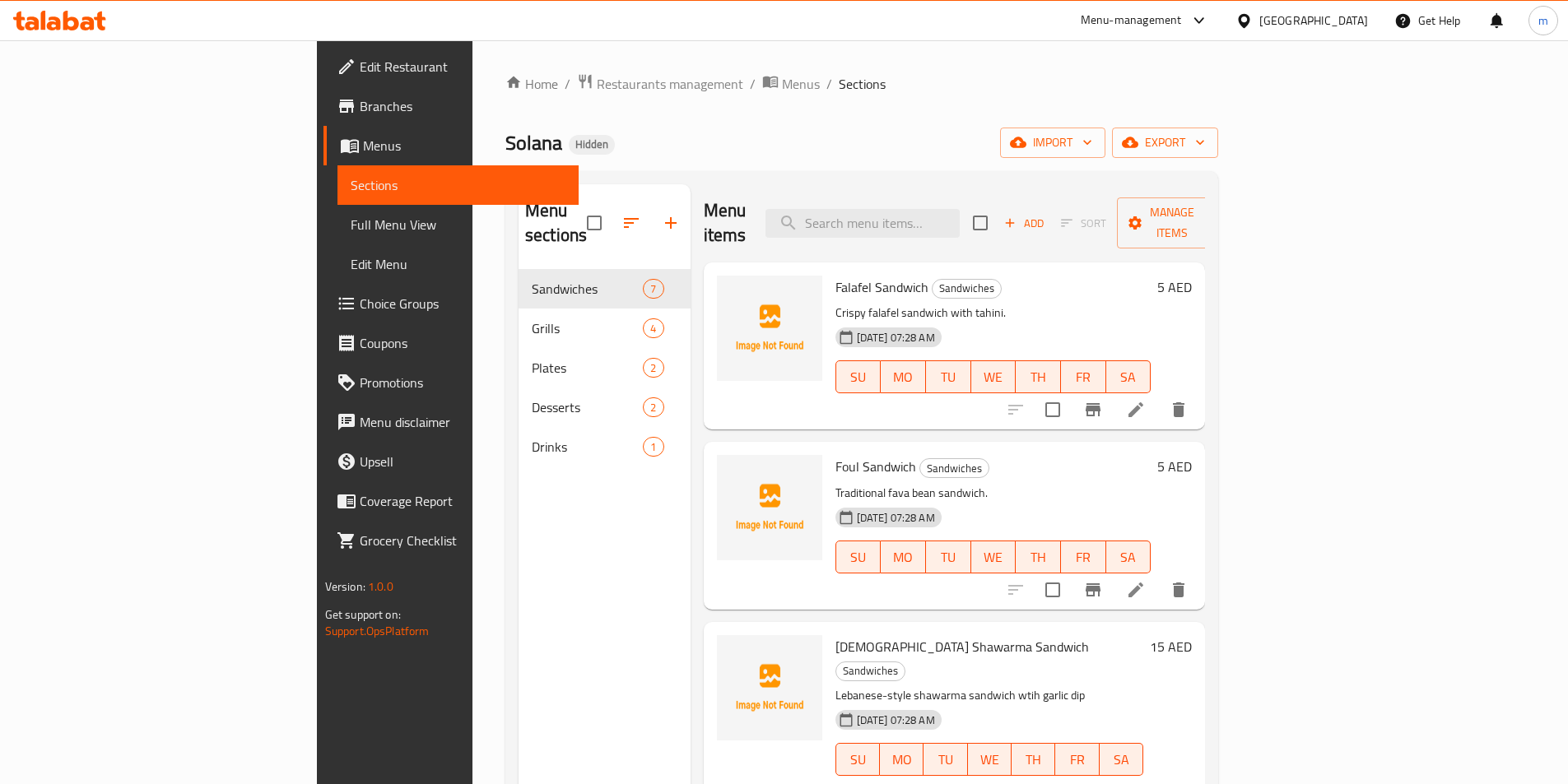
click at [351, 230] on span "Full Menu View" at bounding box center [458, 224] width 215 height 19
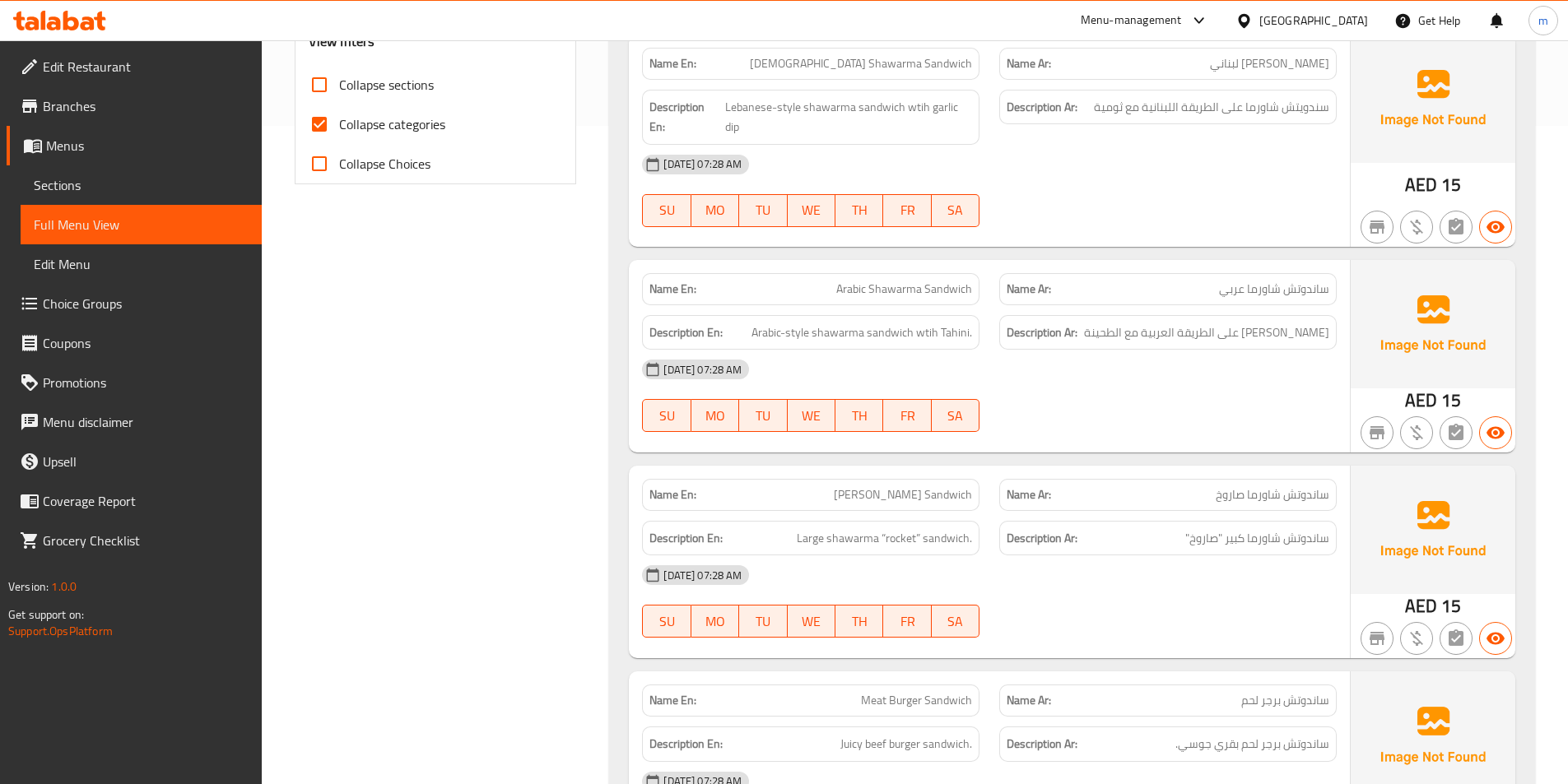
scroll to position [247, 0]
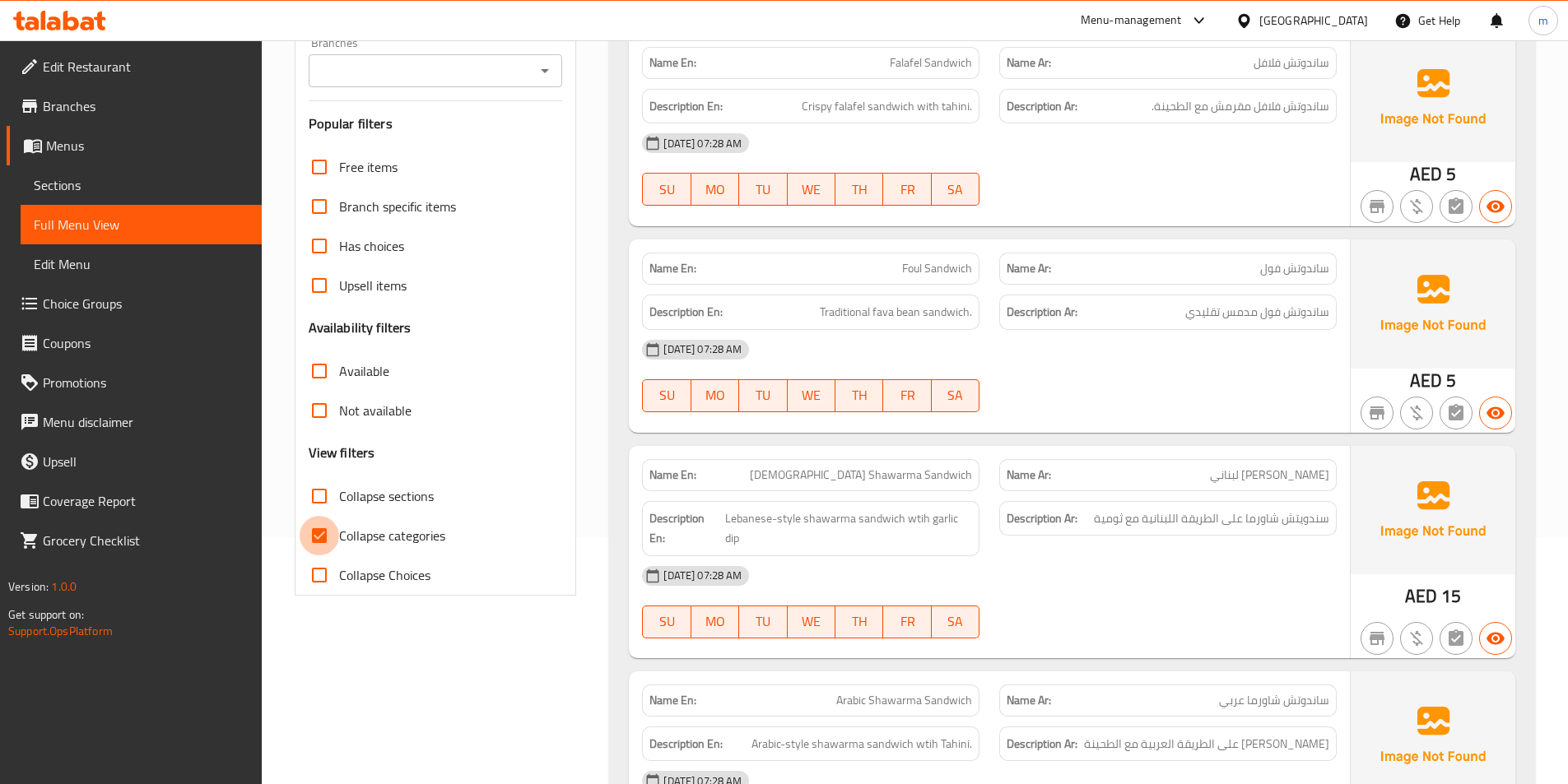
click at [316, 523] on input "Collapse categories" at bounding box center [319, 535] width 40 height 40
checkbox input "false"
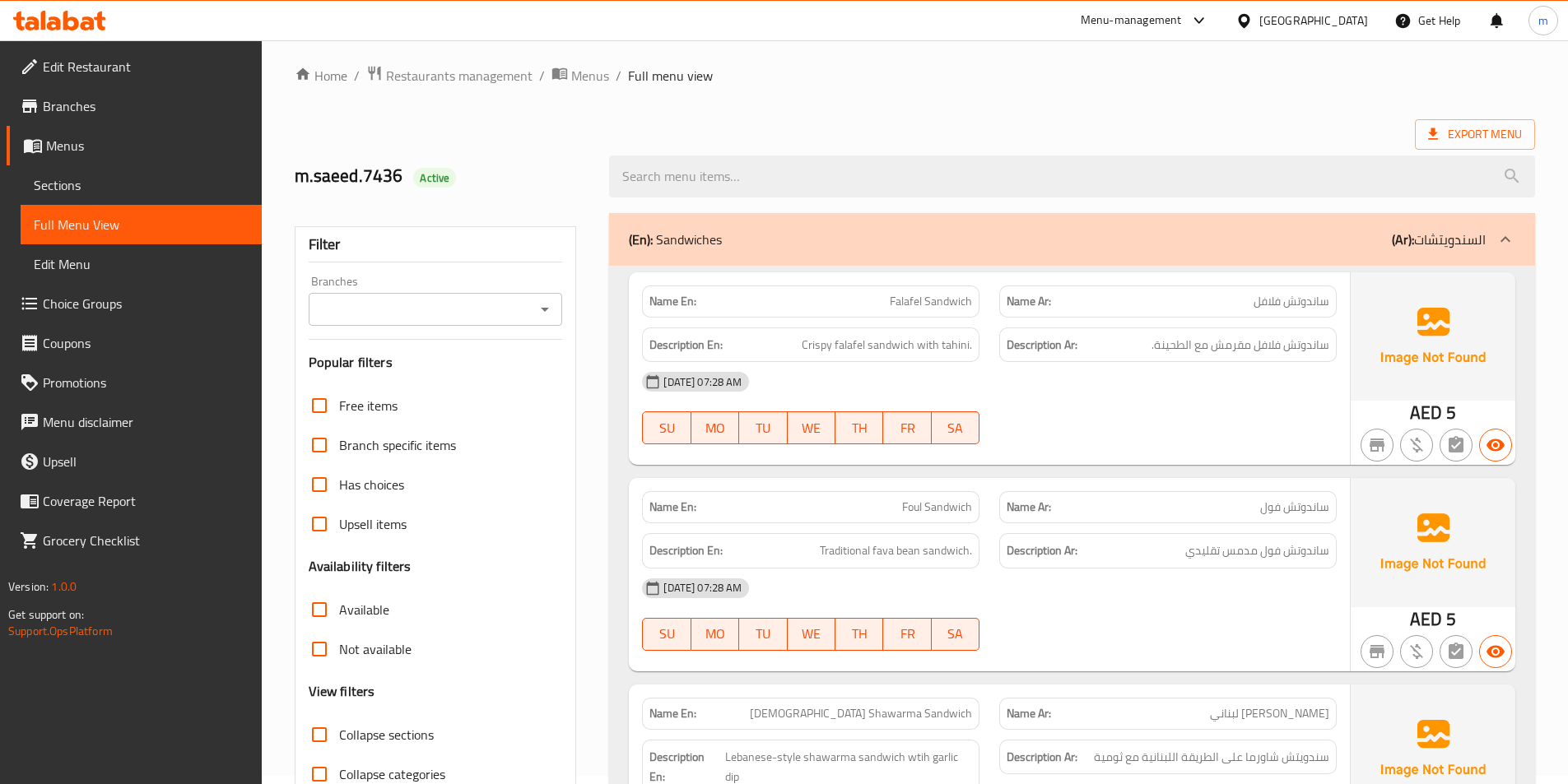
scroll to position [0, 0]
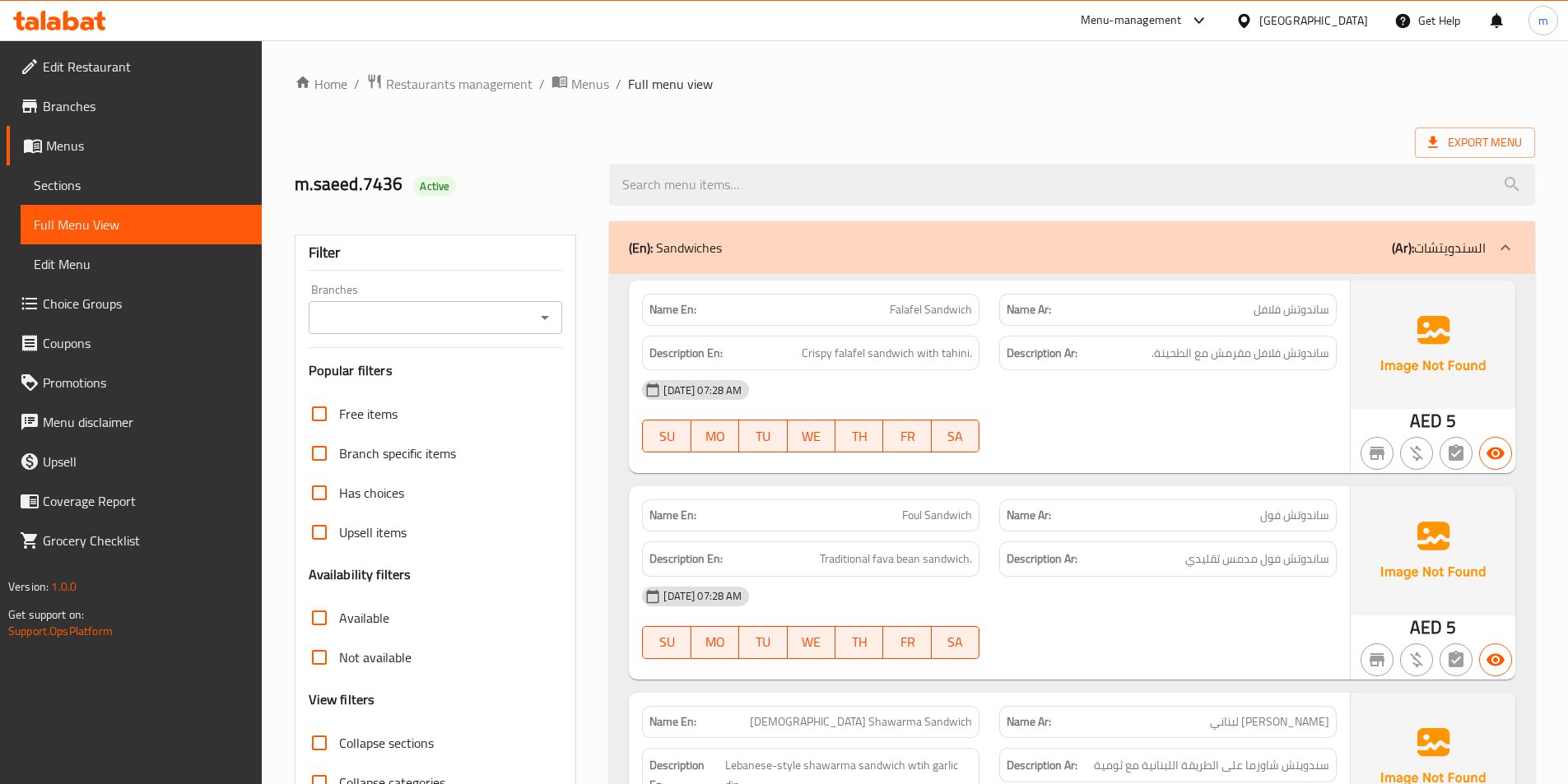
click at [65, 166] on link "Sections" at bounding box center [140, 185] width 241 height 40
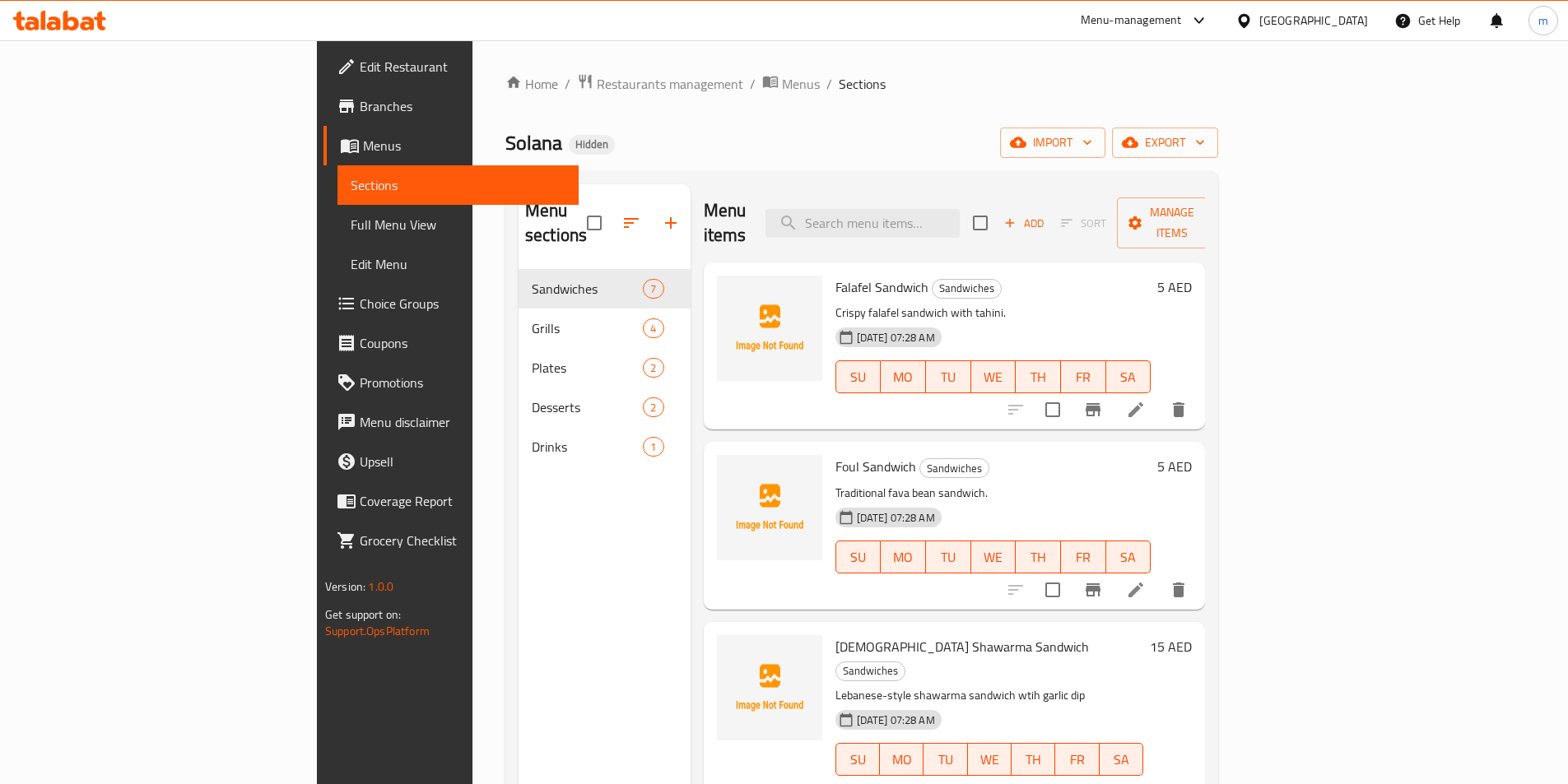
click at [363, 150] on span "Menus" at bounding box center [464, 145] width 203 height 19
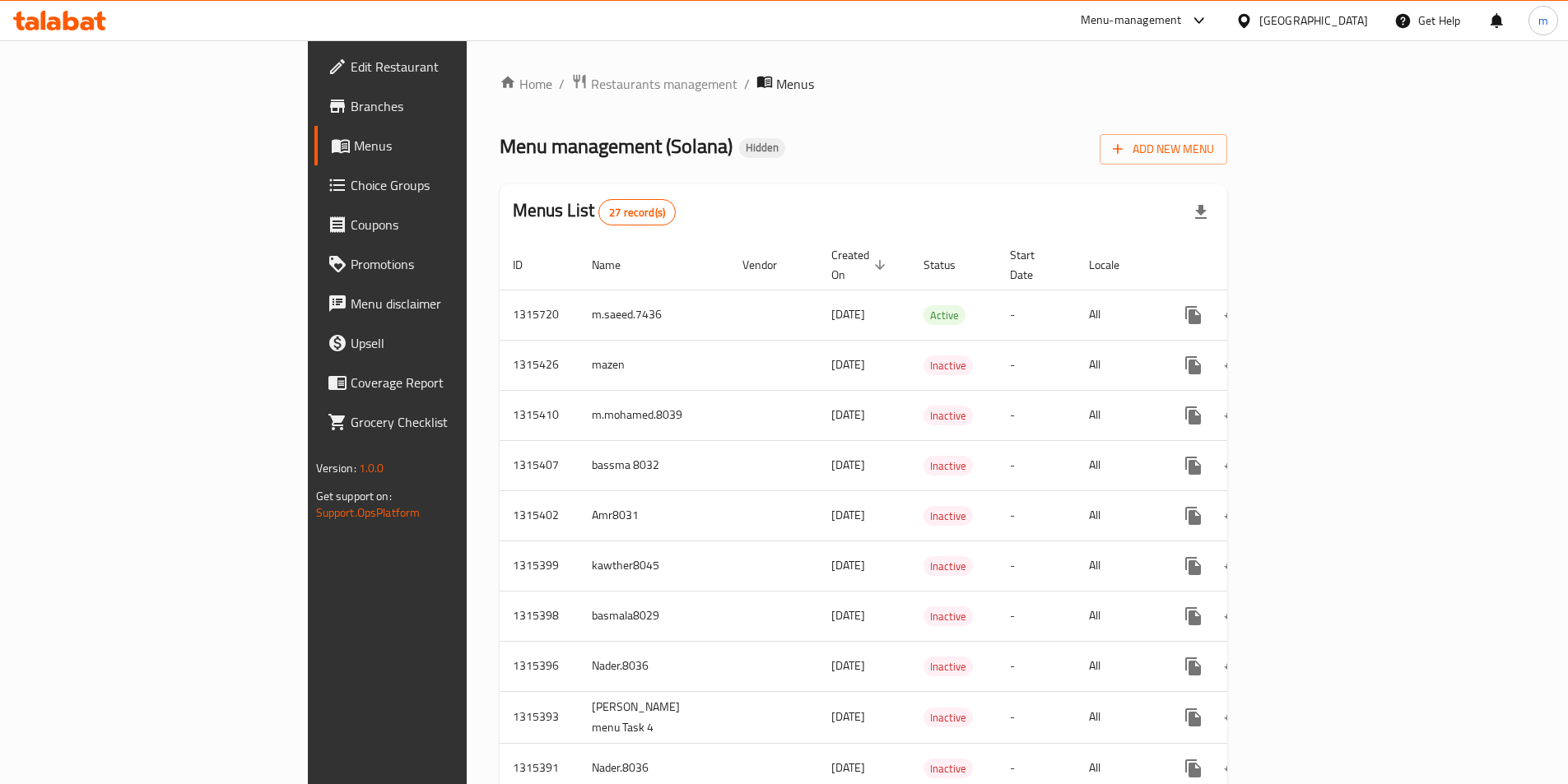
click at [351, 105] on span "Branches" at bounding box center [453, 105] width 206 height 19
